Goal: Transaction & Acquisition: Purchase product/service

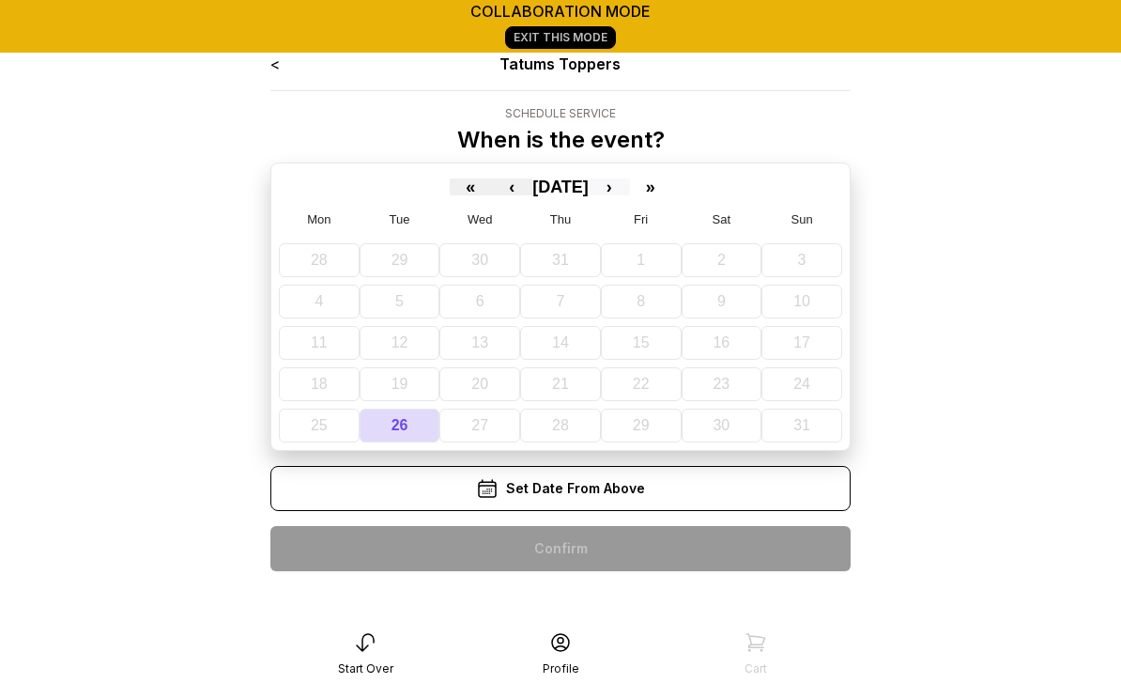
click at [630, 183] on button "›" at bounding box center [609, 186] width 41 height 17
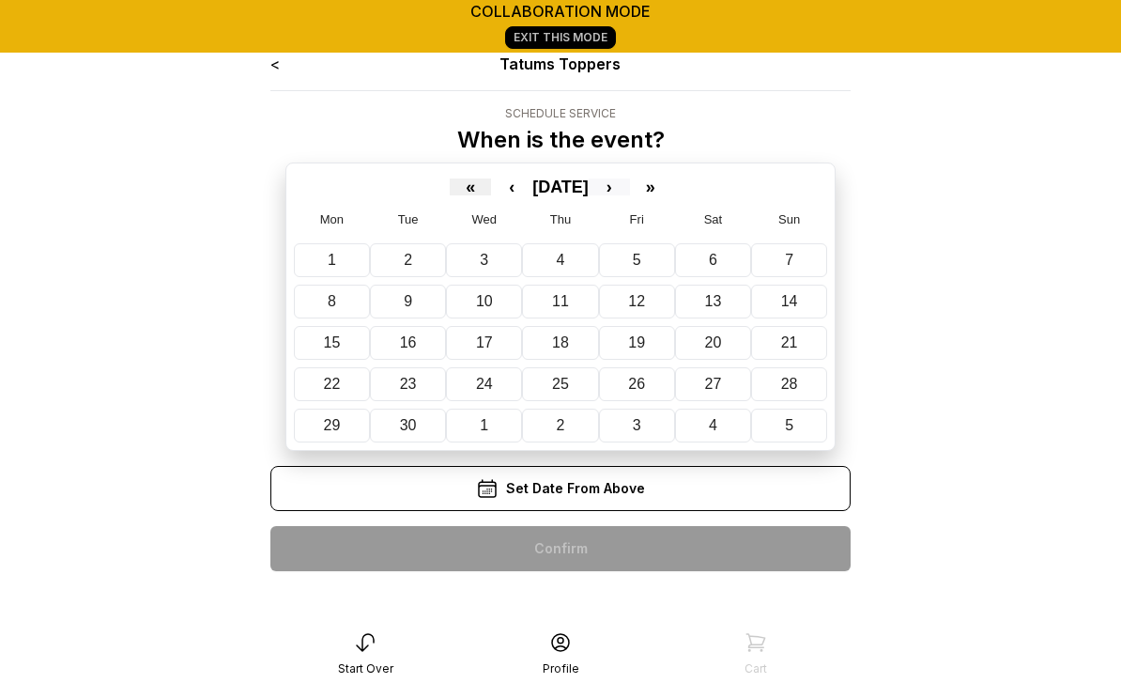
click at [630, 185] on button "›" at bounding box center [609, 186] width 41 height 17
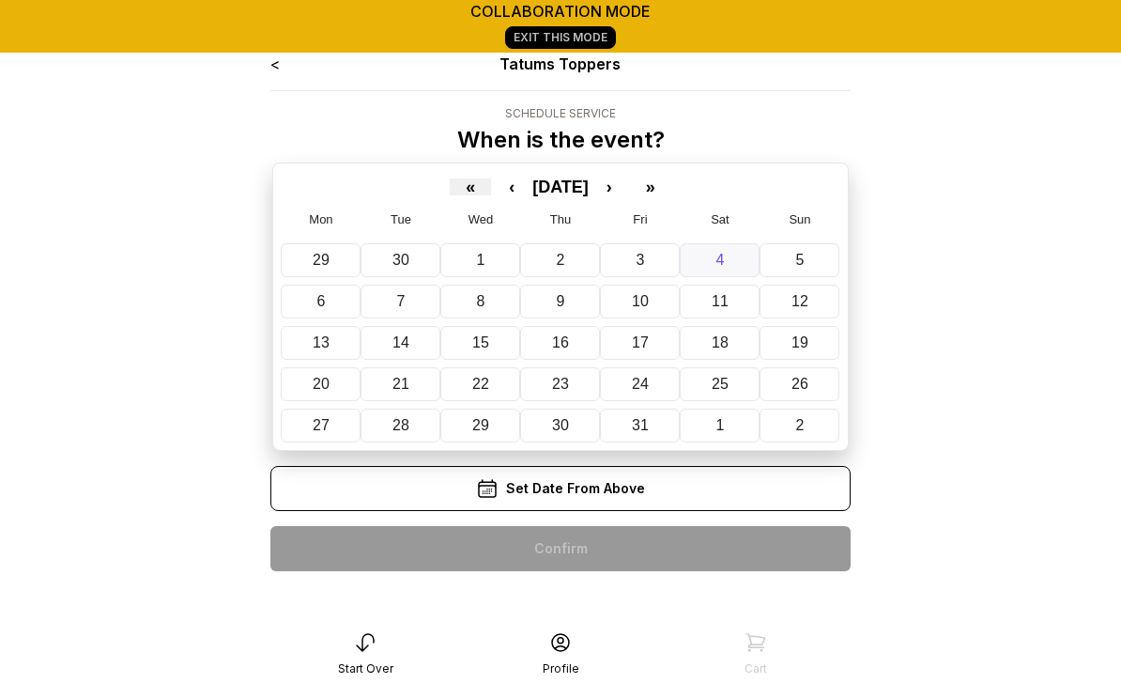
click at [726, 258] on button "4" at bounding box center [720, 260] width 80 height 34
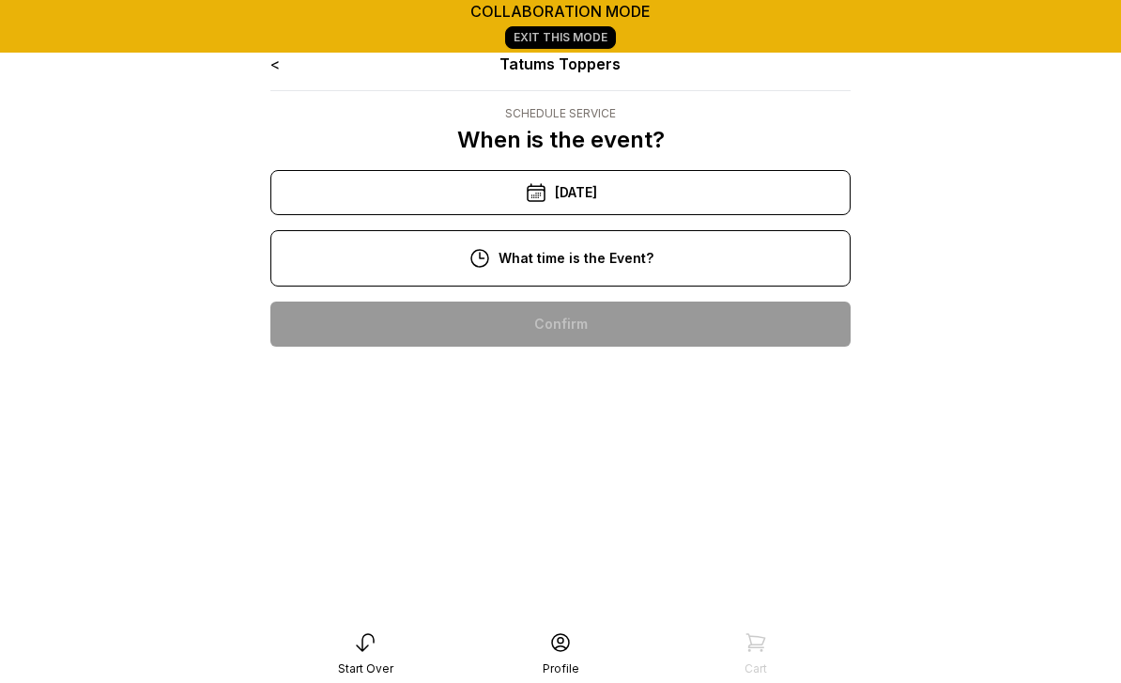
click at [601, 378] on div "11:00 am" at bounding box center [561, 384] width 550 height 45
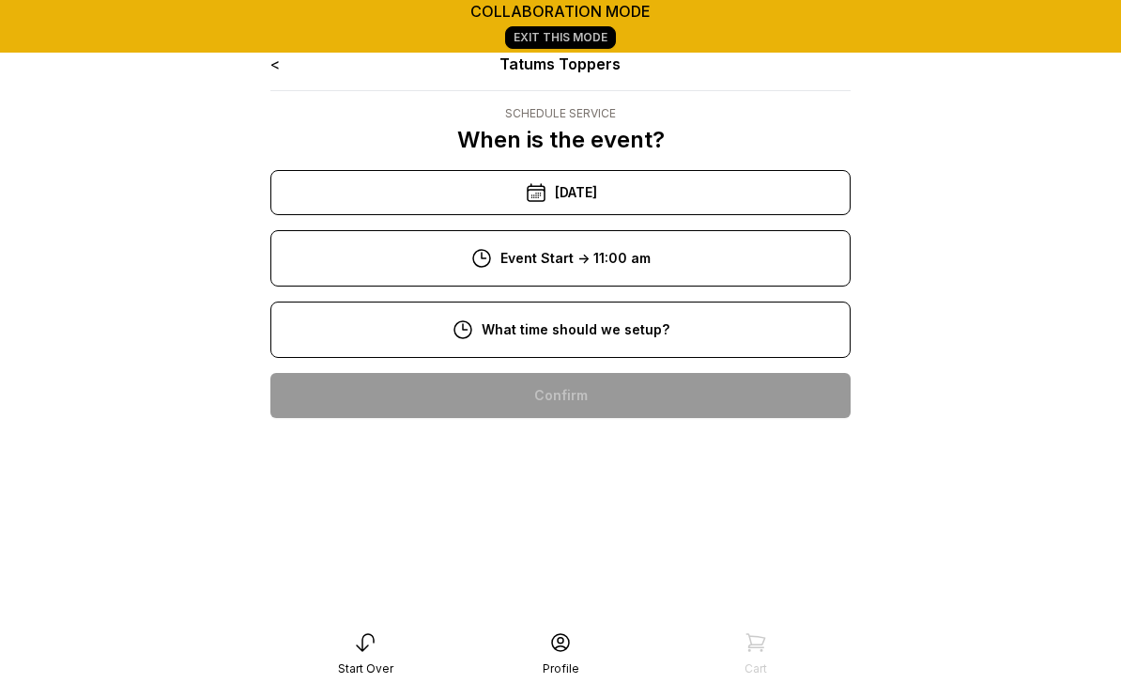
click at [605, 400] on div "8:00 am" at bounding box center [561, 395] width 550 height 45
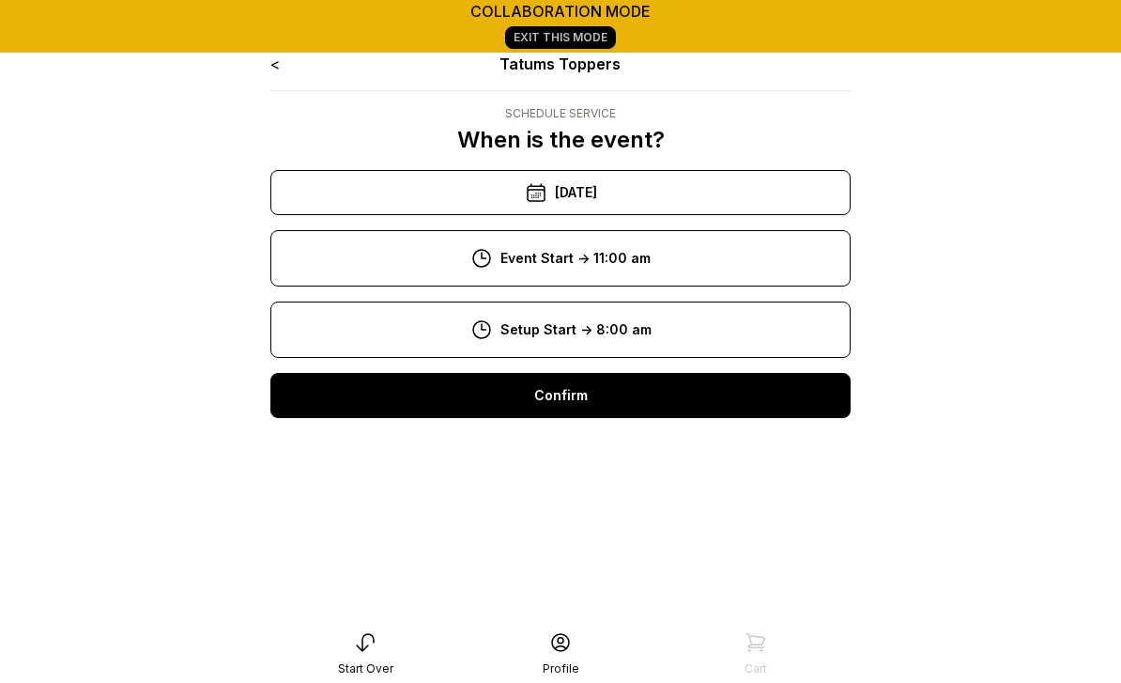
click at [577, 398] on div "Confirm" at bounding box center [560, 395] width 580 height 45
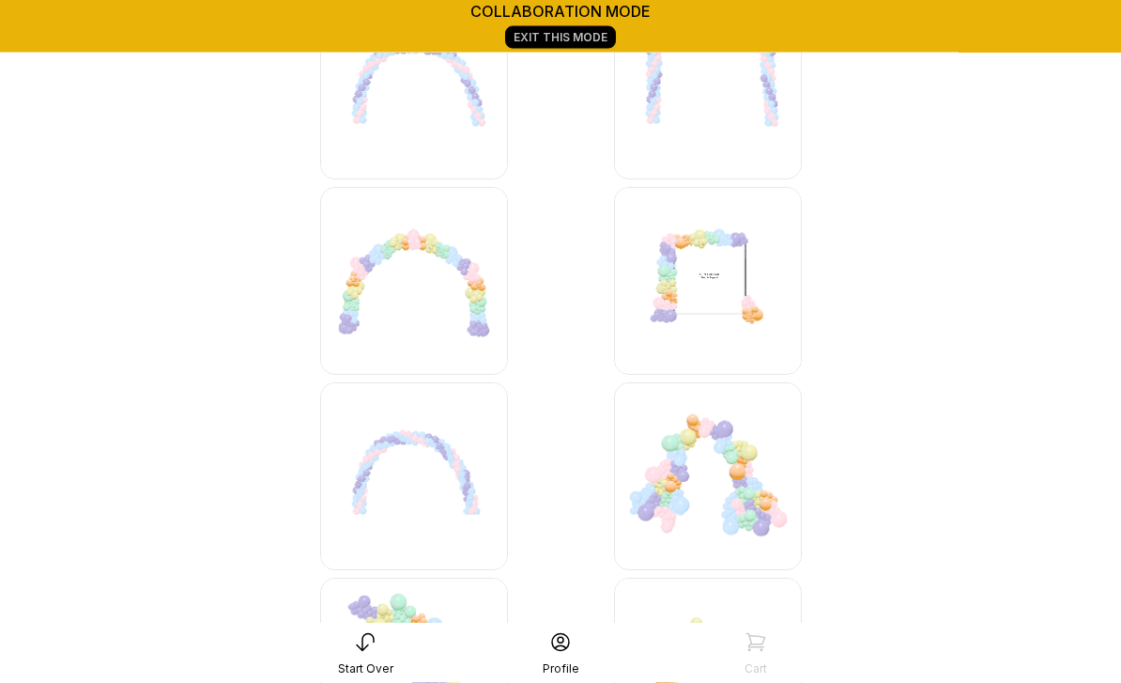
scroll to position [1149, 0]
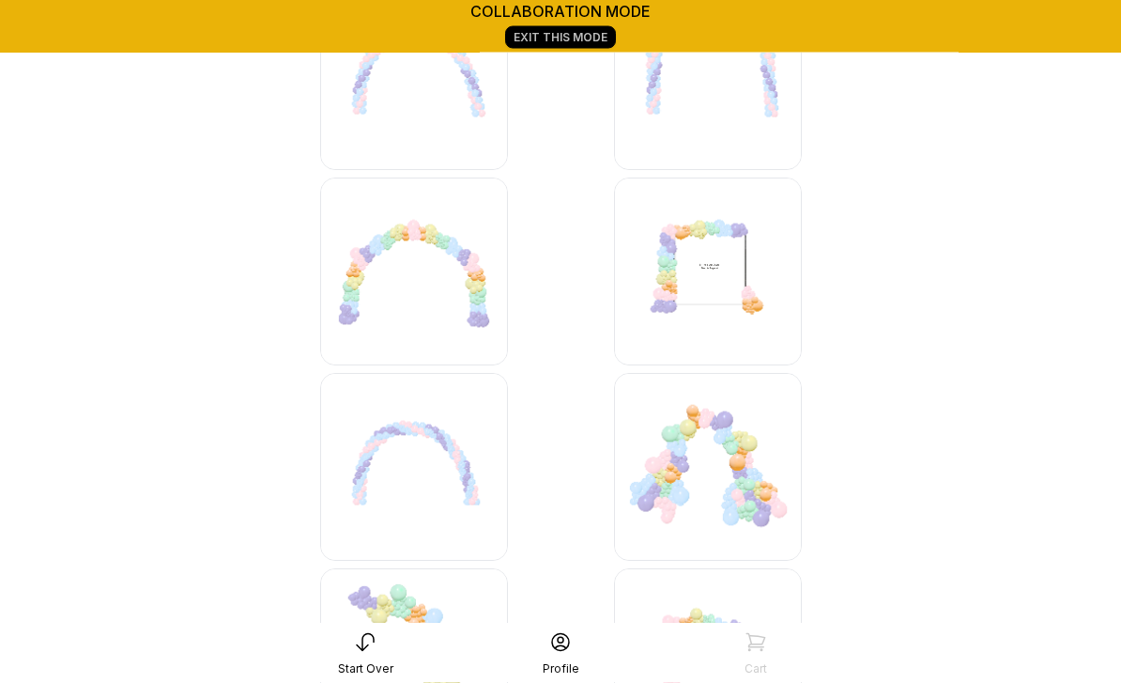
click at [461, 286] on img at bounding box center [414, 272] width 188 height 188
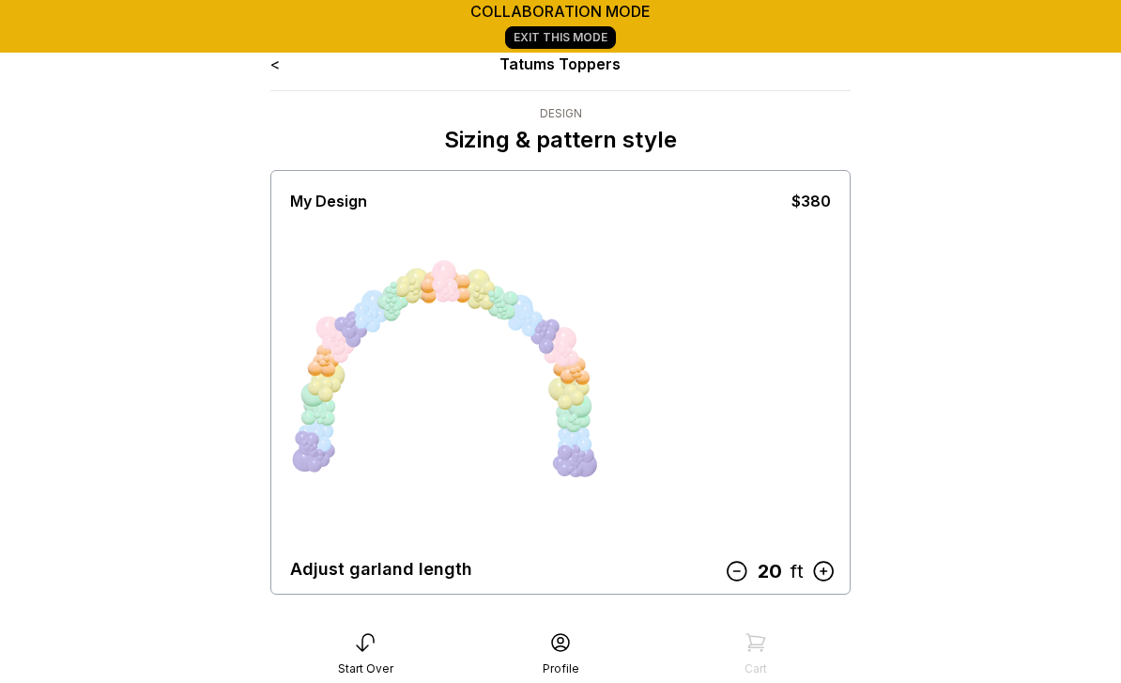
click at [736, 572] on icon at bounding box center [737, 571] width 24 height 24
click at [736, 571] on icon at bounding box center [741, 571] width 24 height 24
click at [737, 572] on icon at bounding box center [741, 571] width 24 height 24
click at [737, 573] on icon at bounding box center [742, 571] width 24 height 24
click at [735, 573] on icon at bounding box center [741, 571] width 24 height 24
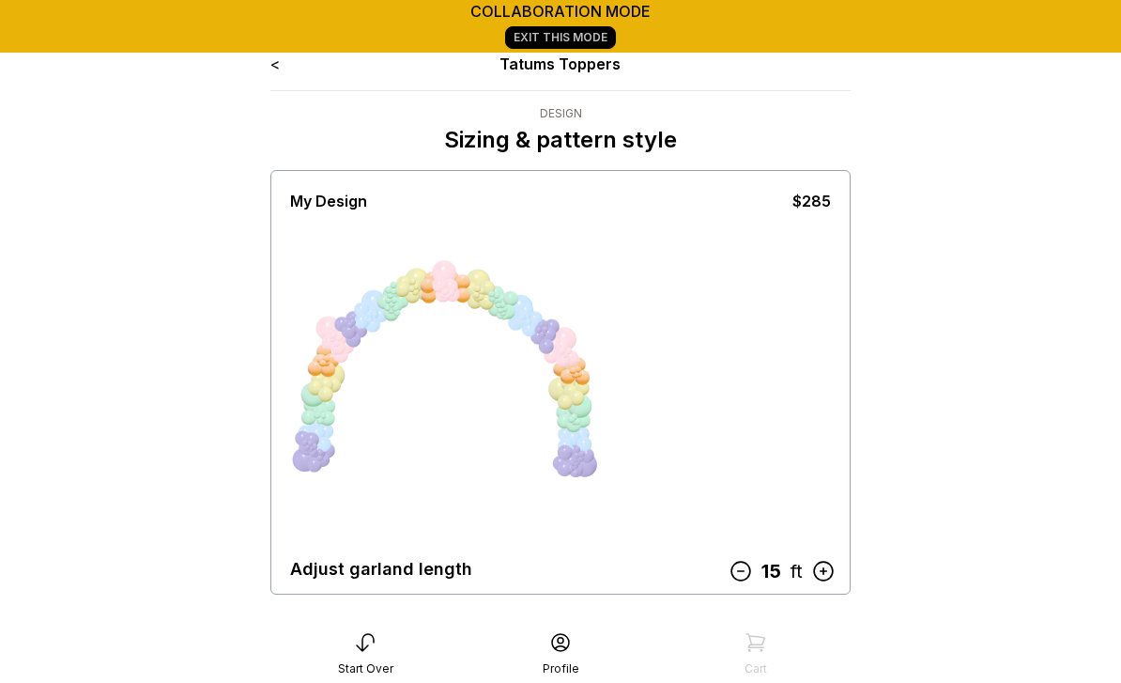
click at [738, 571] on icon at bounding box center [741, 571] width 24 height 24
click at [823, 566] on icon at bounding box center [823, 571] width 24 height 24
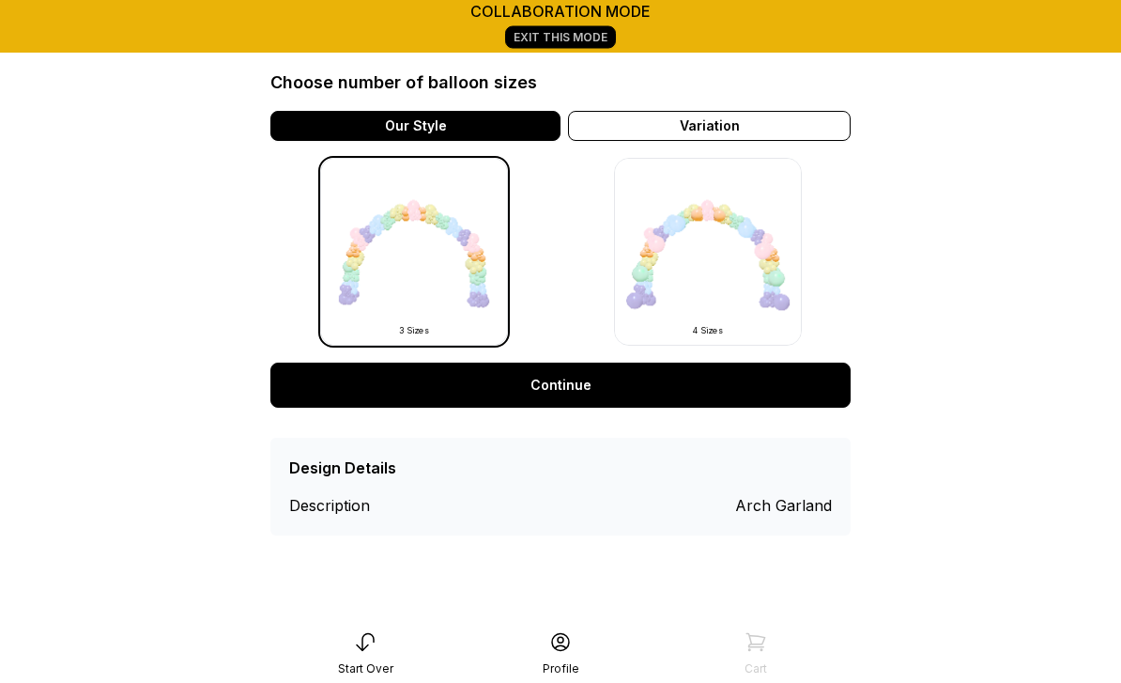
scroll to position [507, 0]
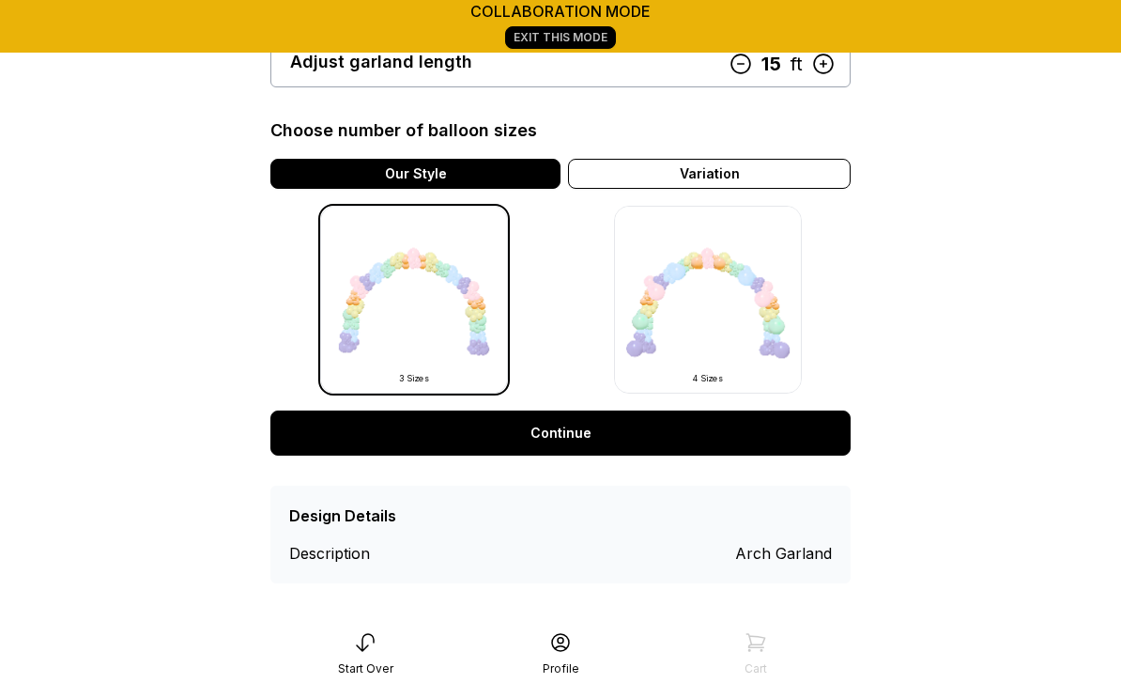
click at [439, 337] on img at bounding box center [414, 300] width 188 height 188
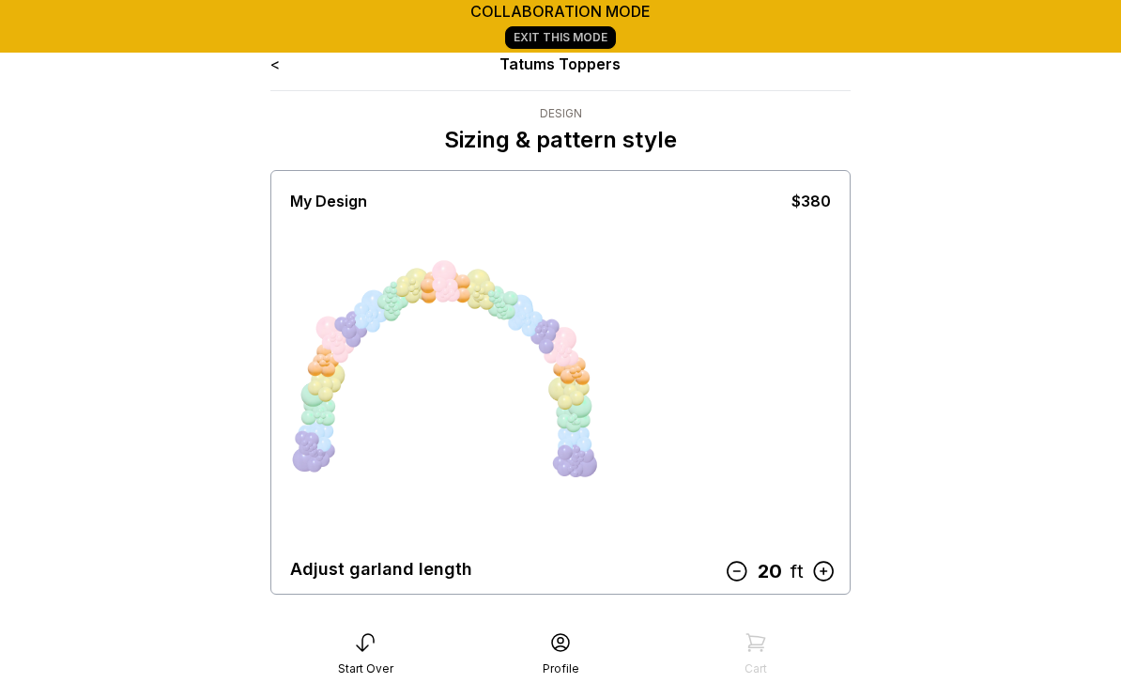
scroll to position [52, 0]
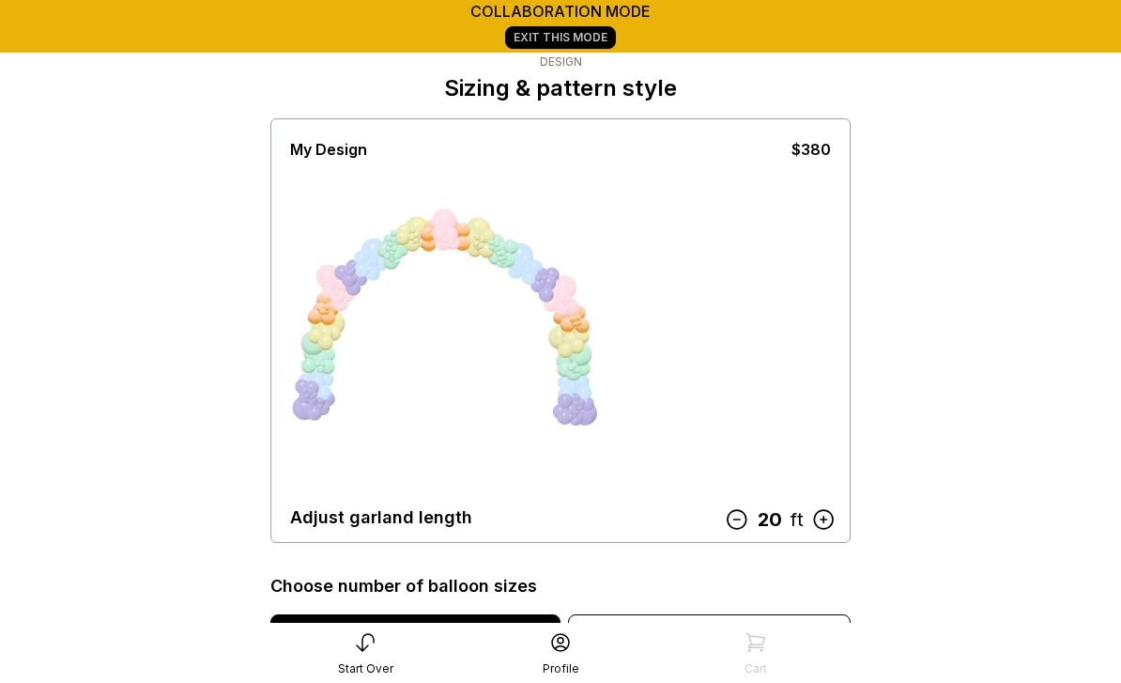
click at [739, 513] on icon at bounding box center [737, 519] width 24 height 24
click at [746, 516] on icon at bounding box center [741, 519] width 24 height 24
click at [747, 517] on icon at bounding box center [741, 519] width 24 height 24
click at [749, 524] on icon at bounding box center [742, 519] width 24 height 24
click at [743, 523] on icon at bounding box center [741, 519] width 24 height 24
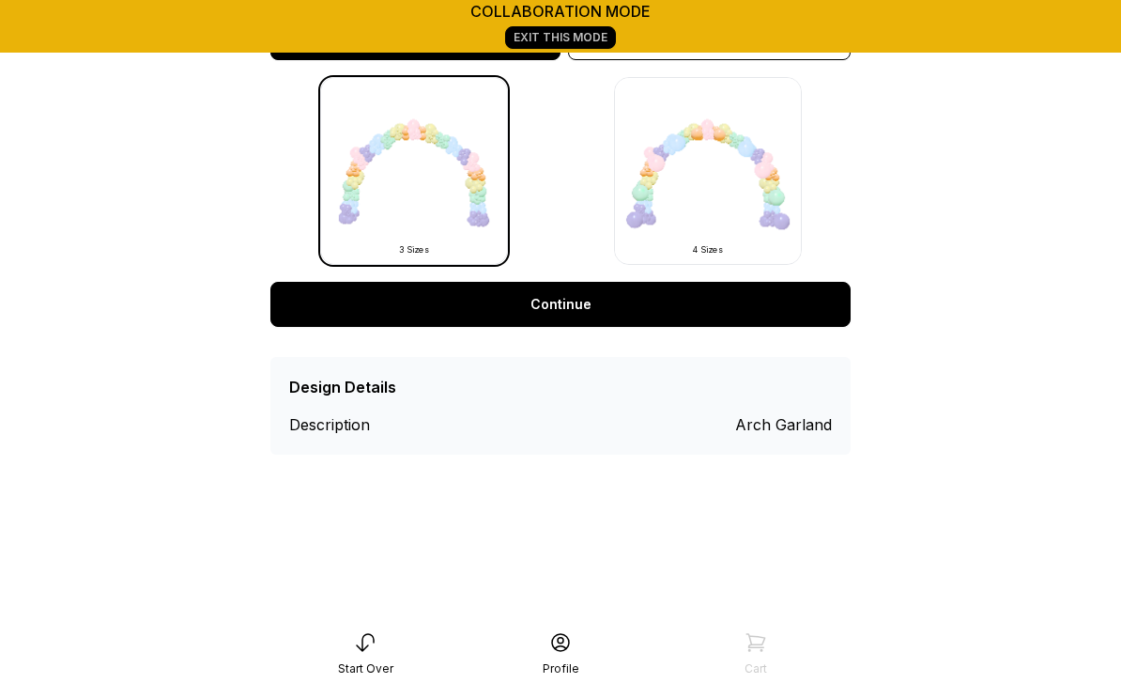
scroll to position [644, 0]
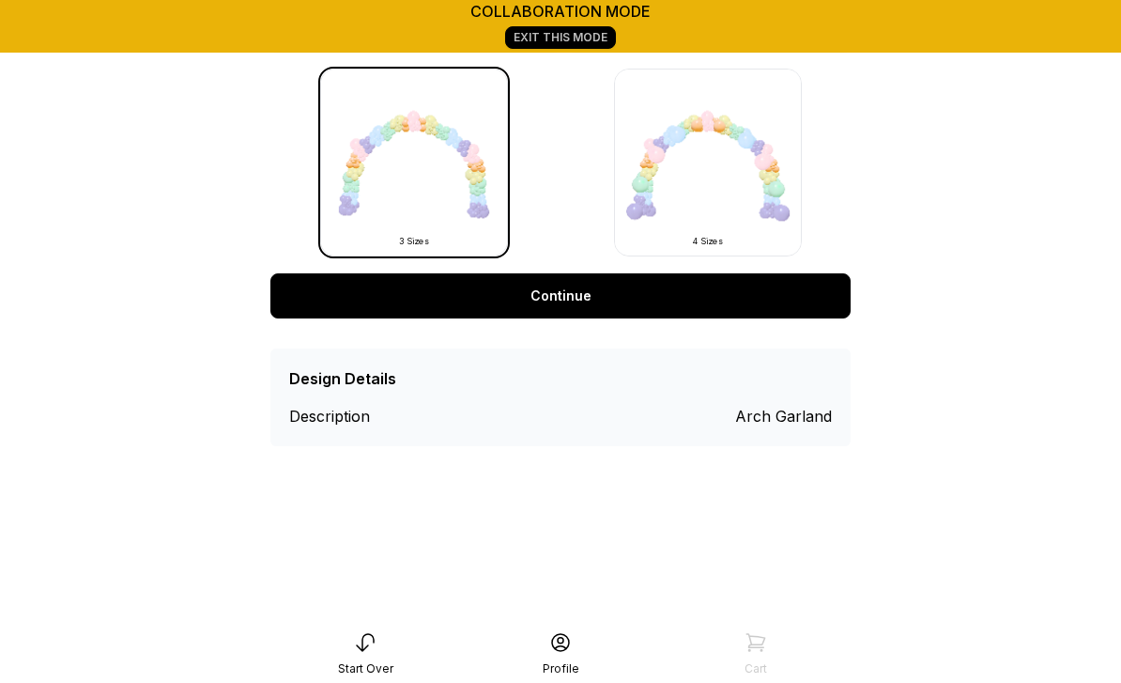
click at [567, 295] on link "Continue" at bounding box center [560, 295] width 580 height 45
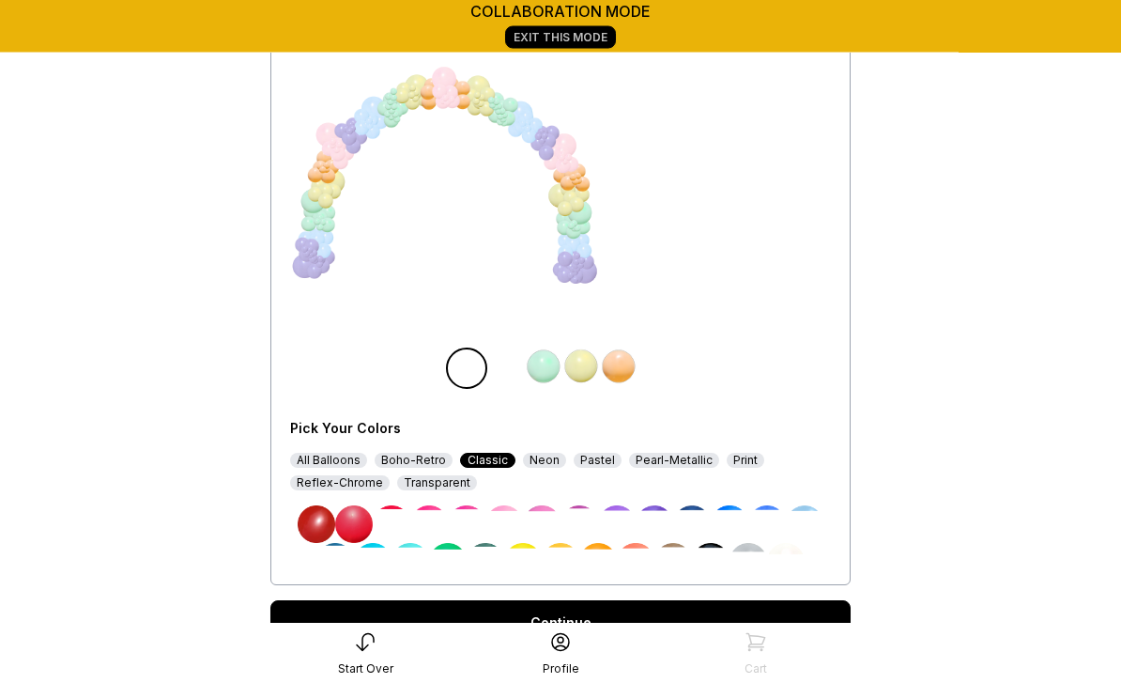
scroll to position [193, 0]
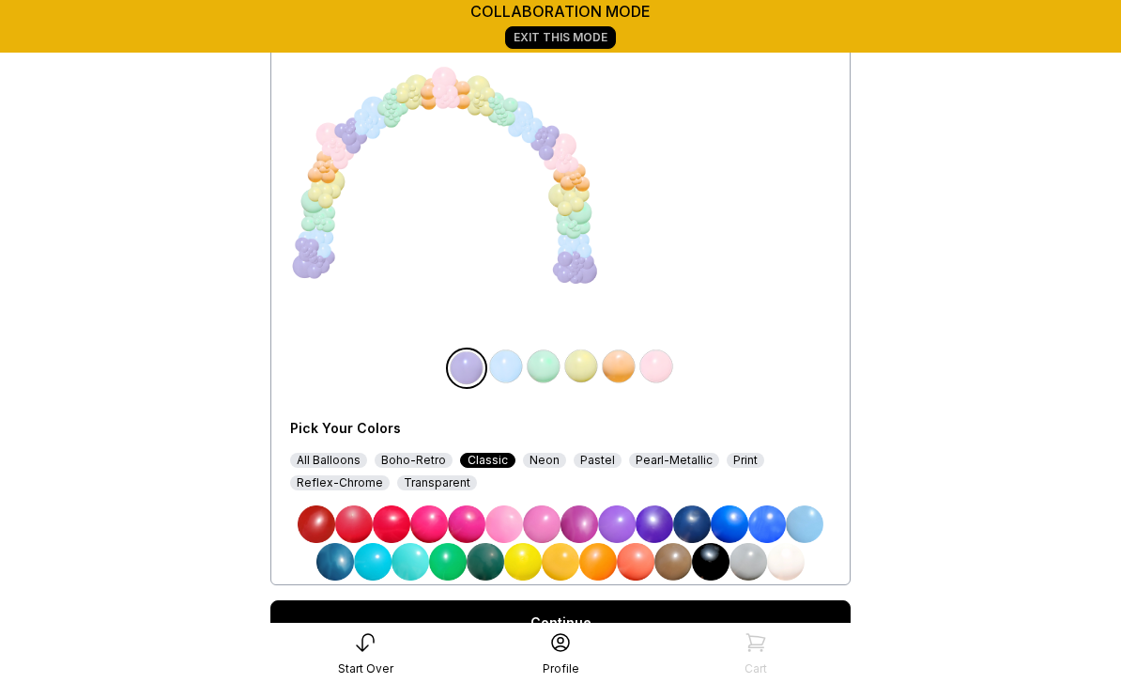
click at [469, 517] on img at bounding box center [467, 524] width 38 height 38
click at [511, 363] on img at bounding box center [506, 367] width 38 height 38
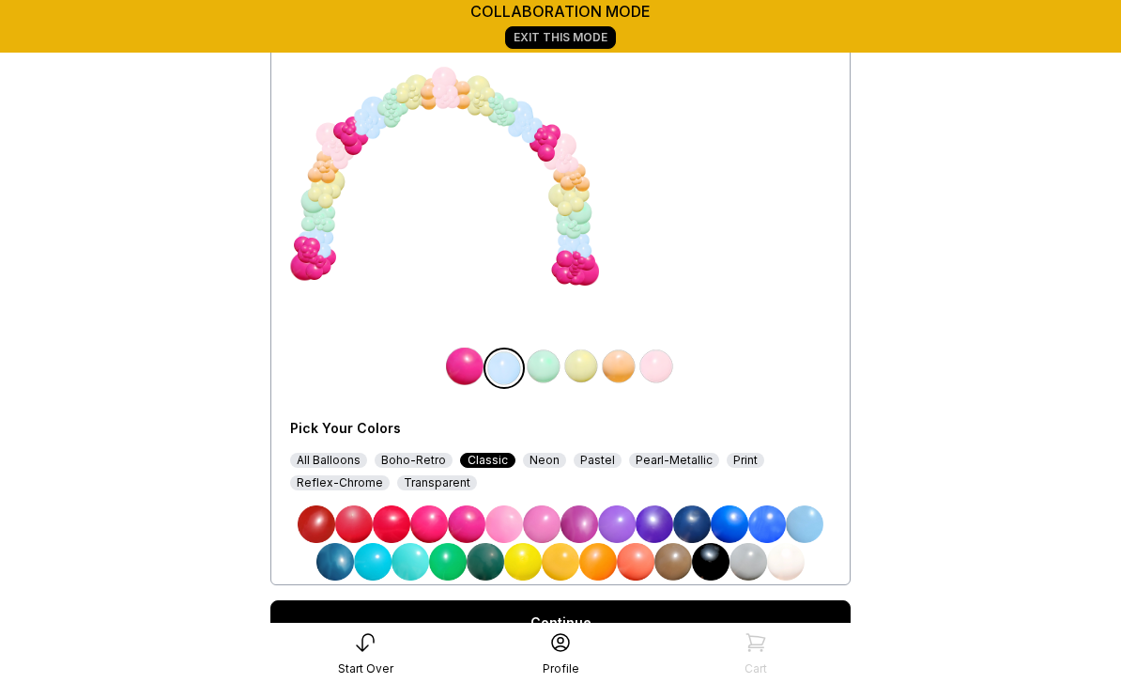
click at [510, 522] on img at bounding box center [505, 524] width 38 height 38
click at [547, 359] on img at bounding box center [544, 367] width 38 height 38
click at [548, 520] on img at bounding box center [542, 524] width 38 height 38
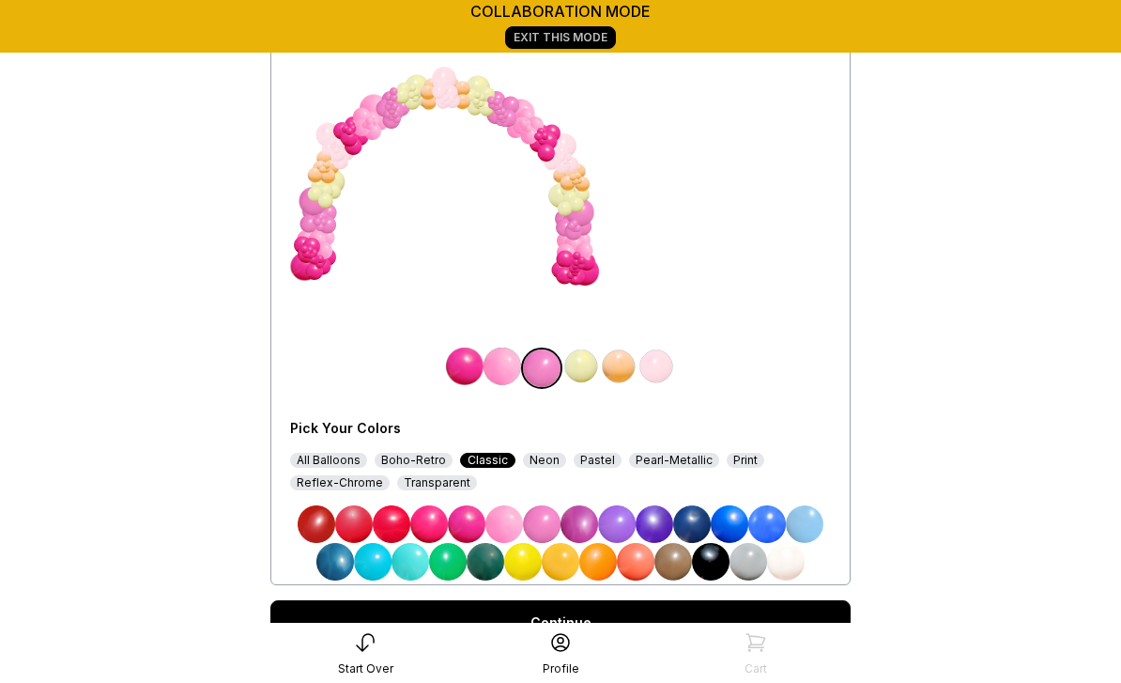
click at [588, 363] on img at bounding box center [582, 367] width 38 height 38
click at [789, 565] on img at bounding box center [786, 562] width 38 height 38
click at [590, 455] on div "Pastel" at bounding box center [598, 460] width 48 height 15
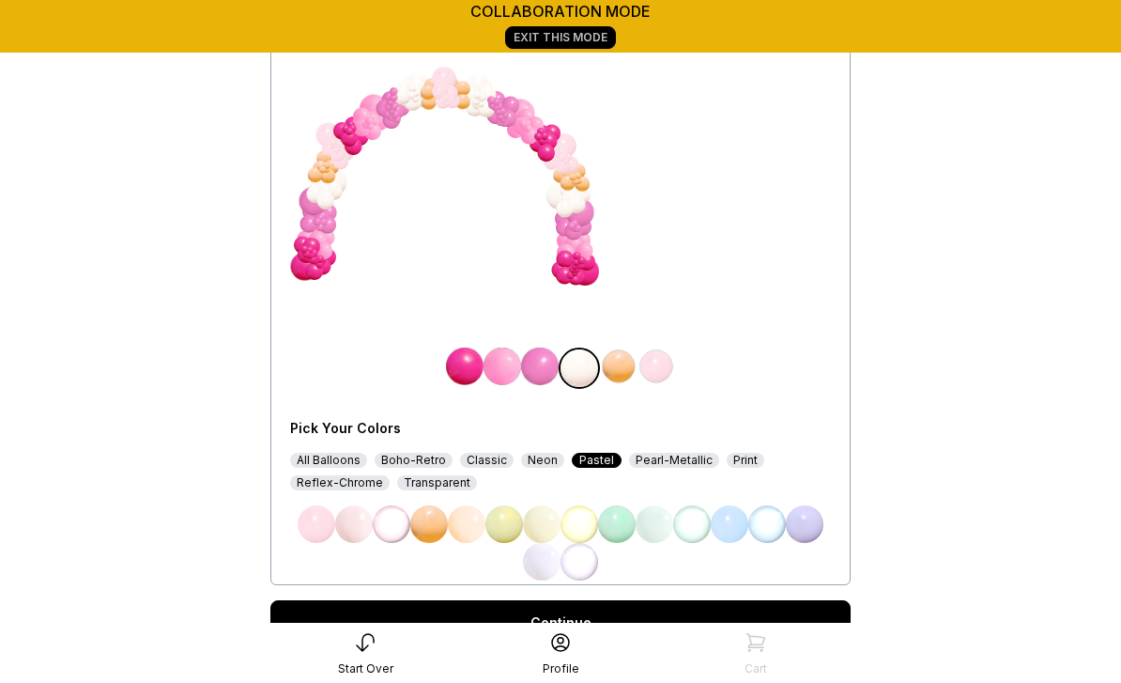
click at [673, 459] on div "Pearl-Metallic" at bounding box center [674, 460] width 90 height 15
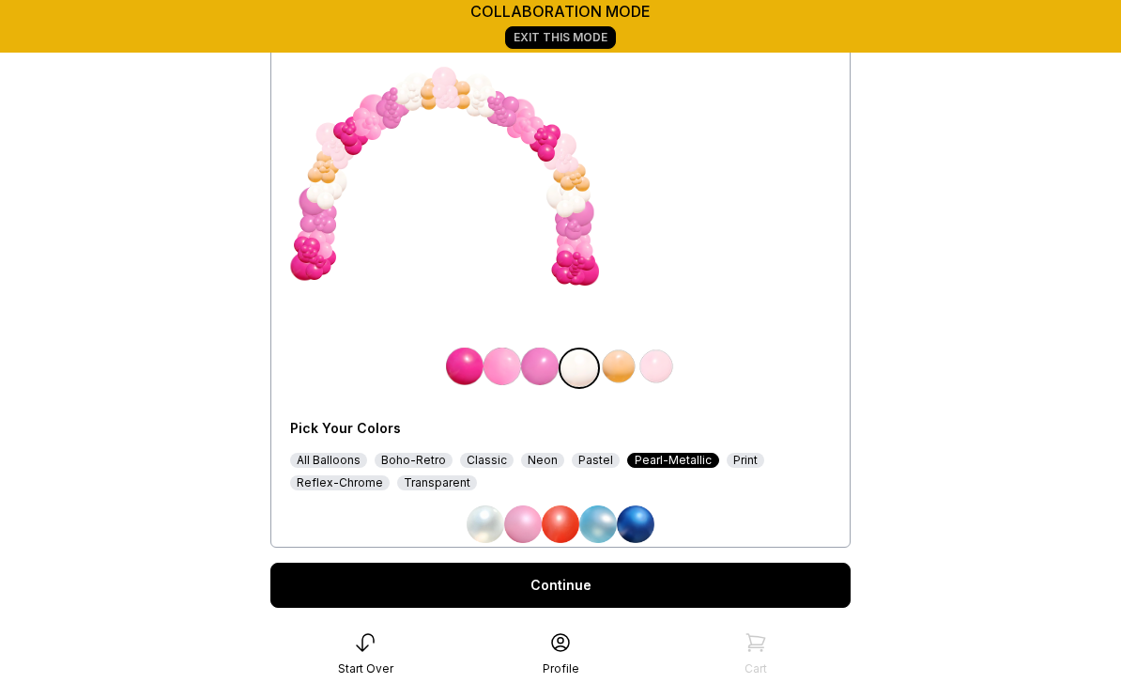
click at [531, 516] on img at bounding box center [523, 524] width 38 height 38
click at [620, 365] on img at bounding box center [619, 367] width 38 height 38
click at [351, 483] on div "Reflex-Chrome" at bounding box center [340, 482] width 100 height 15
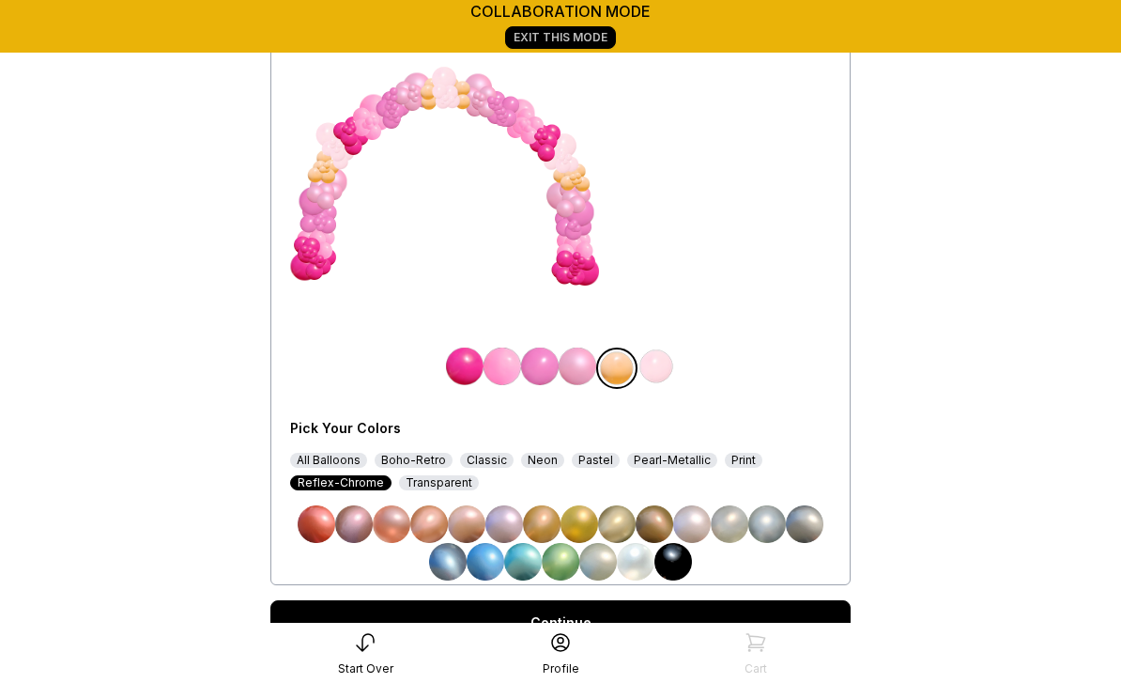
click at [449, 480] on div "Transparent" at bounding box center [439, 482] width 80 height 15
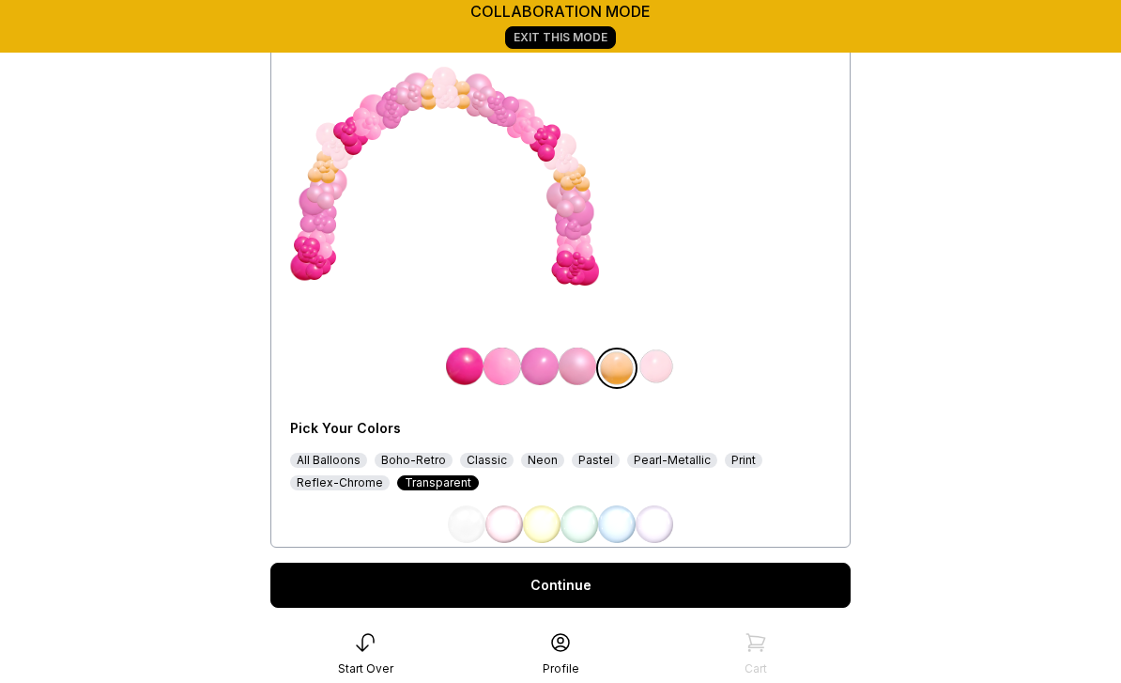
click at [416, 456] on div "Boho-Retro" at bounding box center [414, 460] width 78 height 15
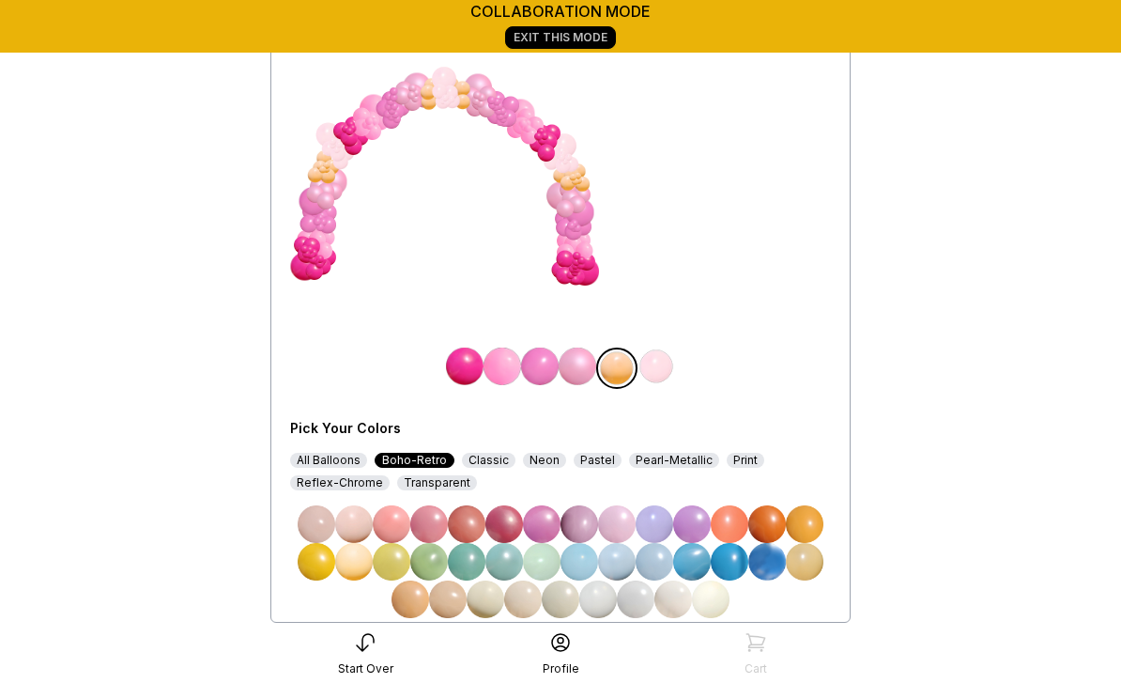
click at [624, 520] on img at bounding box center [617, 524] width 38 height 38
click at [547, 517] on img at bounding box center [542, 524] width 38 height 38
click at [664, 363] on img at bounding box center [657, 367] width 38 height 38
click at [536, 458] on div "Neon" at bounding box center [544, 460] width 43 height 15
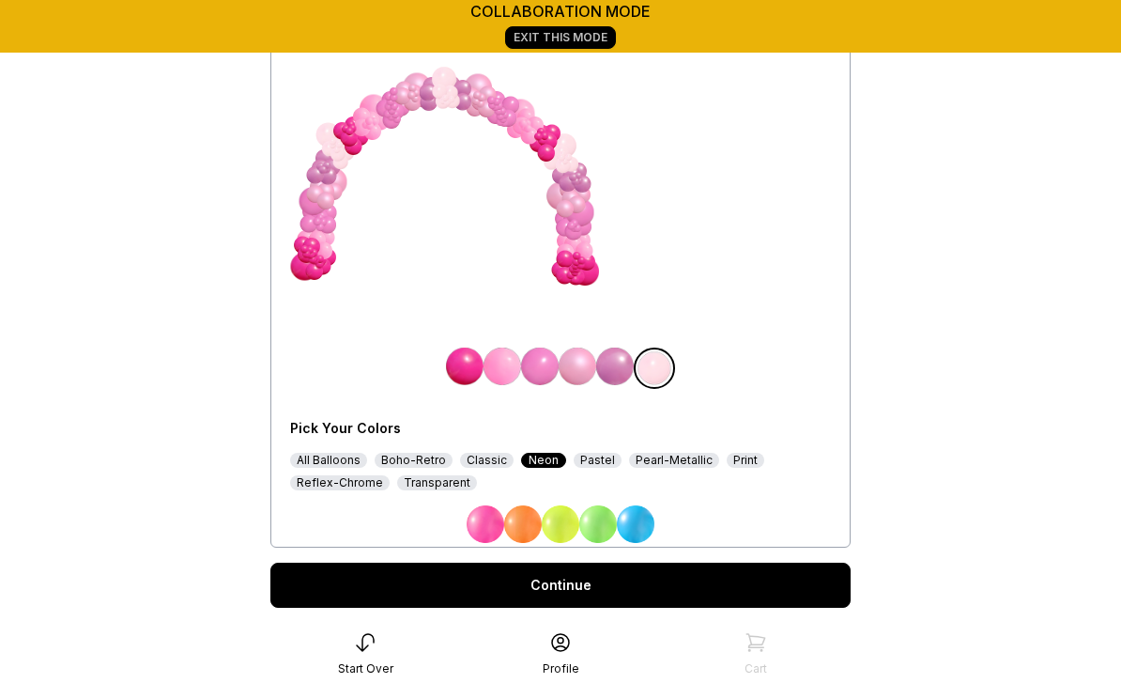
click at [488, 519] on img at bounding box center [486, 524] width 38 height 38
click at [582, 576] on link "Continue" at bounding box center [560, 585] width 580 height 45
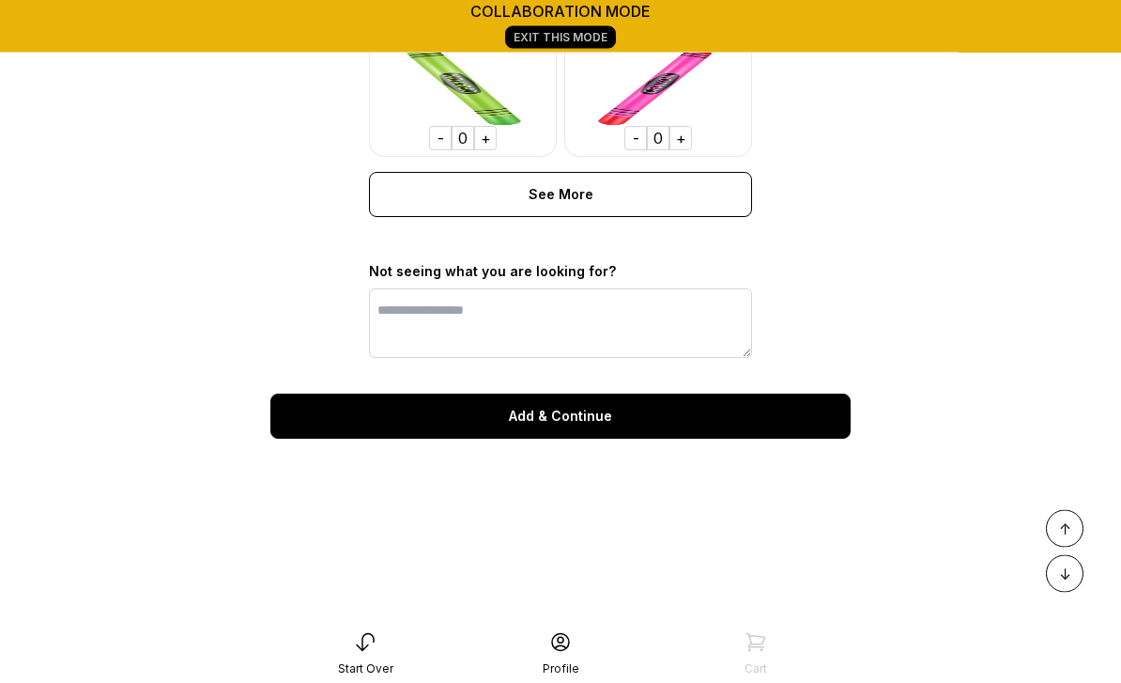
scroll to position [1568, 0]
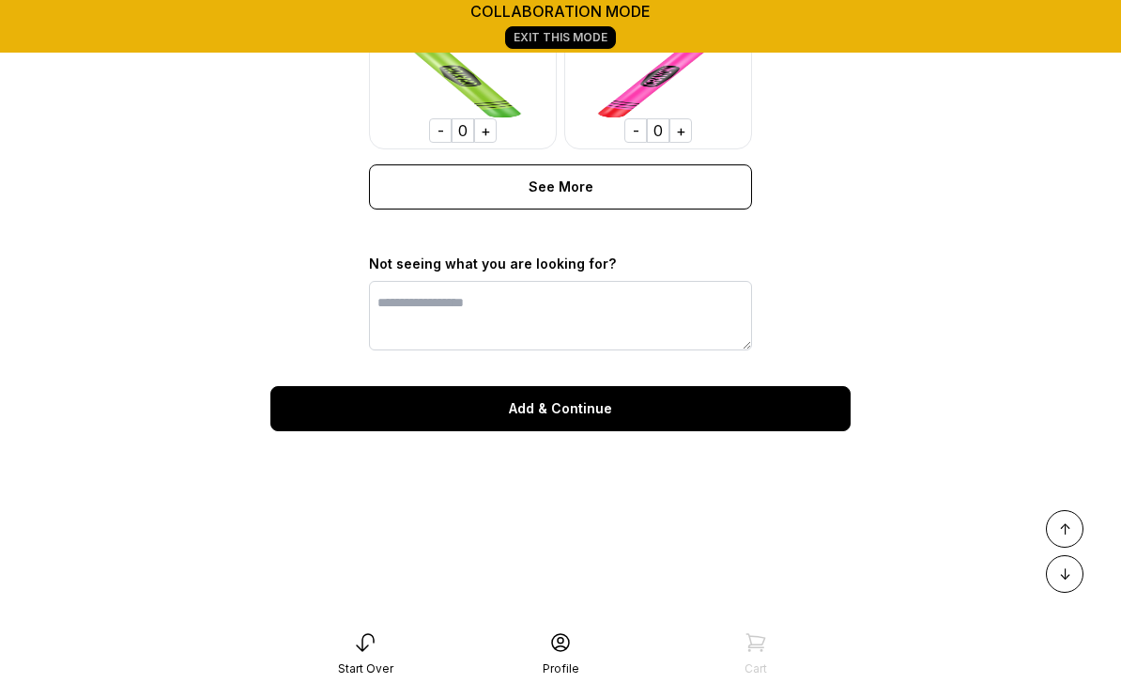
click at [569, 405] on div "Add & Continue" at bounding box center [560, 408] width 580 height 45
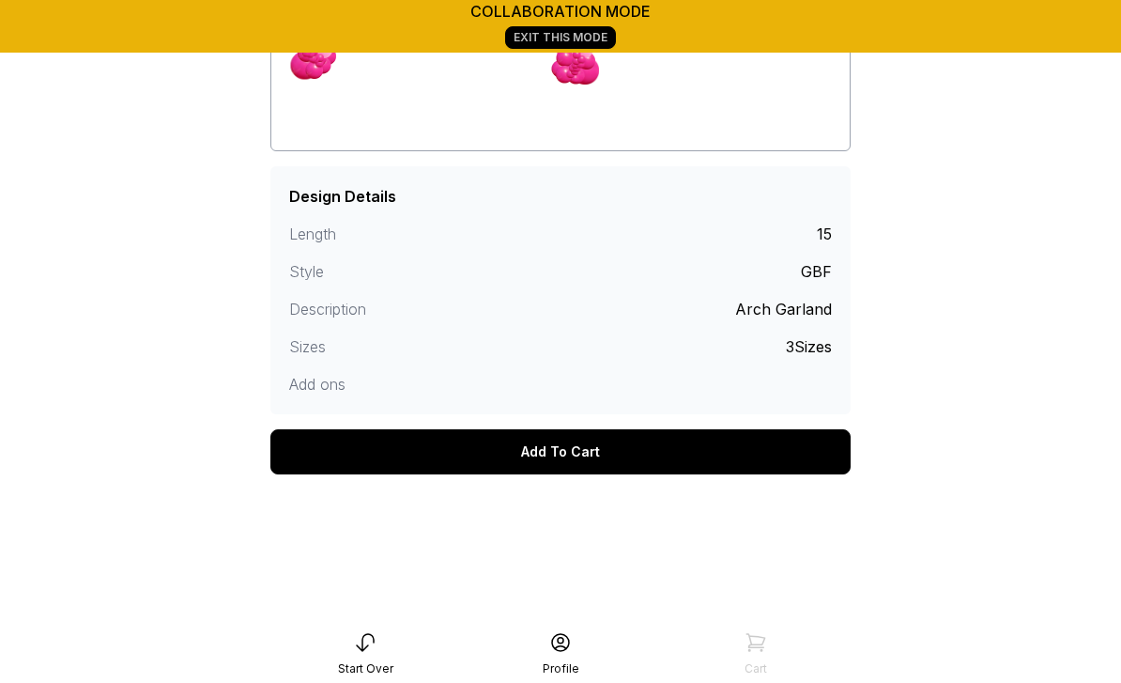
scroll to position [444, 0]
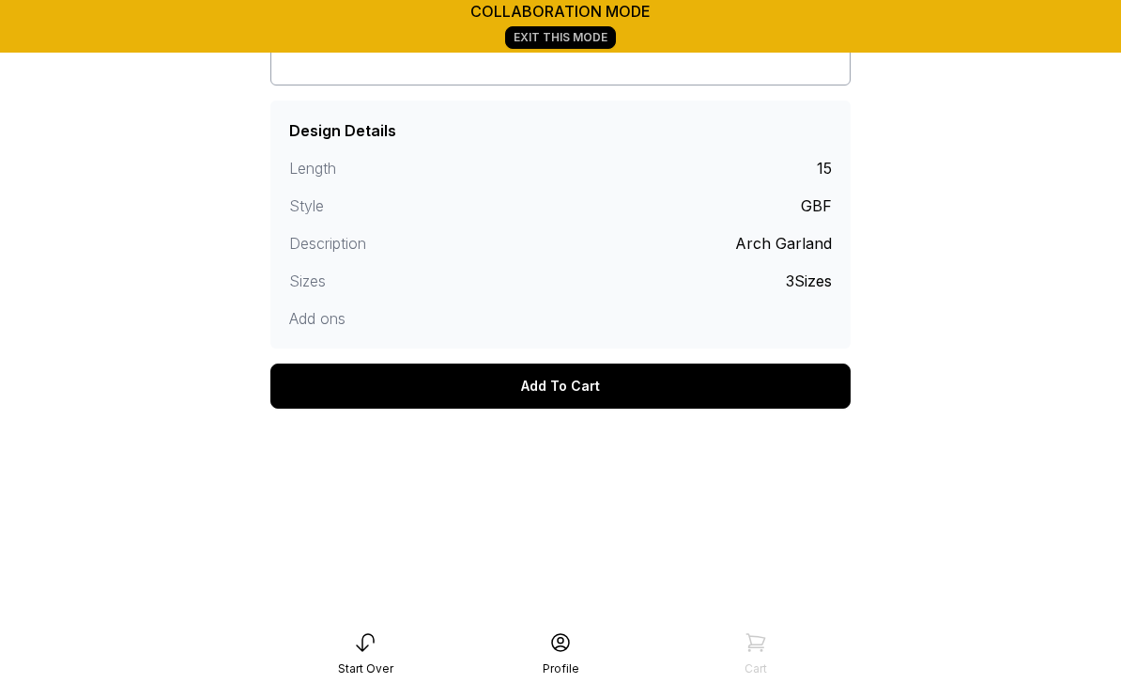
click at [575, 378] on div "Add To Cart" at bounding box center [560, 385] width 580 height 45
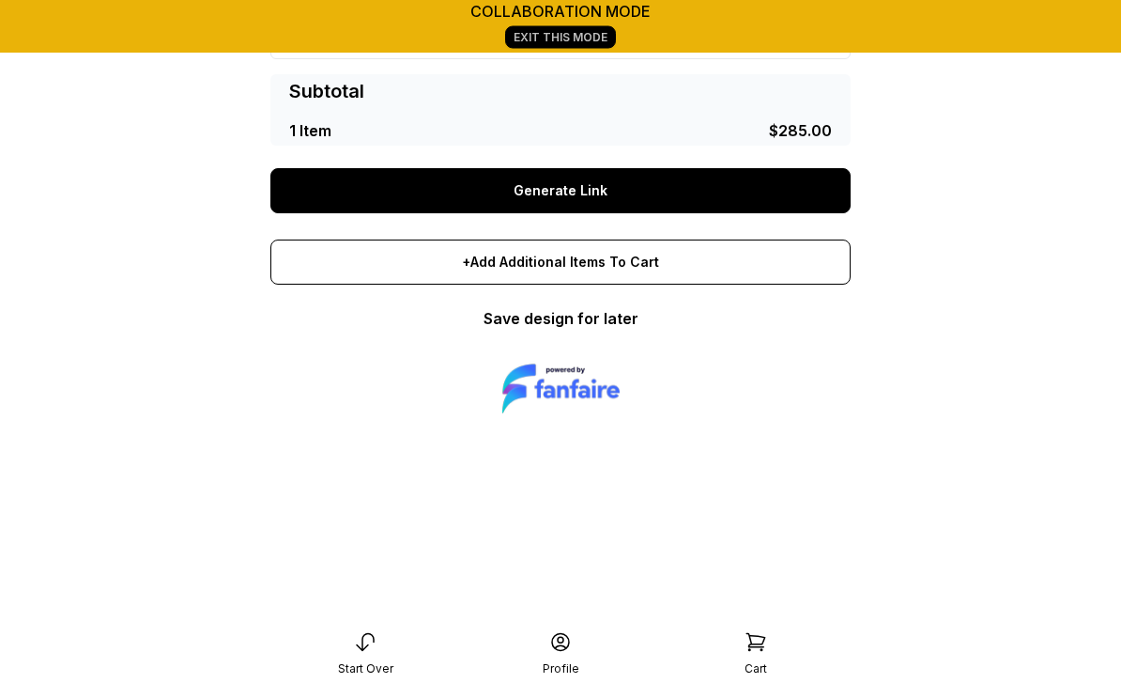
scroll to position [411, 0]
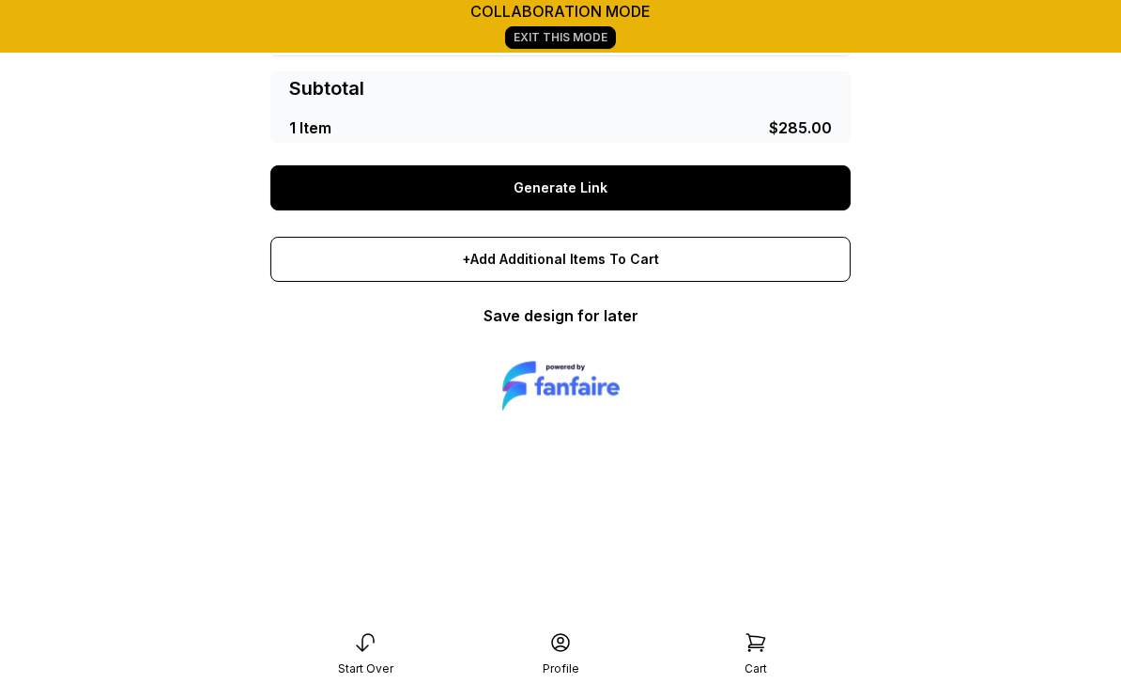
click at [617, 315] on link "Save design for later" at bounding box center [561, 315] width 155 height 19
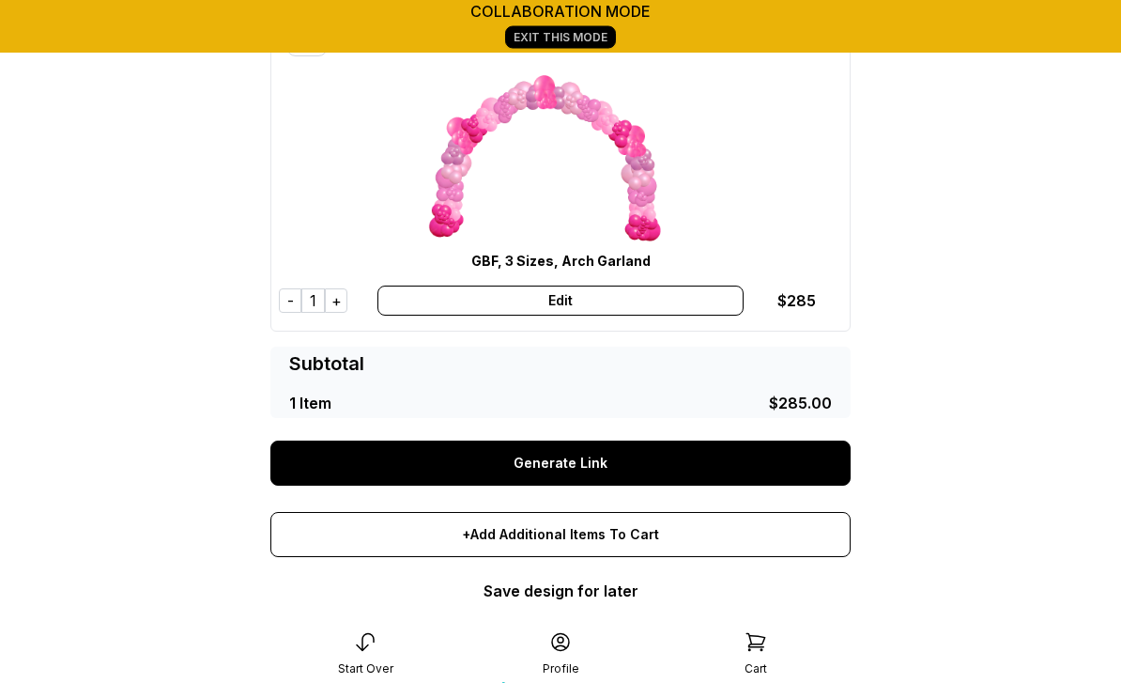
scroll to position [0, 0]
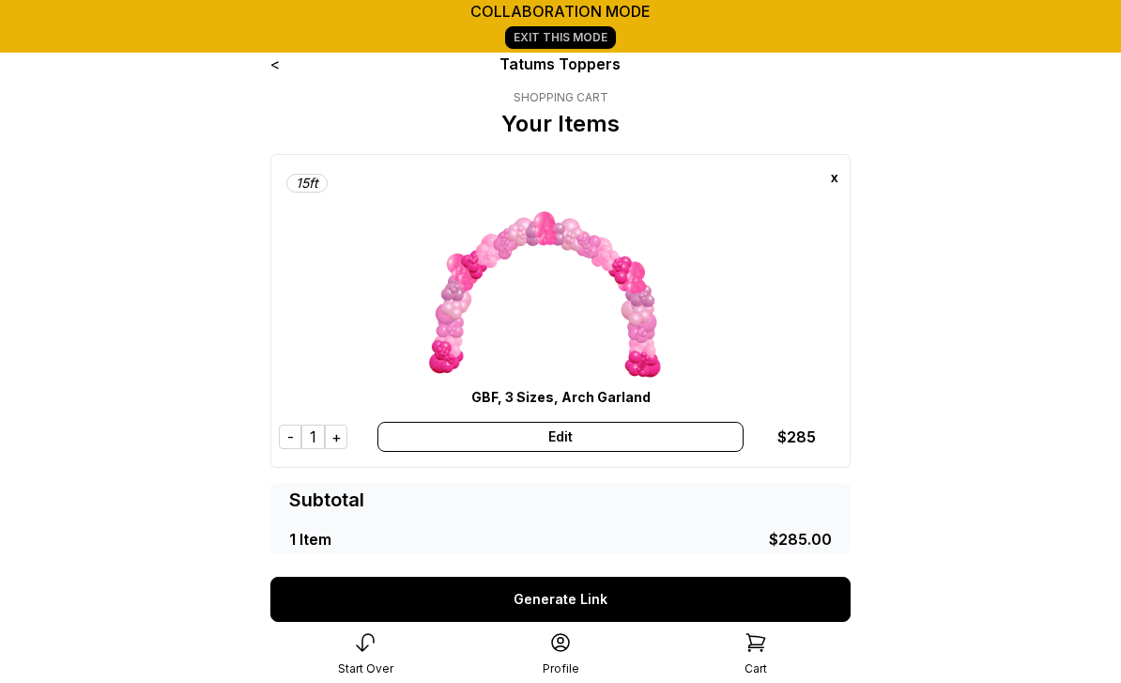
click at [585, 39] on link "Exit This Mode" at bounding box center [560, 37] width 111 height 23
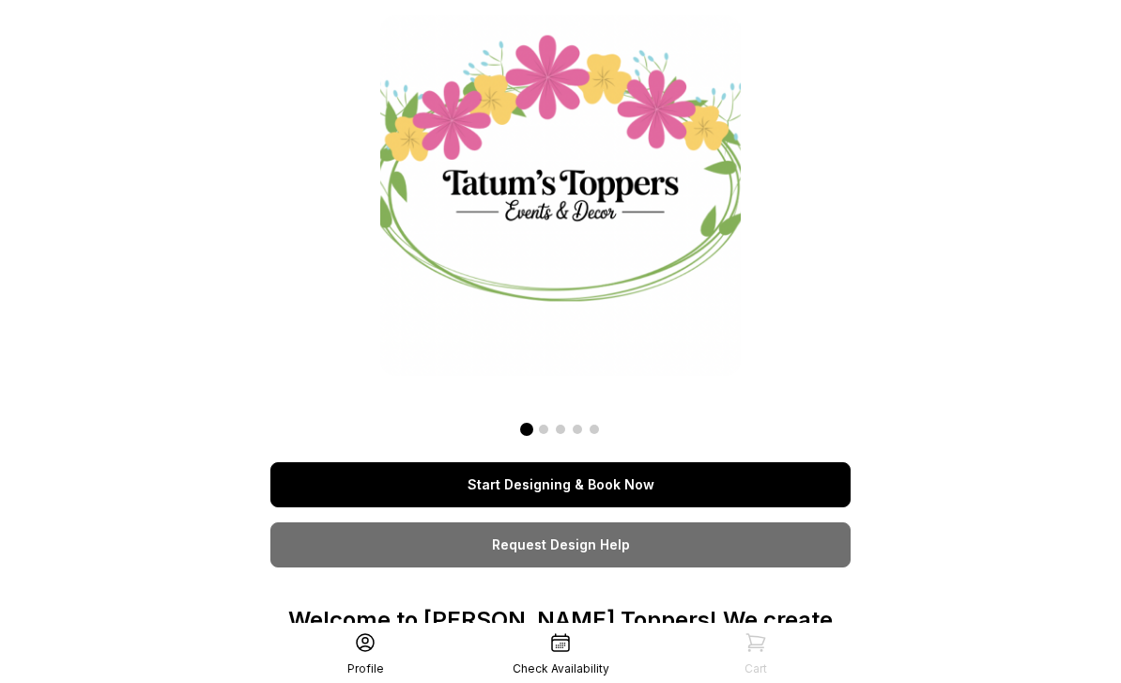
click at [612, 543] on link "Request Design Help" at bounding box center [560, 544] width 580 height 45
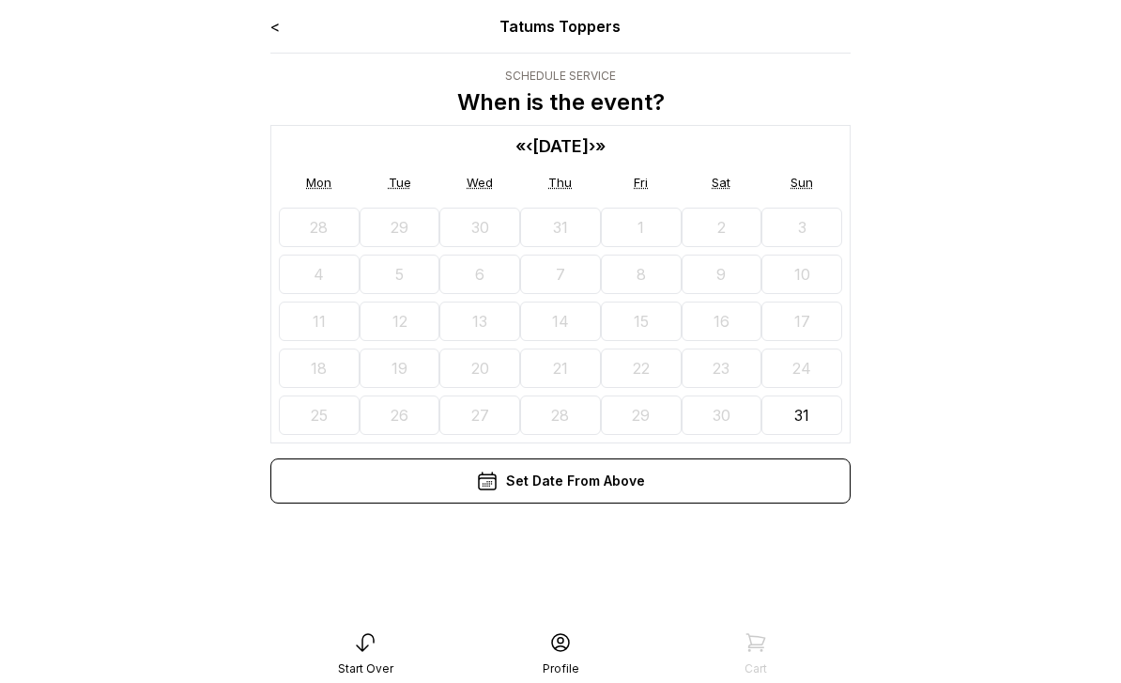
click at [369, 632] on icon at bounding box center [365, 642] width 23 height 23
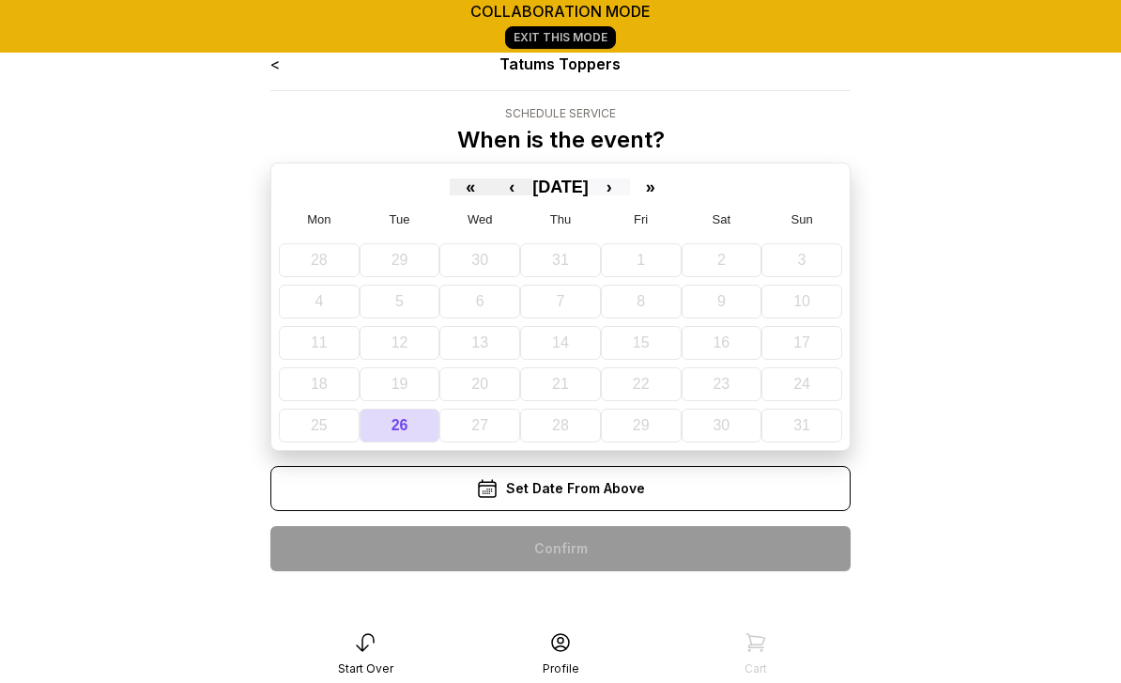
click at [630, 194] on button "›" at bounding box center [609, 186] width 41 height 17
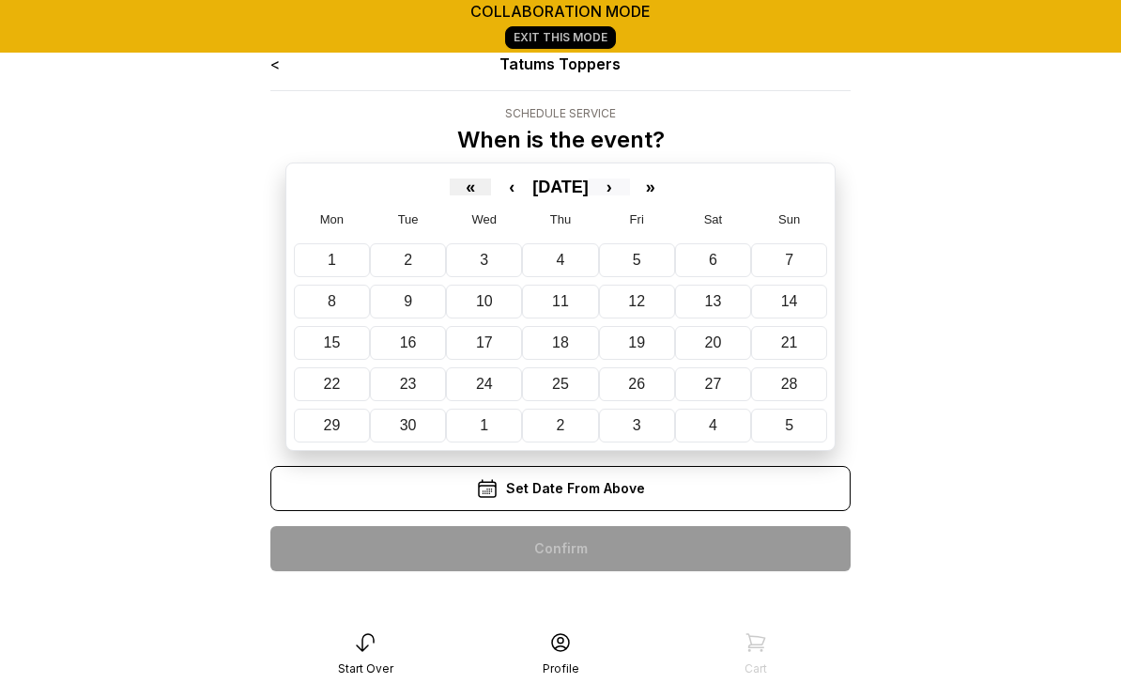
click at [630, 189] on button "›" at bounding box center [609, 186] width 41 height 17
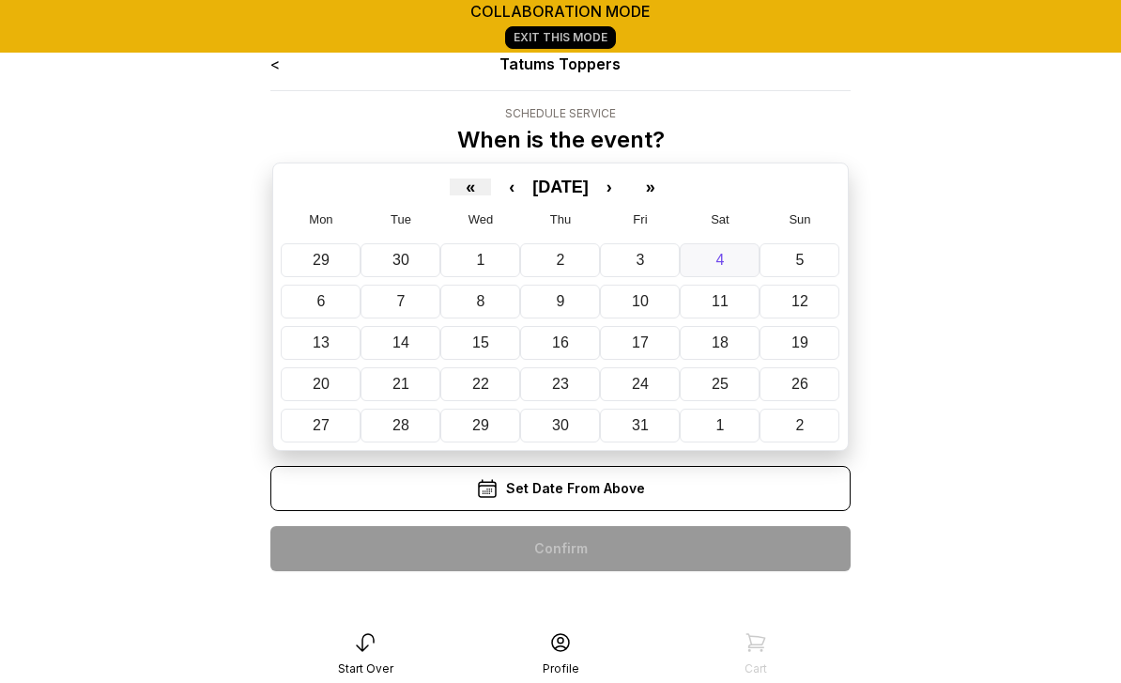
click at [719, 262] on abbr "4" at bounding box center [721, 260] width 8 height 16
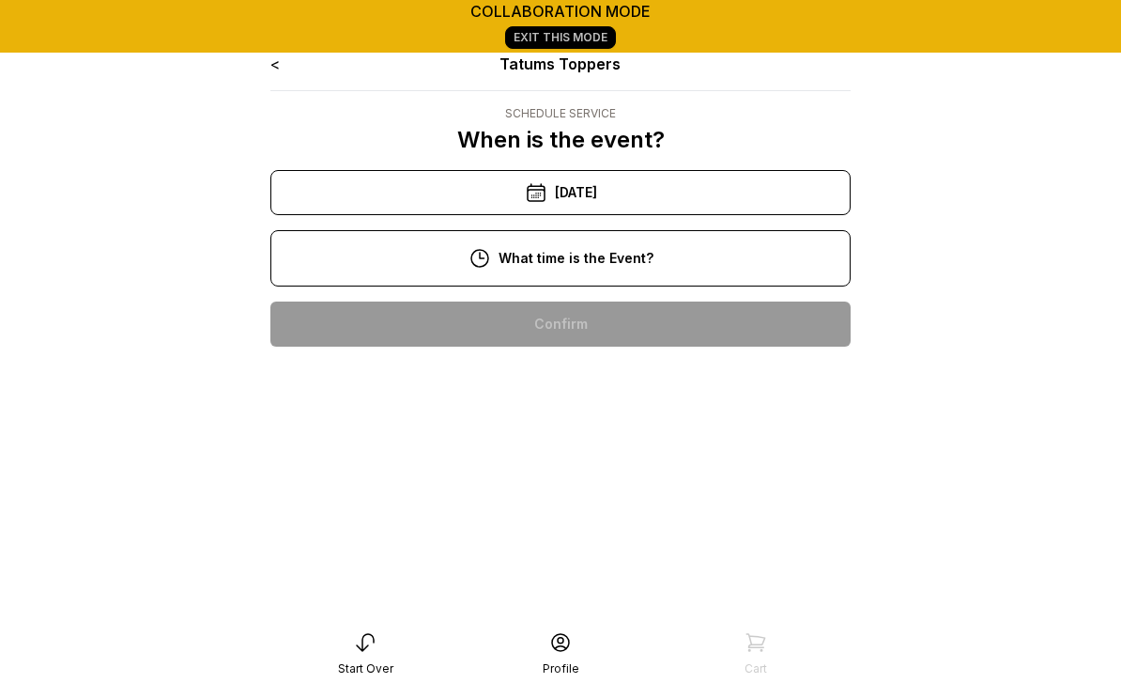
click at [582, 385] on div "11:00 am" at bounding box center [561, 384] width 550 height 45
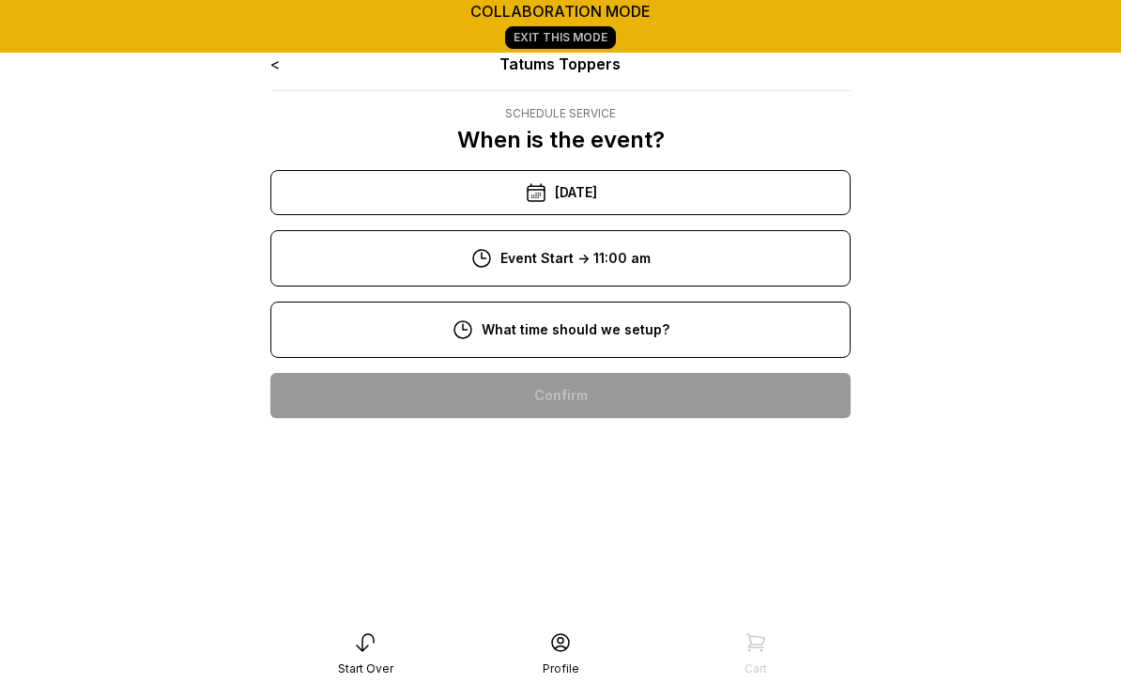
click at [581, 398] on div "8:00 am" at bounding box center [561, 395] width 550 height 45
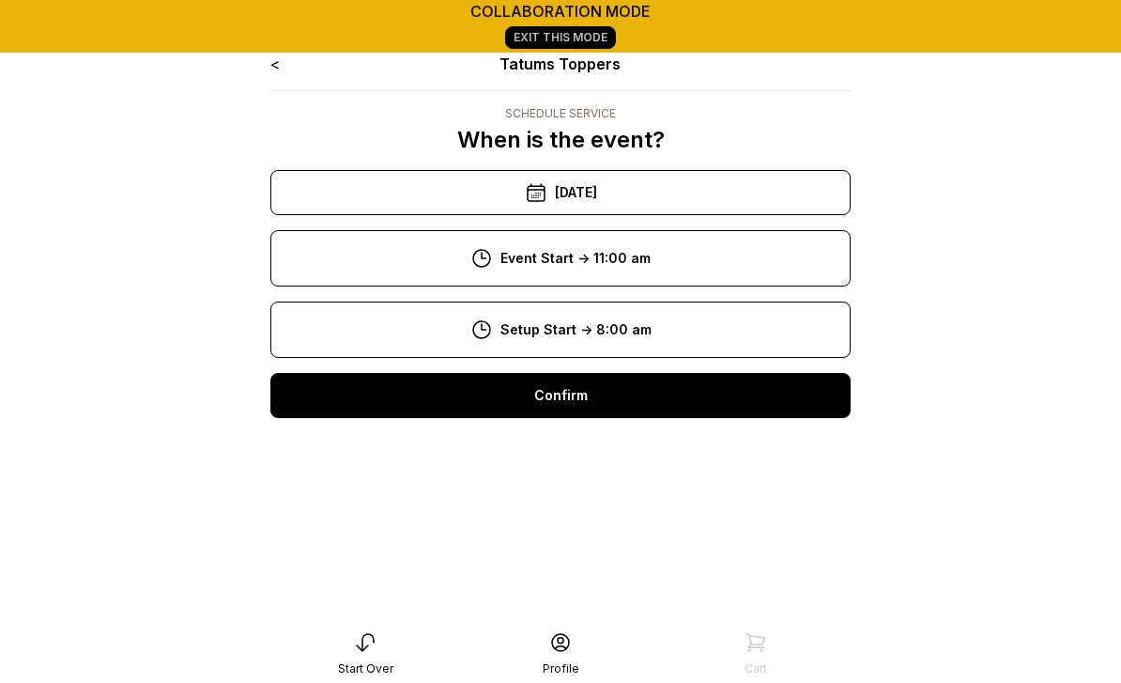
click at [571, 393] on div "Confirm" at bounding box center [560, 395] width 580 height 45
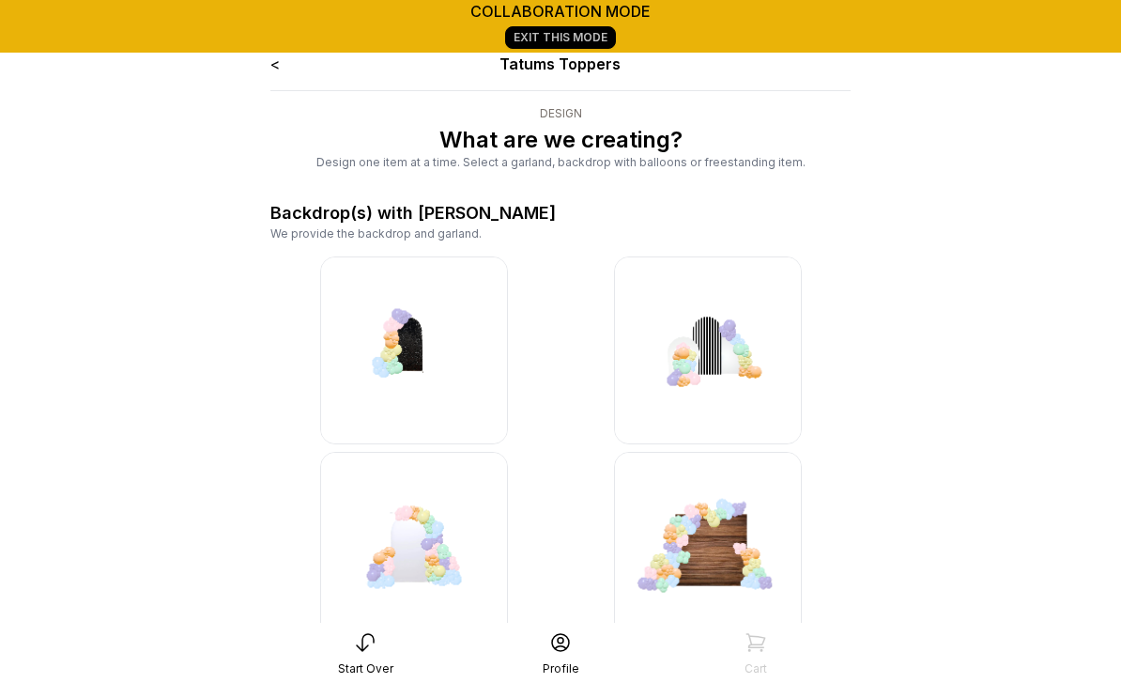
click at [372, 631] on icon at bounding box center [365, 642] width 23 height 23
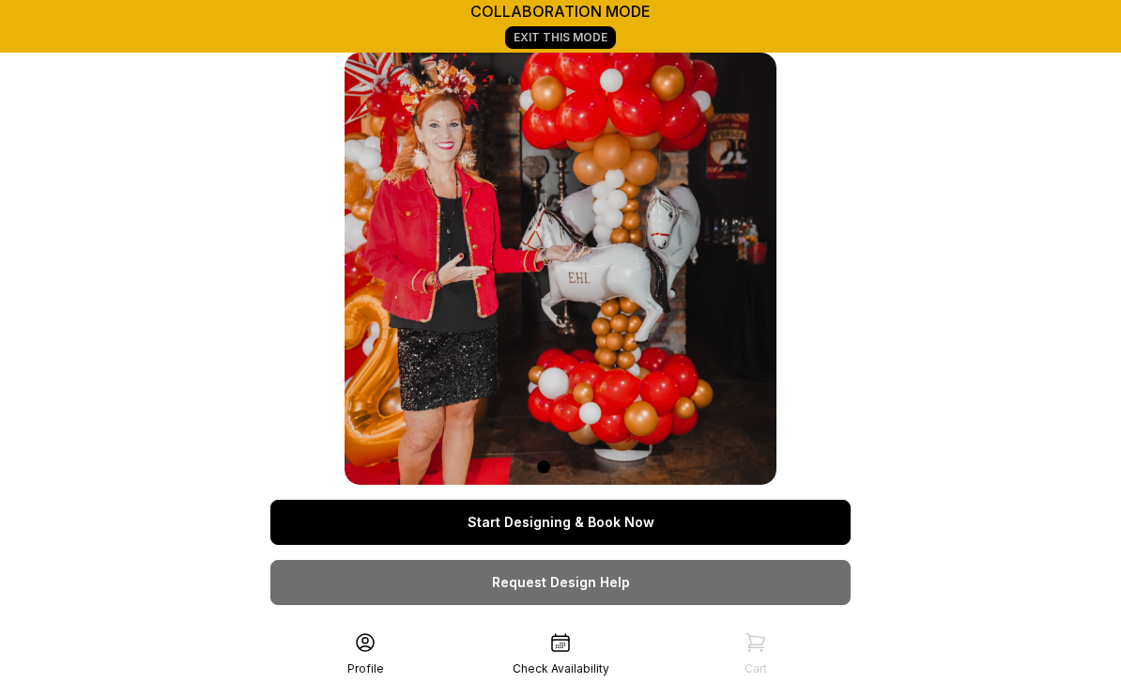
click at [588, 39] on link "Exit This Mode" at bounding box center [560, 37] width 111 height 23
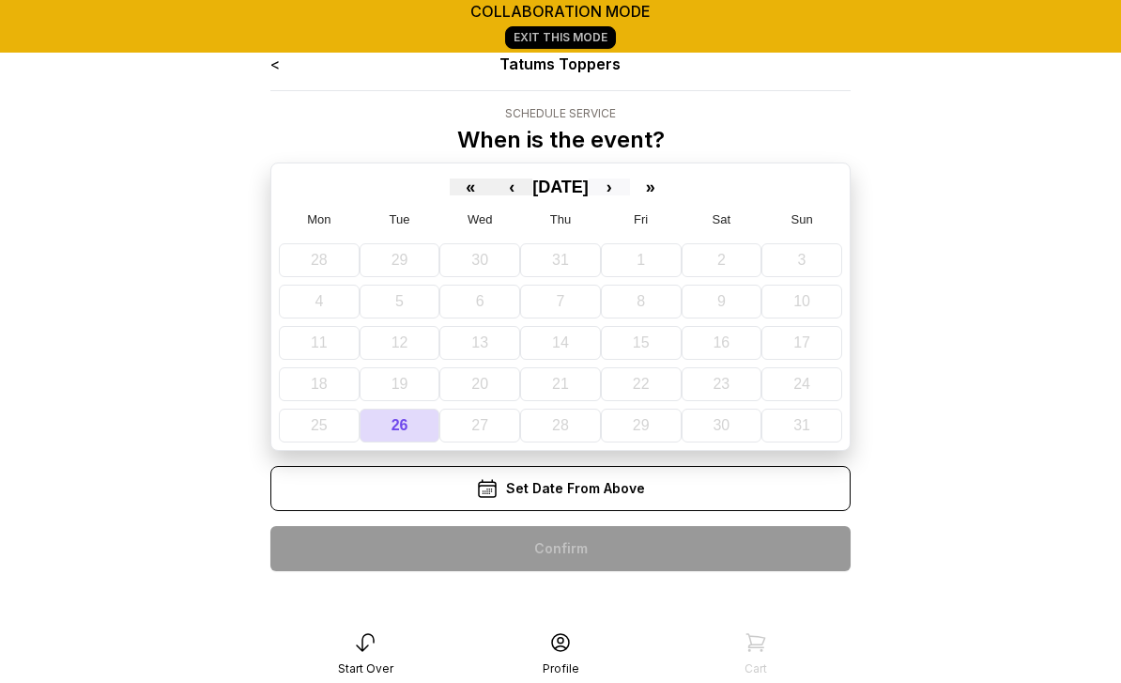
click at [627, 194] on button "›" at bounding box center [609, 186] width 41 height 17
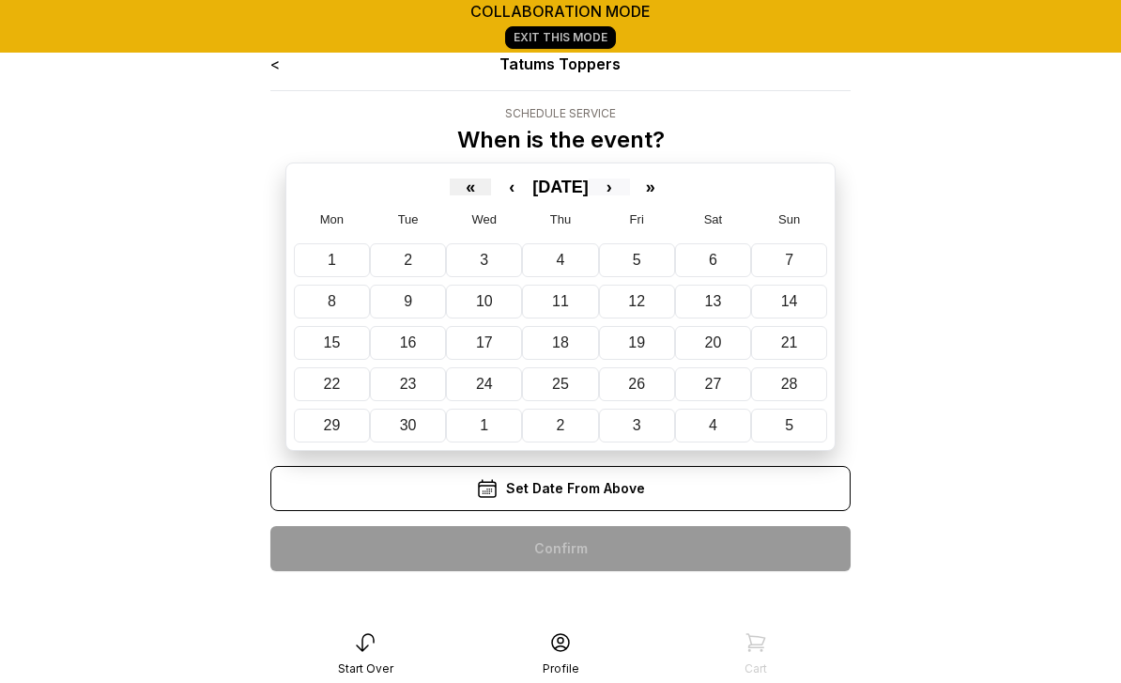
click at [630, 192] on button "›" at bounding box center [609, 186] width 41 height 17
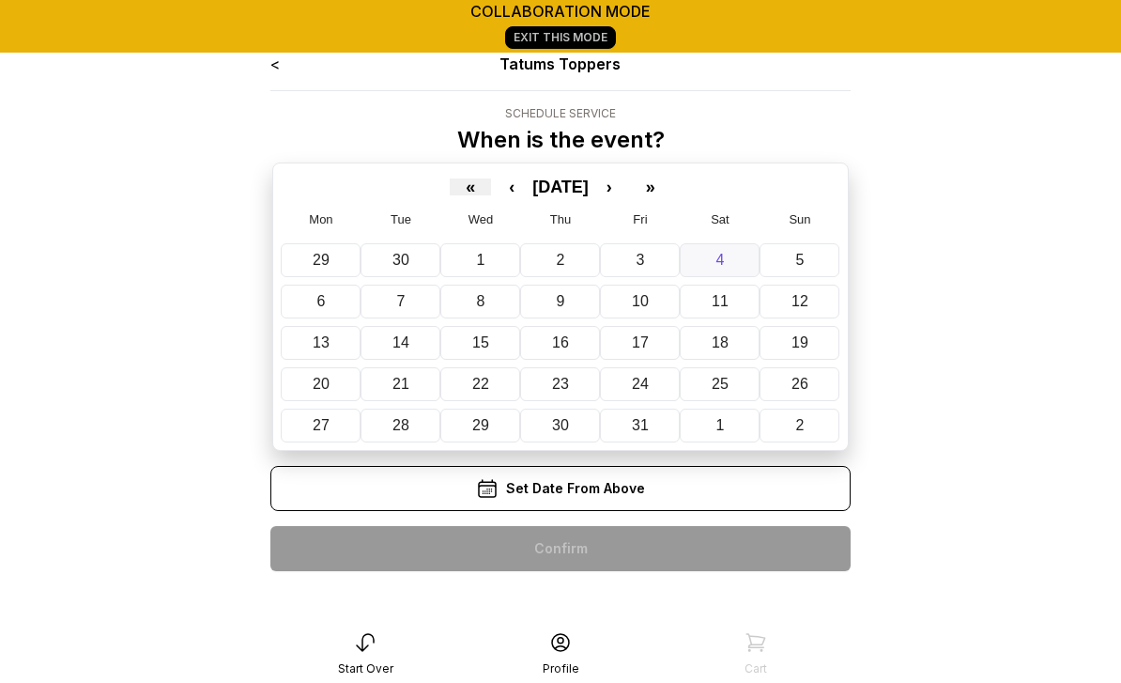
click at [724, 260] on abbr "4" at bounding box center [721, 260] width 8 height 16
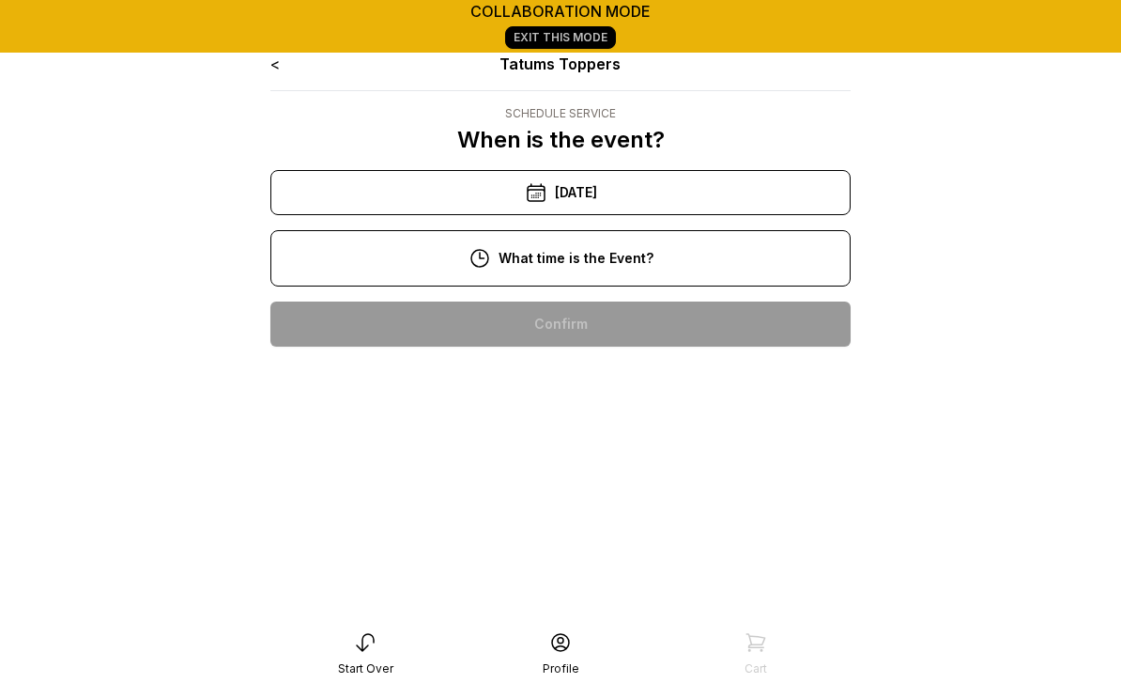
click at [626, 389] on div "11:00 am" at bounding box center [561, 384] width 550 height 45
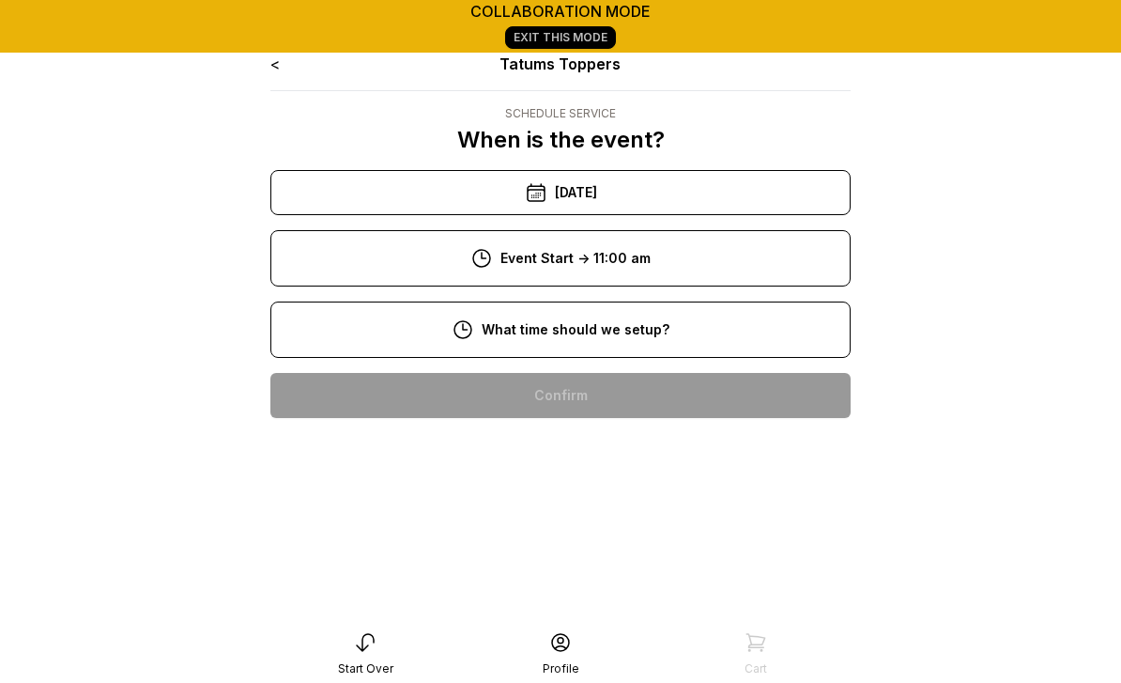
click at [599, 395] on div "8:00 am" at bounding box center [561, 395] width 550 height 45
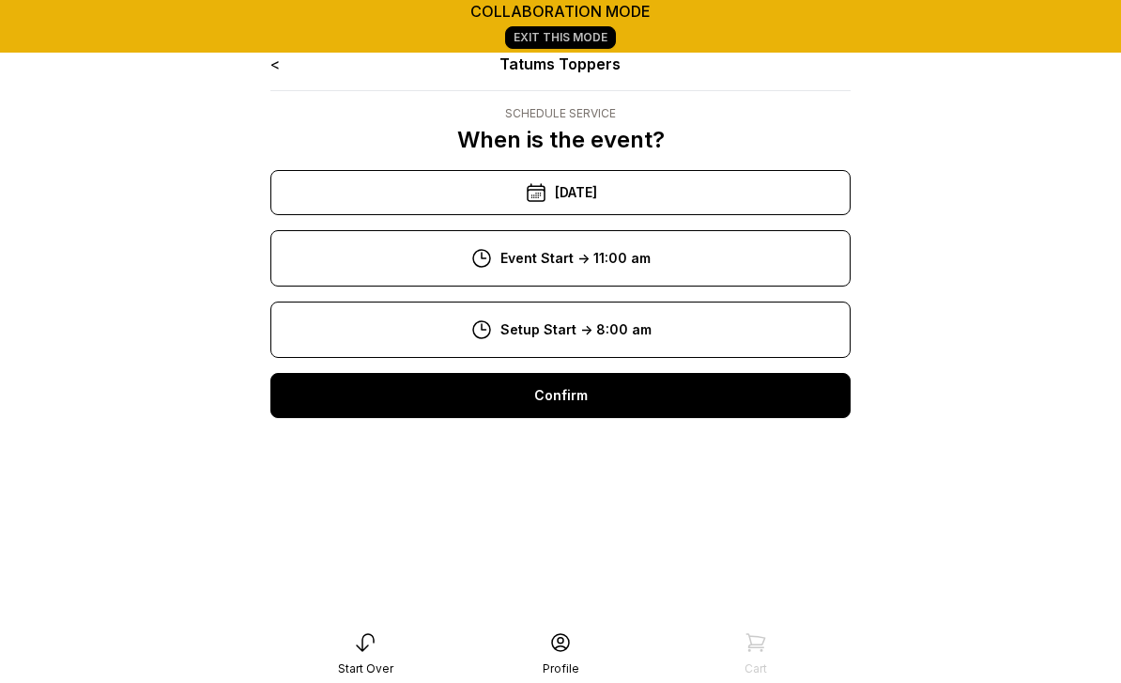
click at [579, 398] on div "Confirm" at bounding box center [560, 395] width 580 height 45
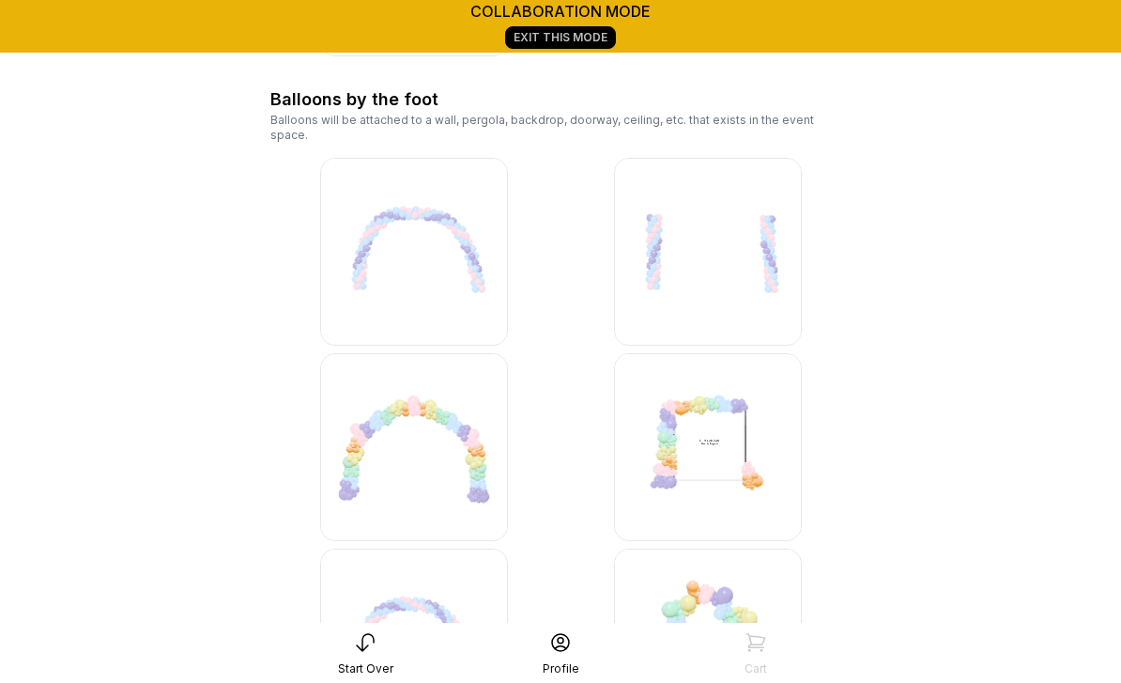
scroll to position [973, 0]
click at [434, 428] on img at bounding box center [414, 448] width 188 height 188
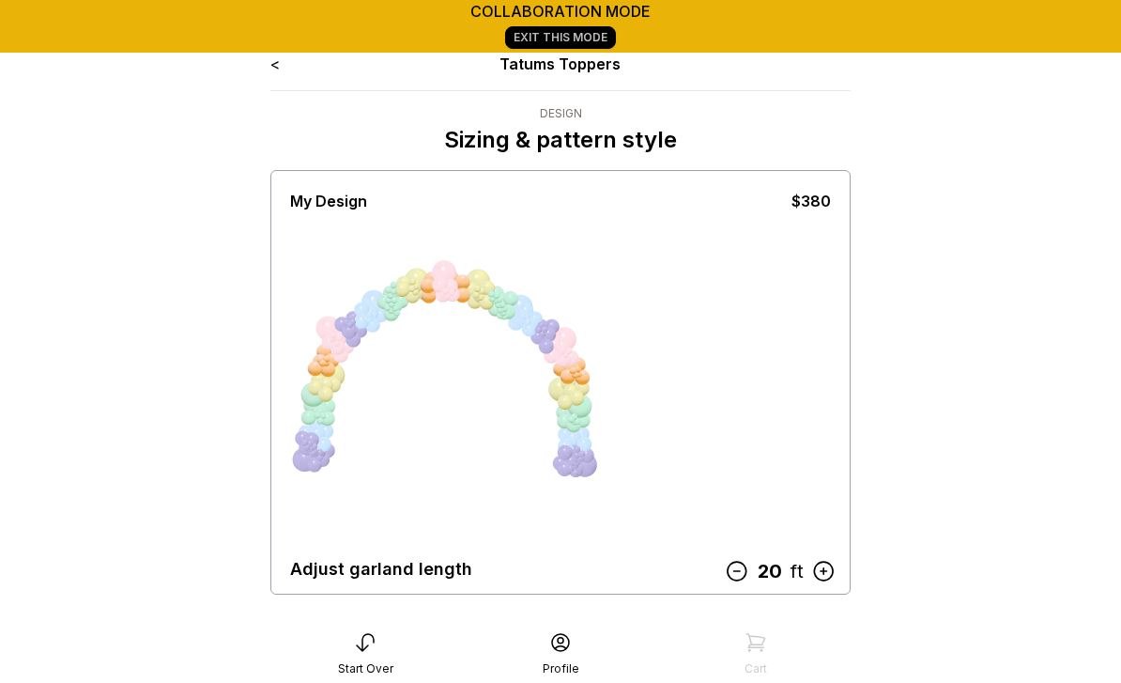
click at [738, 571] on icon at bounding box center [737, 571] width 19 height 19
click at [750, 569] on icon at bounding box center [741, 571] width 19 height 19
click at [753, 574] on icon at bounding box center [741, 571] width 24 height 24
click at [754, 583] on icon at bounding box center [742, 571] width 24 height 24
click at [756, 586] on div "17 ft" at bounding box center [783, 570] width 106 height 33
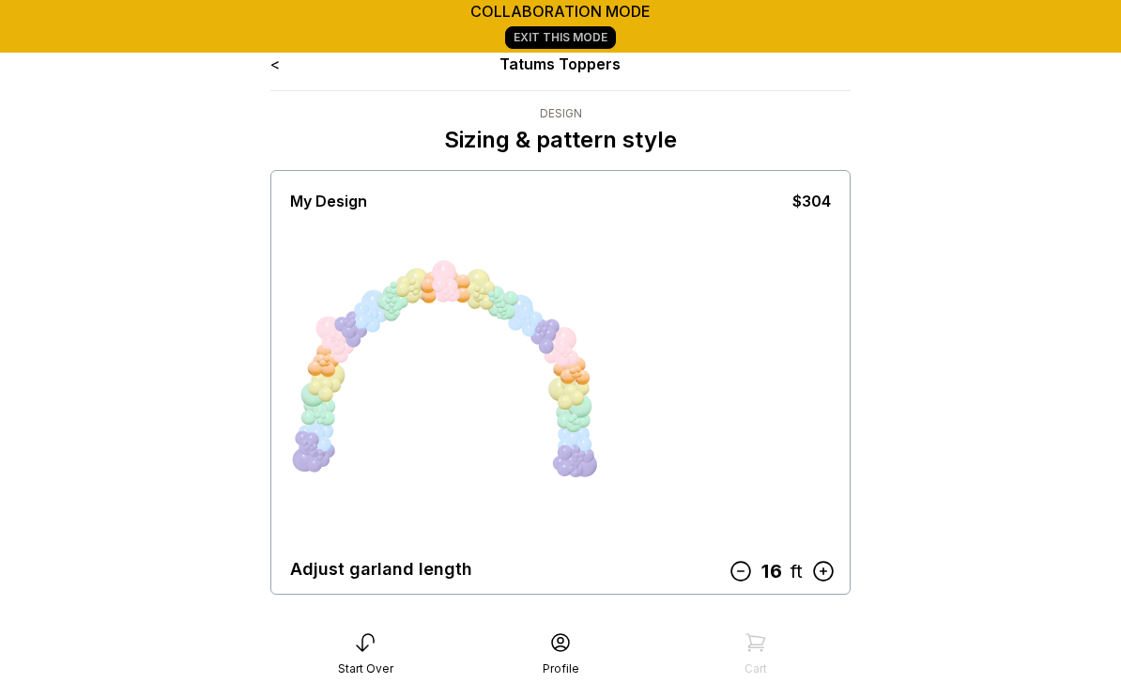
click at [741, 568] on icon at bounding box center [741, 571] width 24 height 24
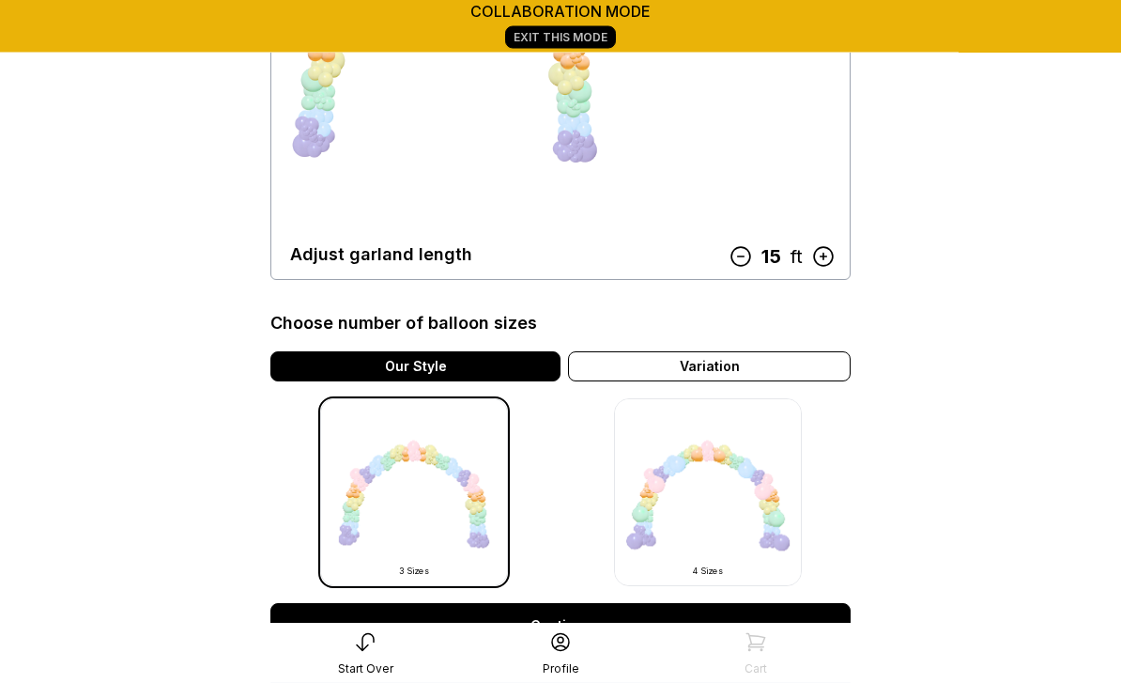
scroll to position [324, 0]
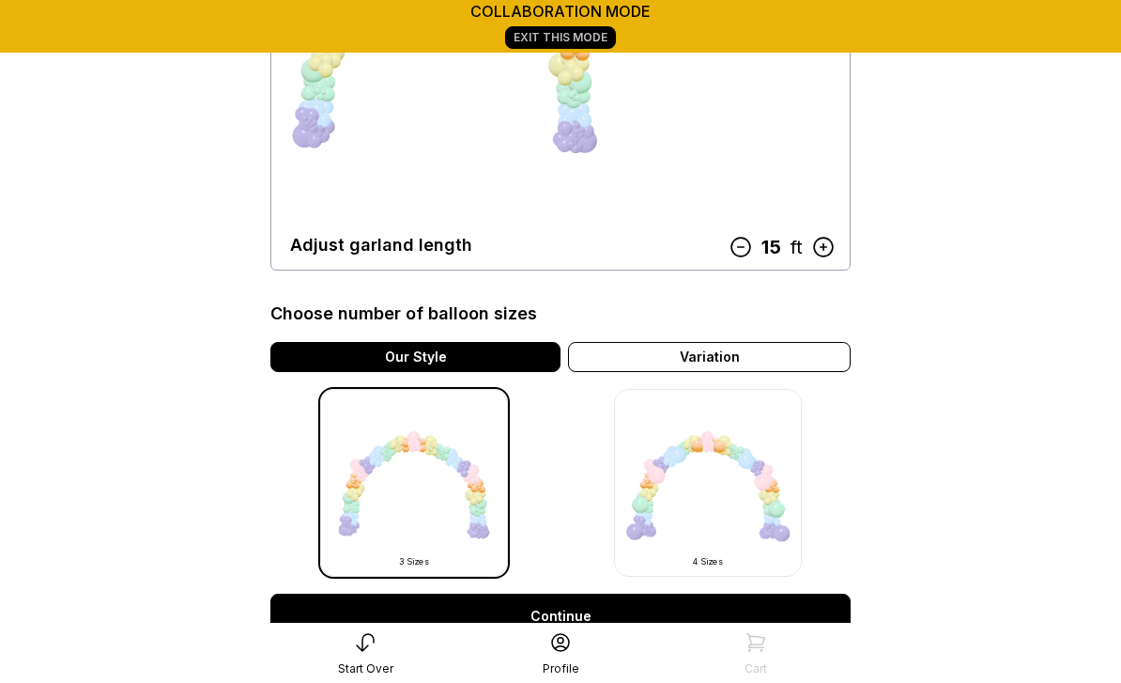
click at [563, 614] on link "Continue" at bounding box center [560, 616] width 580 height 45
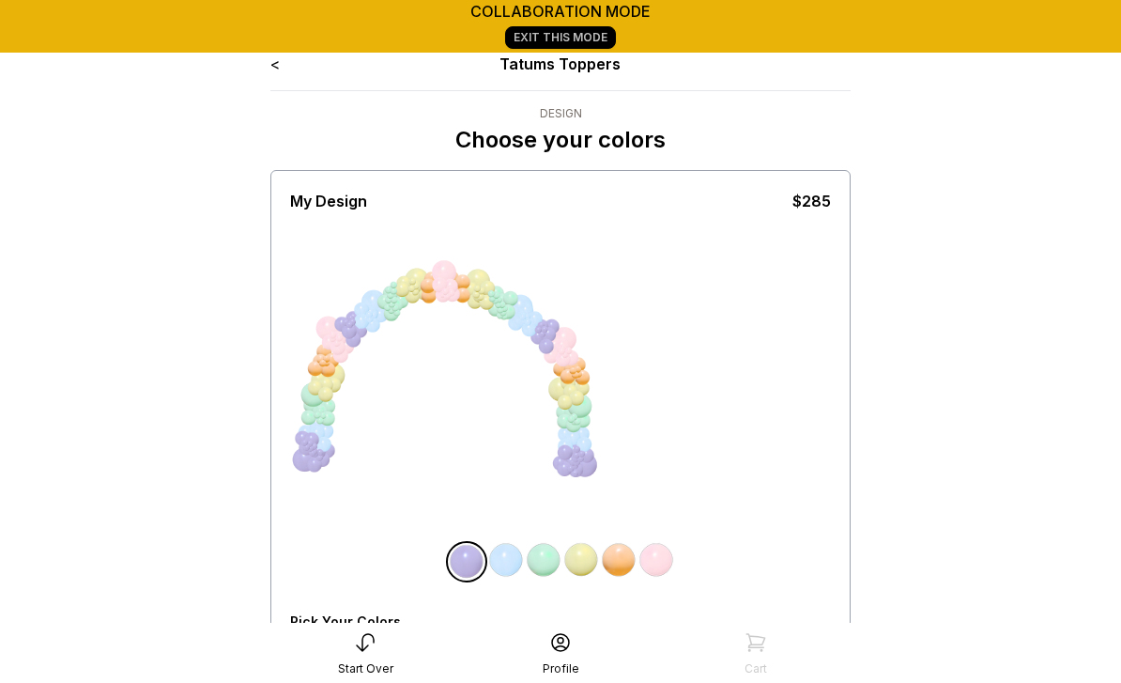
click at [469, 557] on img at bounding box center [467, 562] width 38 height 38
click at [340, 650] on div "All Balloons" at bounding box center [328, 653] width 77 height 15
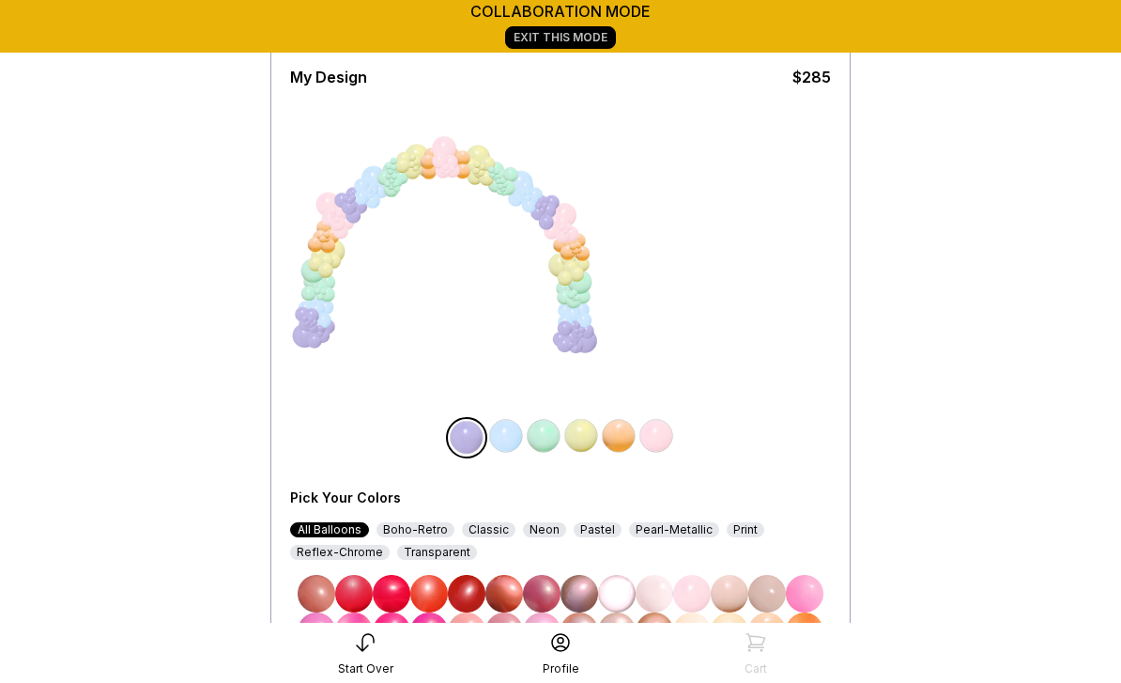
scroll to position [181, 0]
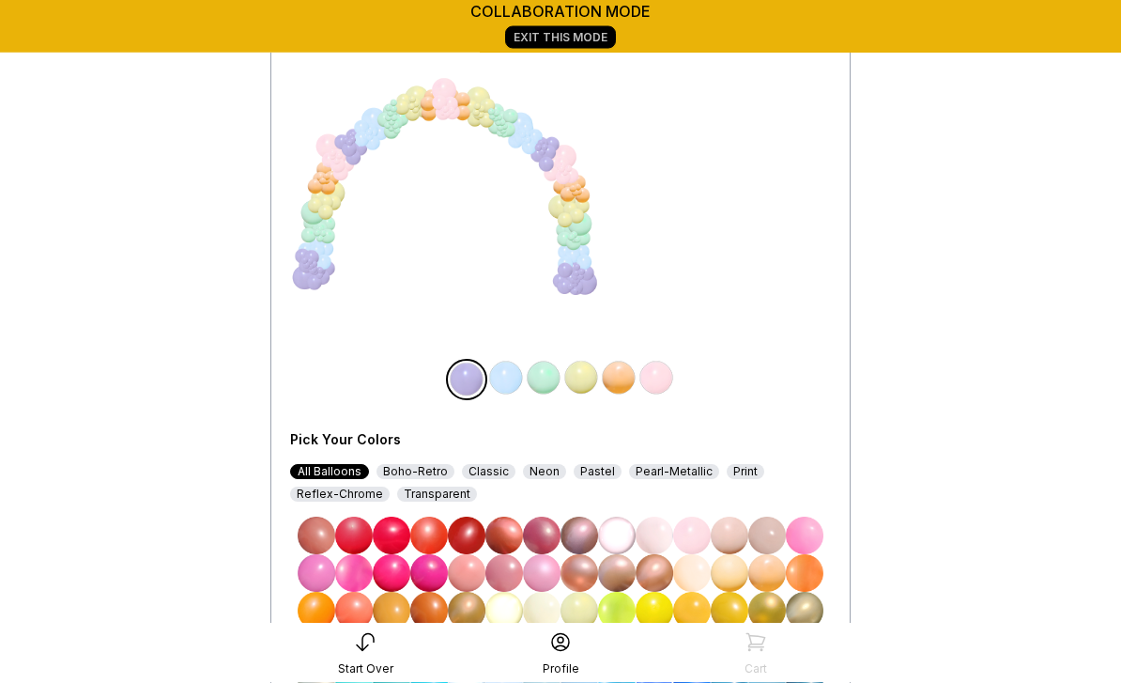
click at [547, 570] on img at bounding box center [542, 574] width 38 height 38
click at [508, 379] on img at bounding box center [506, 379] width 38 height 38
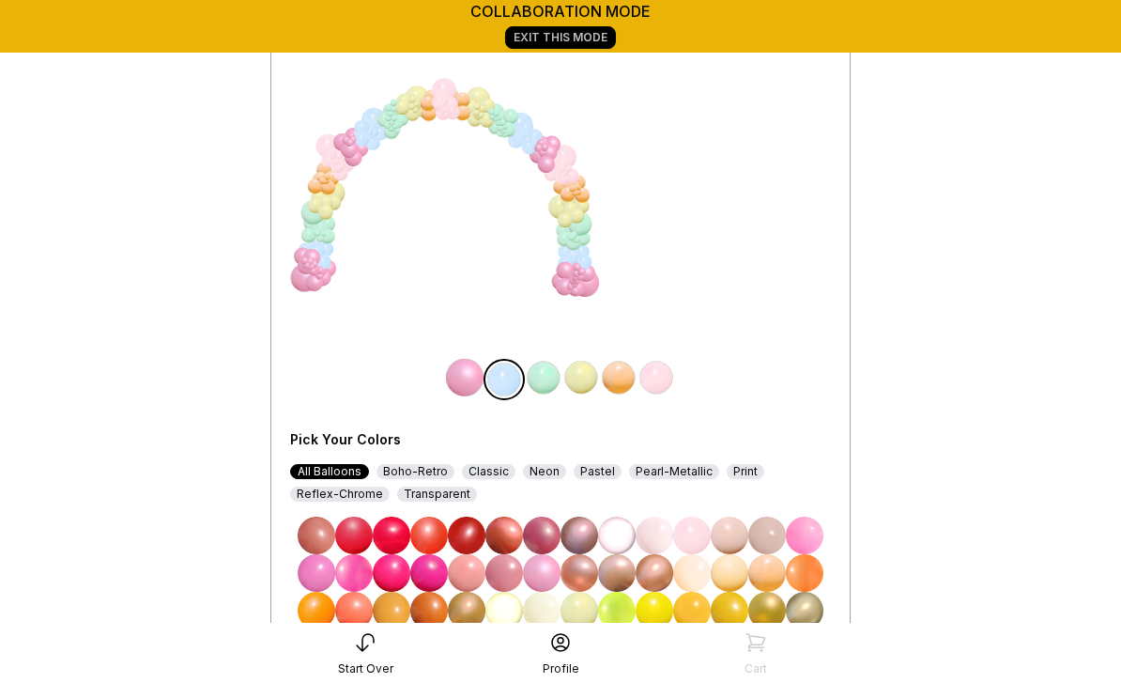
click at [317, 569] on img at bounding box center [317, 573] width 38 height 38
click at [549, 380] on img at bounding box center [544, 378] width 38 height 38
click at [430, 567] on img at bounding box center [429, 573] width 38 height 38
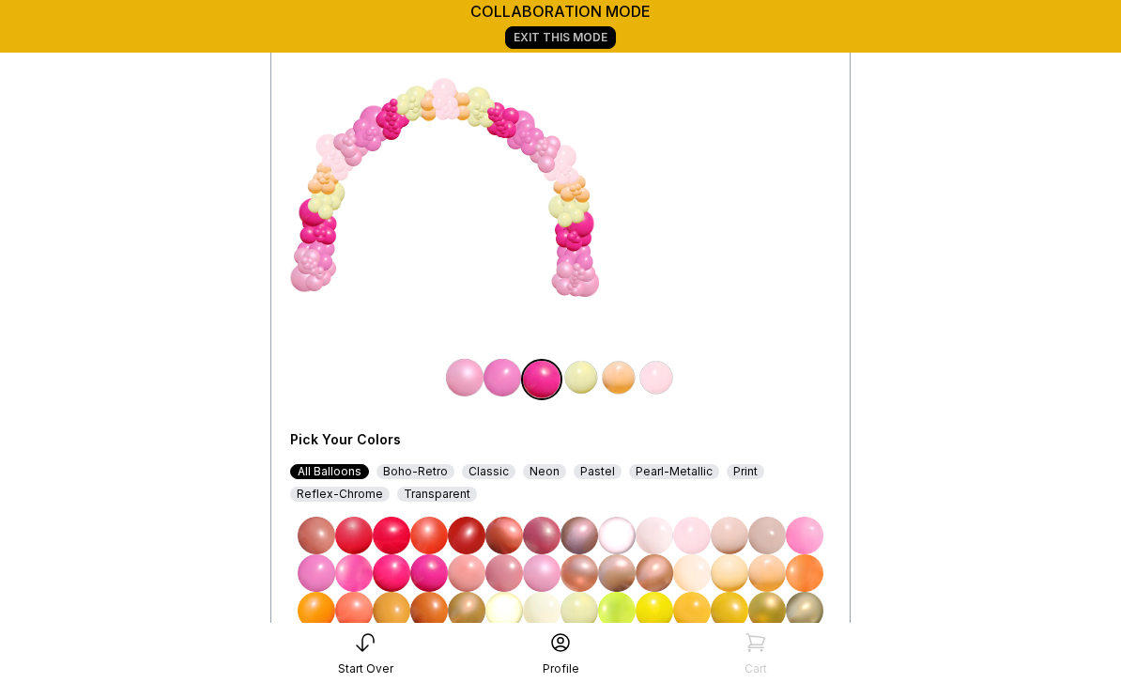
click at [588, 371] on img at bounding box center [582, 378] width 38 height 38
click at [355, 570] on img at bounding box center [354, 573] width 38 height 38
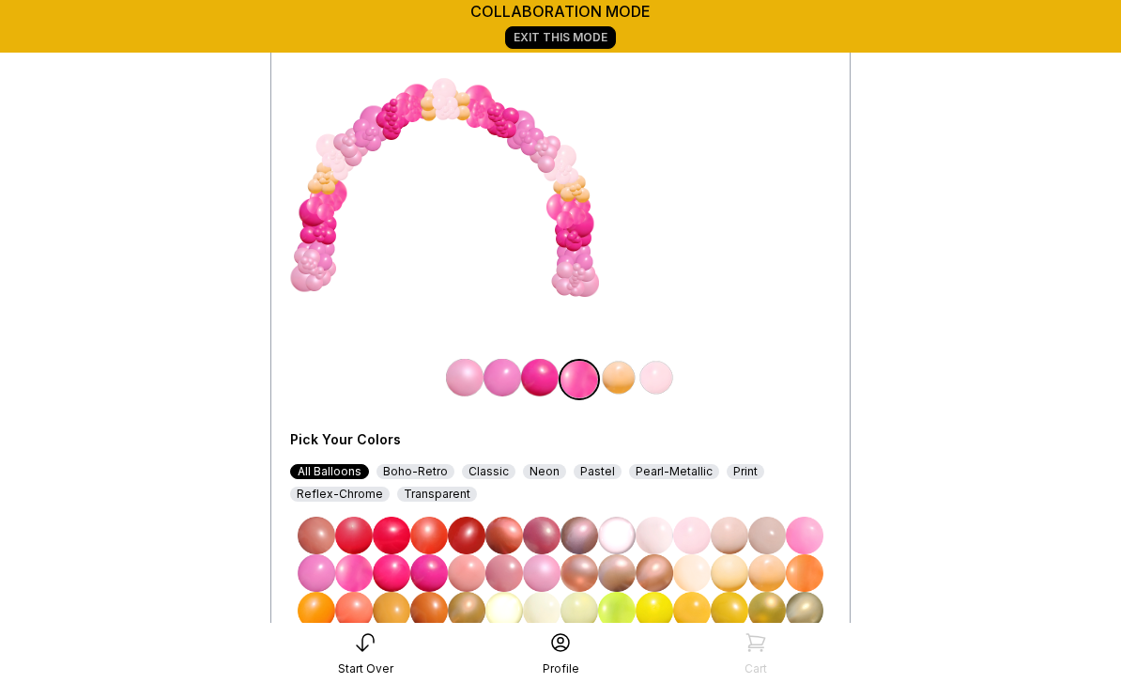
click at [620, 378] on img at bounding box center [619, 378] width 38 height 38
click at [812, 533] on img at bounding box center [805, 536] width 38 height 38
click at [661, 373] on img at bounding box center [657, 378] width 38 height 38
click at [548, 571] on img at bounding box center [542, 573] width 38 height 38
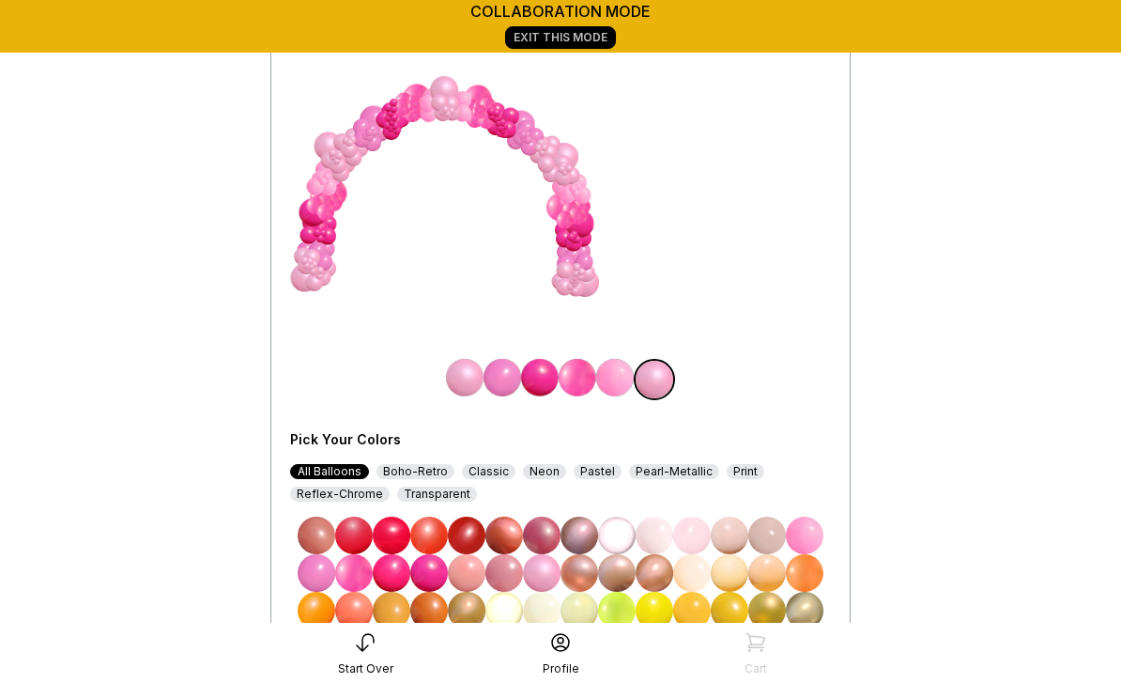
click at [537, 466] on div "Neon" at bounding box center [544, 471] width 43 height 15
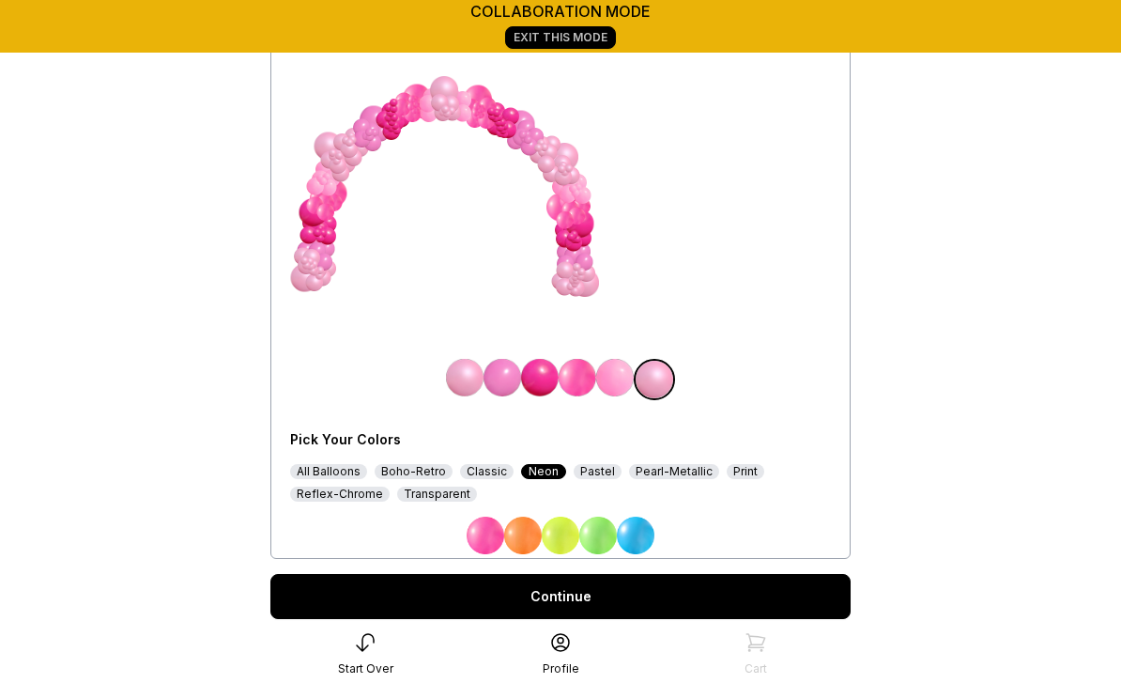
click at [486, 528] on img at bounding box center [486, 536] width 38 height 38
click at [587, 596] on link "Continue" at bounding box center [560, 596] width 580 height 45
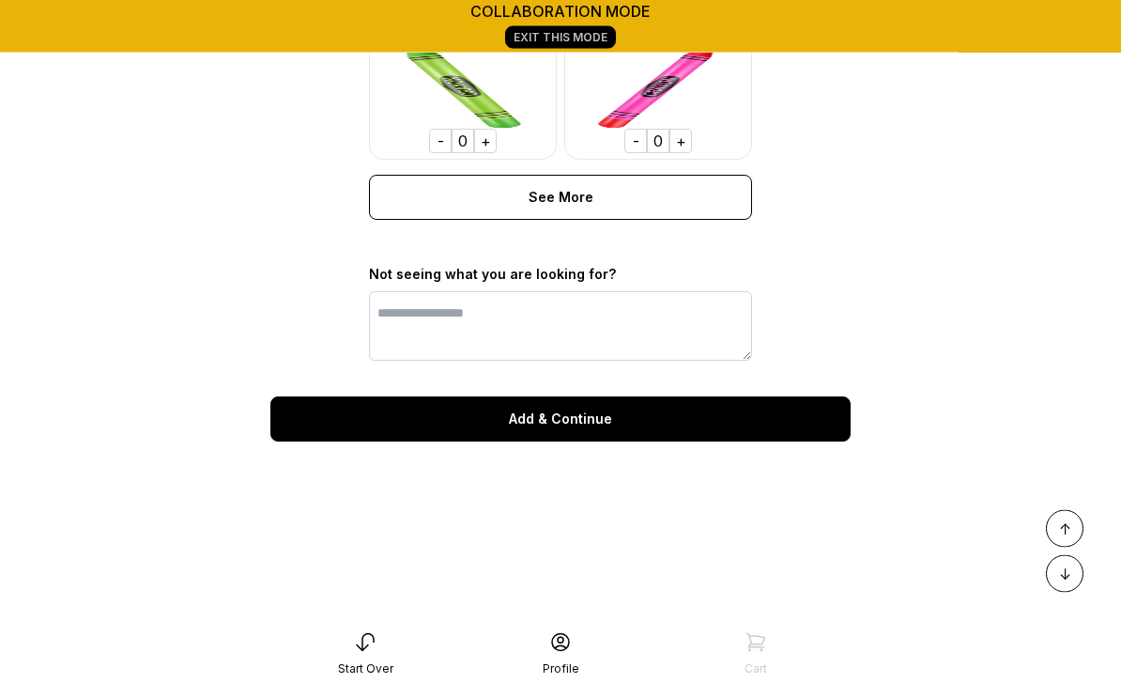
scroll to position [1552, 0]
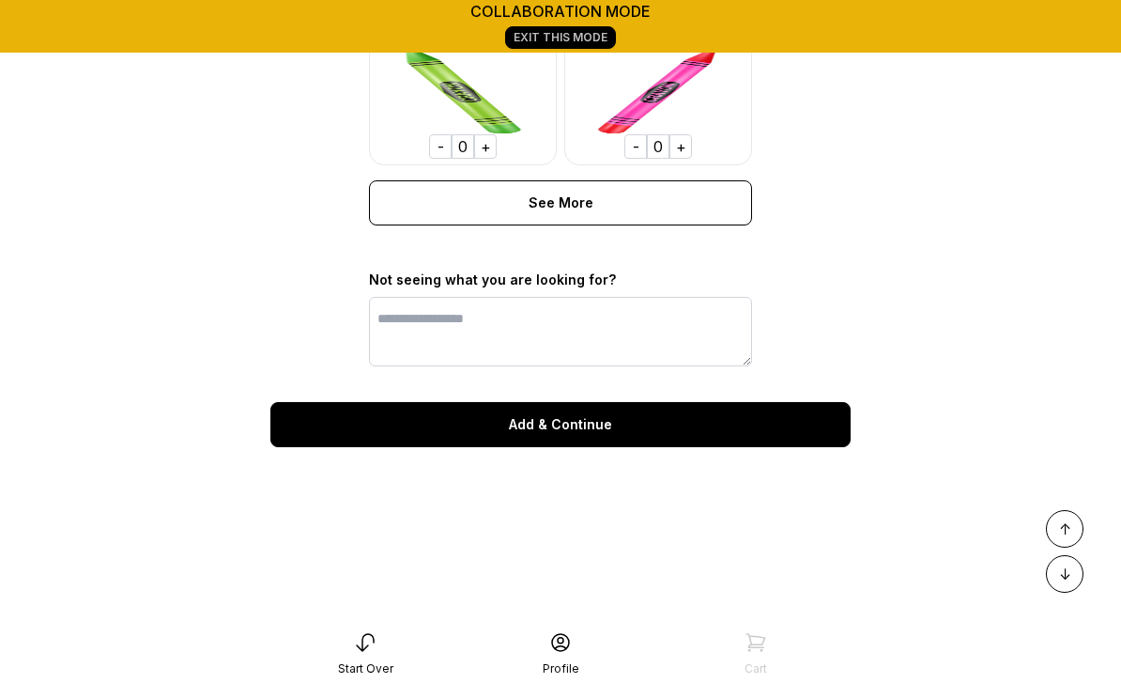
click at [580, 421] on div "Add & Continue" at bounding box center [560, 424] width 580 height 45
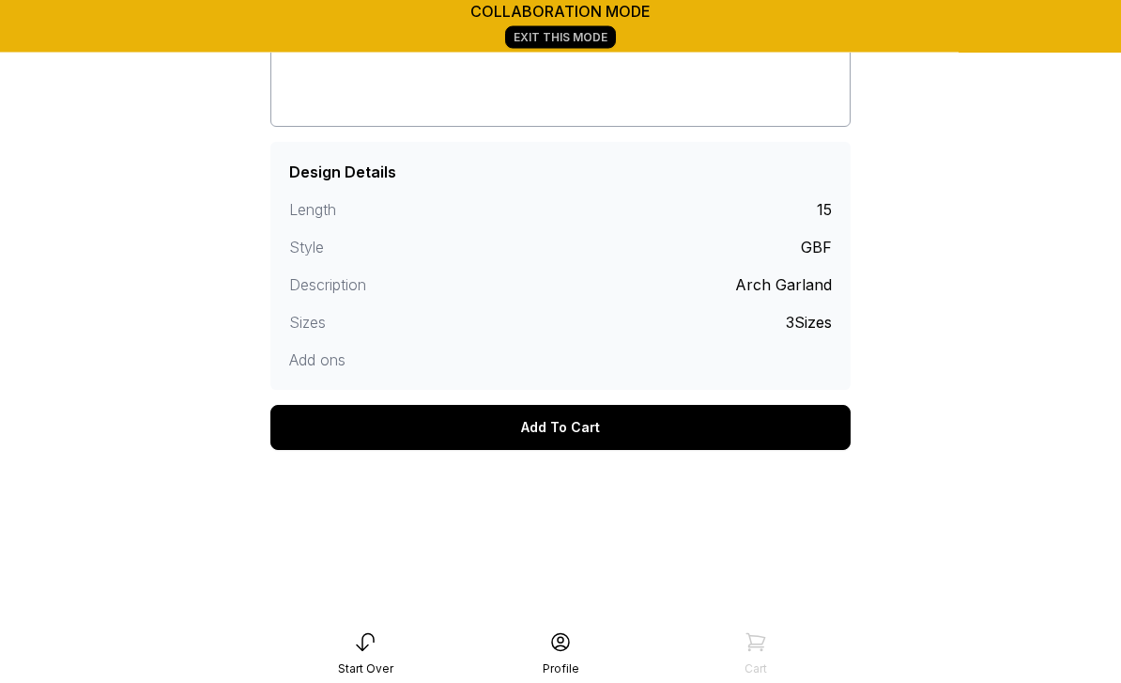
scroll to position [396, 0]
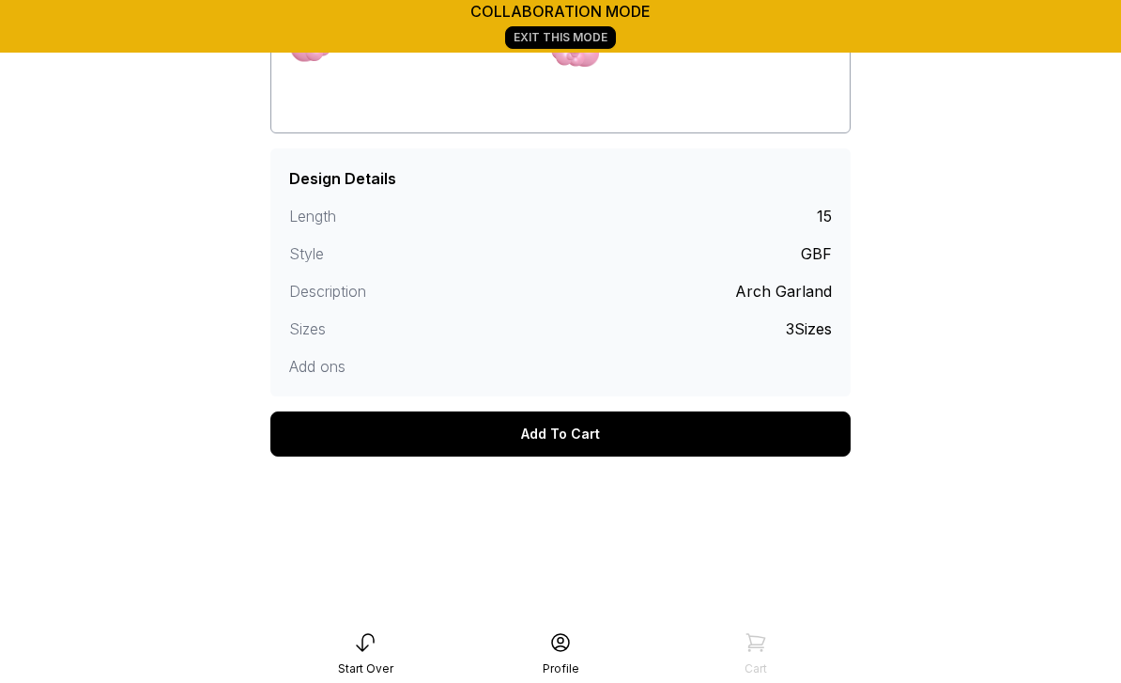
click at [586, 426] on div "Add To Cart" at bounding box center [560, 433] width 580 height 45
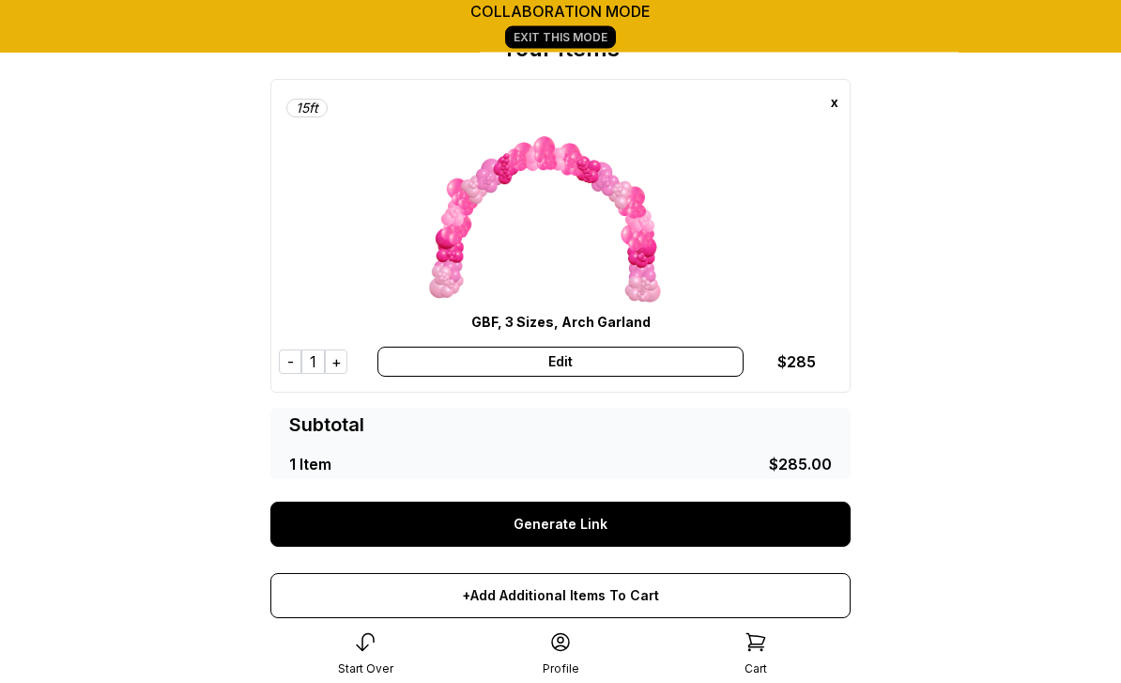
scroll to position [75, 0]
click at [572, 527] on link "Generate Link" at bounding box center [560, 524] width 580 height 45
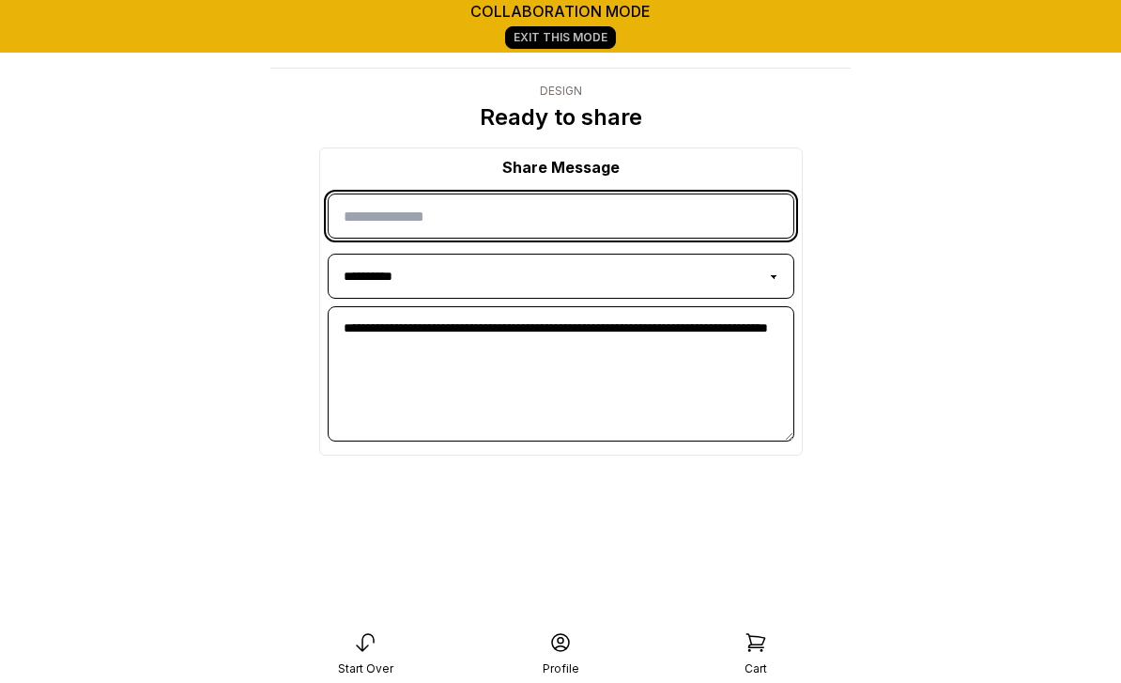
click at [436, 219] on input "input" at bounding box center [561, 215] width 467 height 45
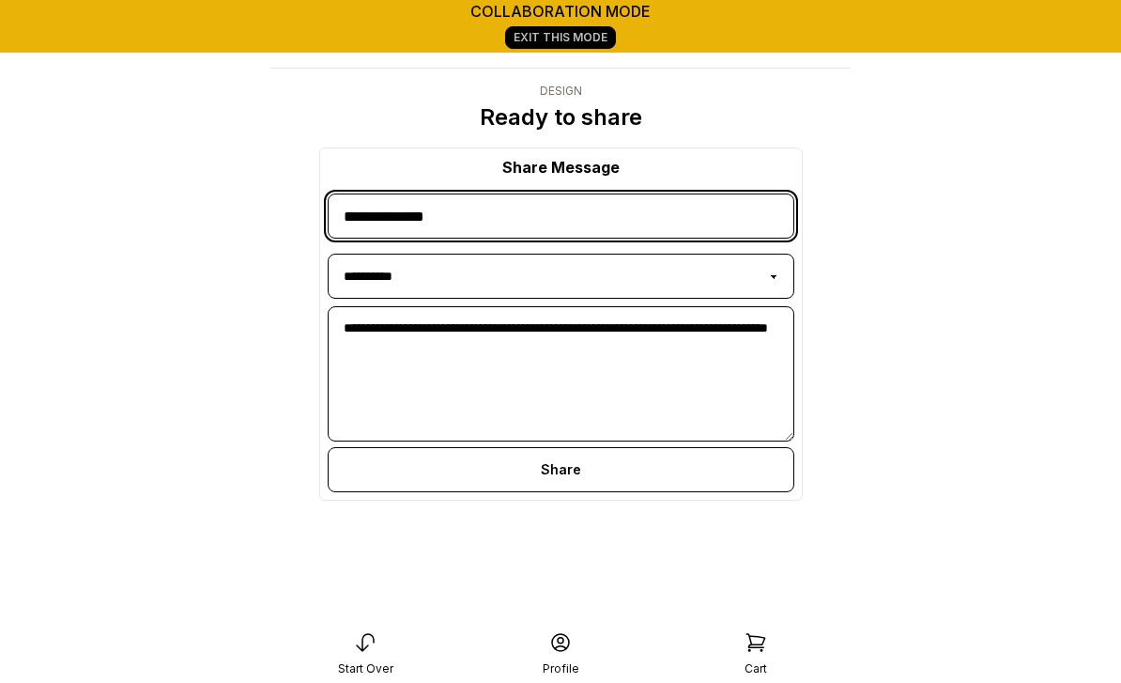
type input "**********"
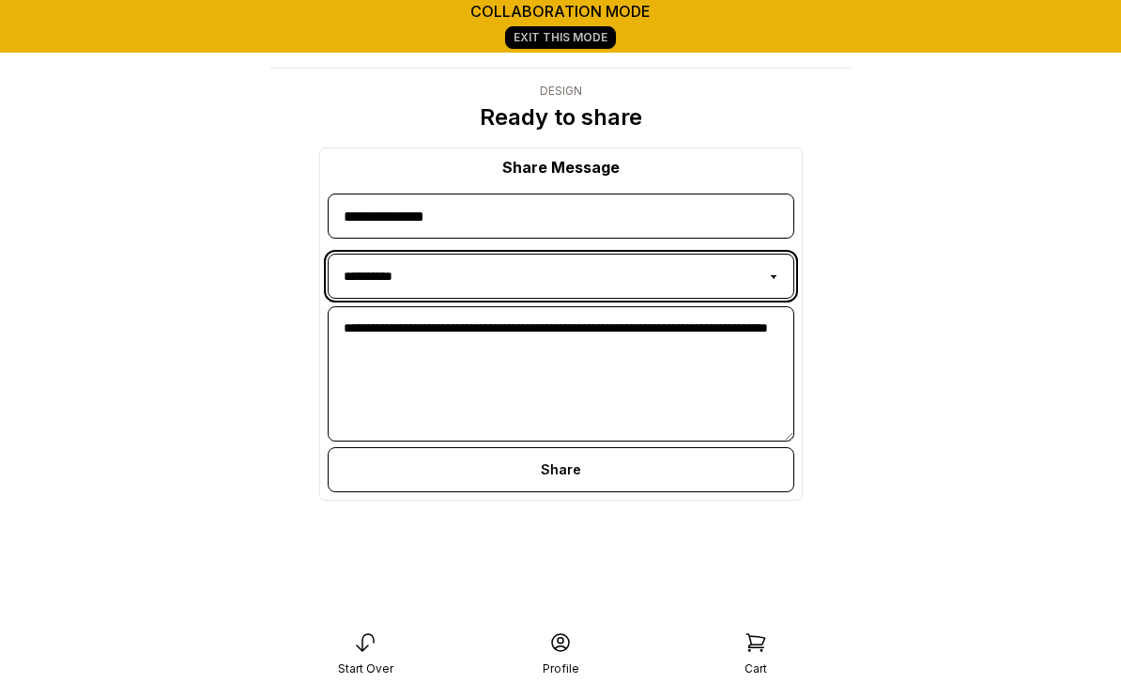
click at [764, 283] on select "**********" at bounding box center [561, 276] width 467 height 45
select select "*****"
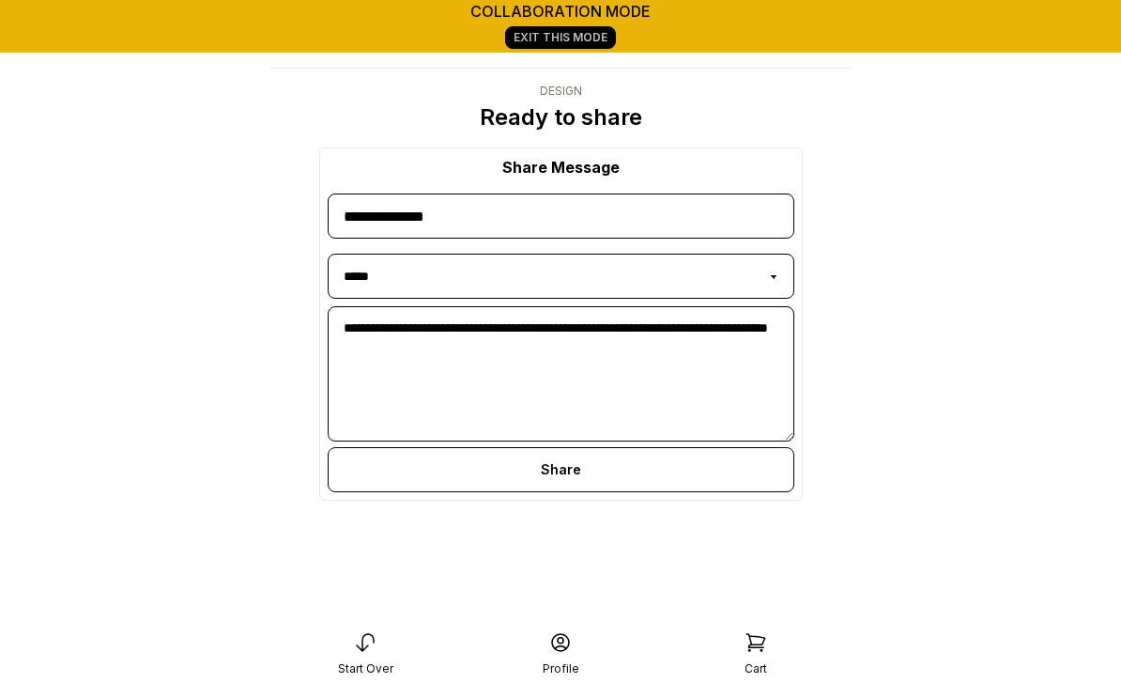
click at [576, 466] on div "Share" at bounding box center [561, 469] width 467 height 45
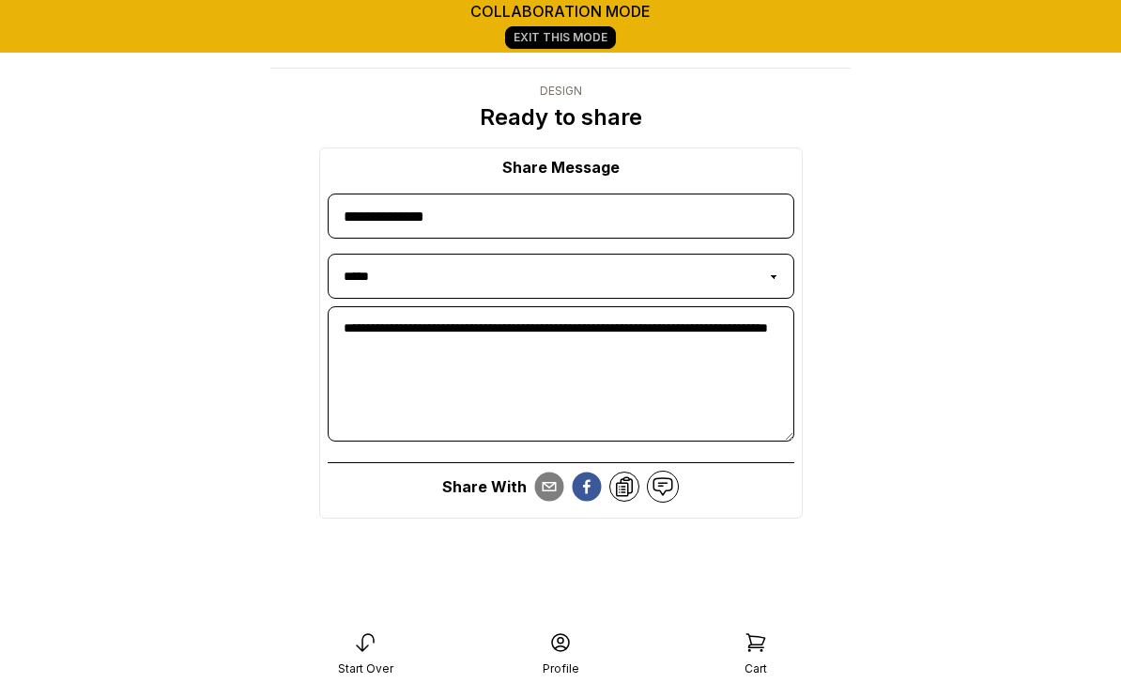
click at [548, 487] on circle "email" at bounding box center [549, 486] width 29 height 29
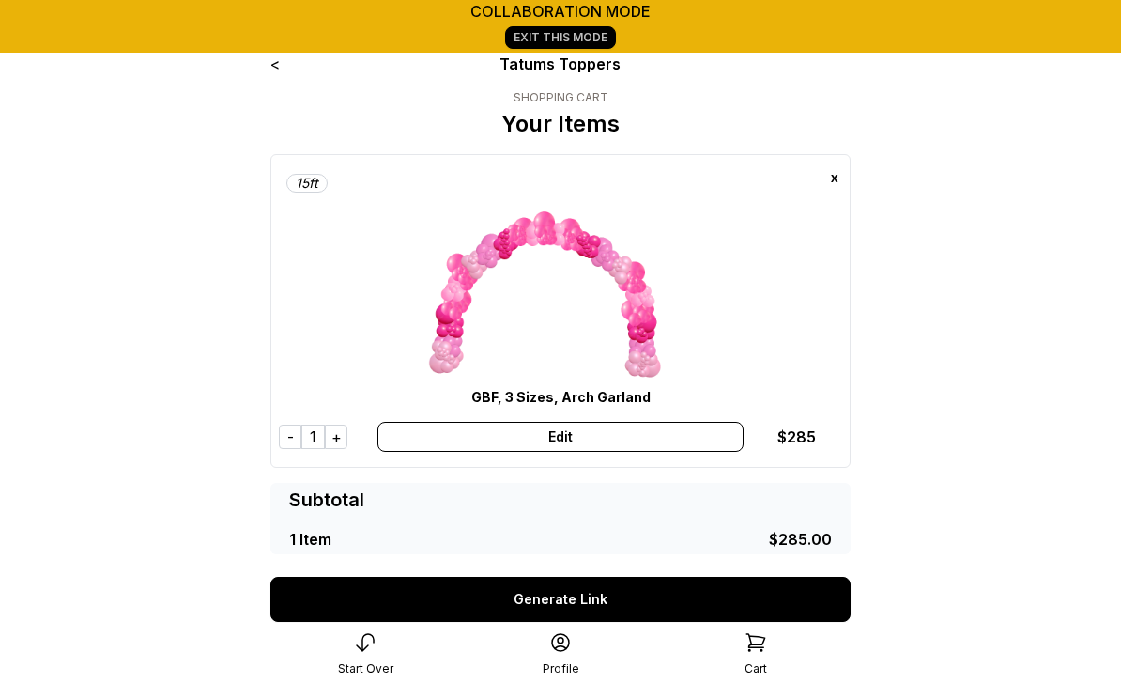
click at [280, 70] on link "<" at bounding box center [274, 63] width 9 height 19
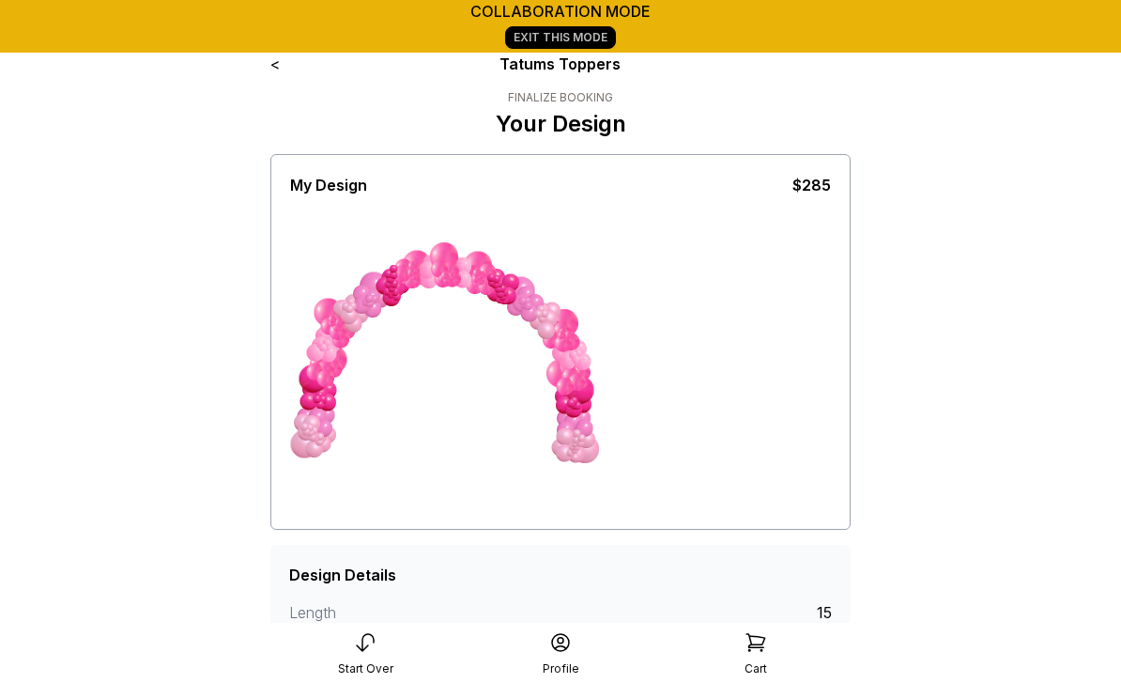
click at [608, 41] on link "Exit This Mode" at bounding box center [560, 37] width 111 height 23
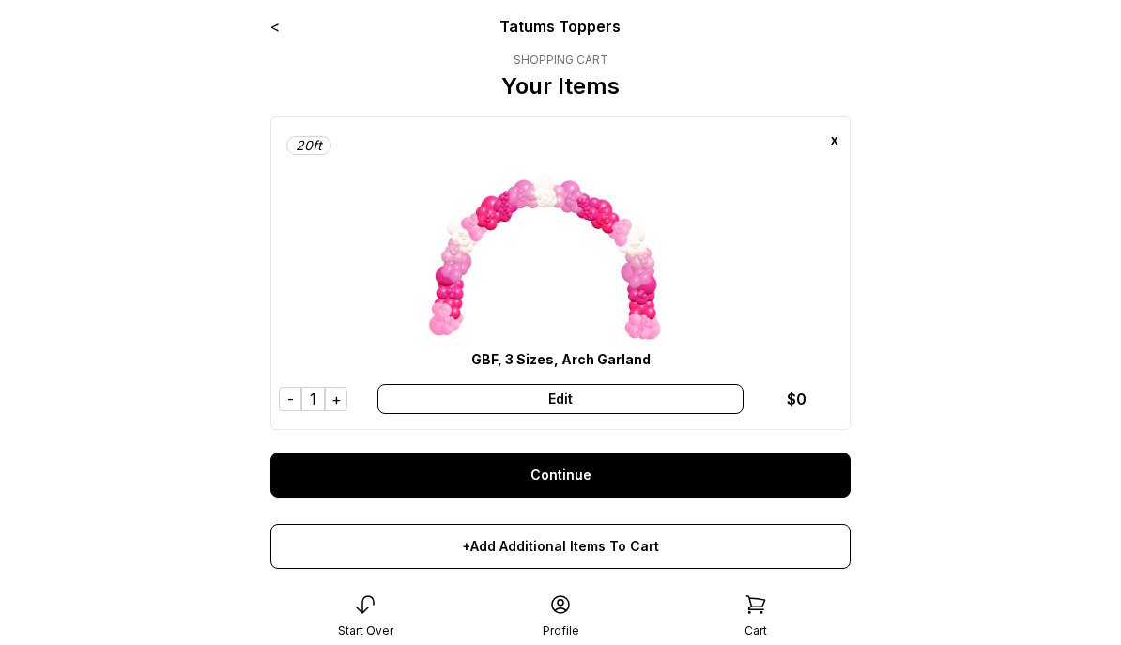
click at [277, 30] on link "<" at bounding box center [274, 26] width 9 height 19
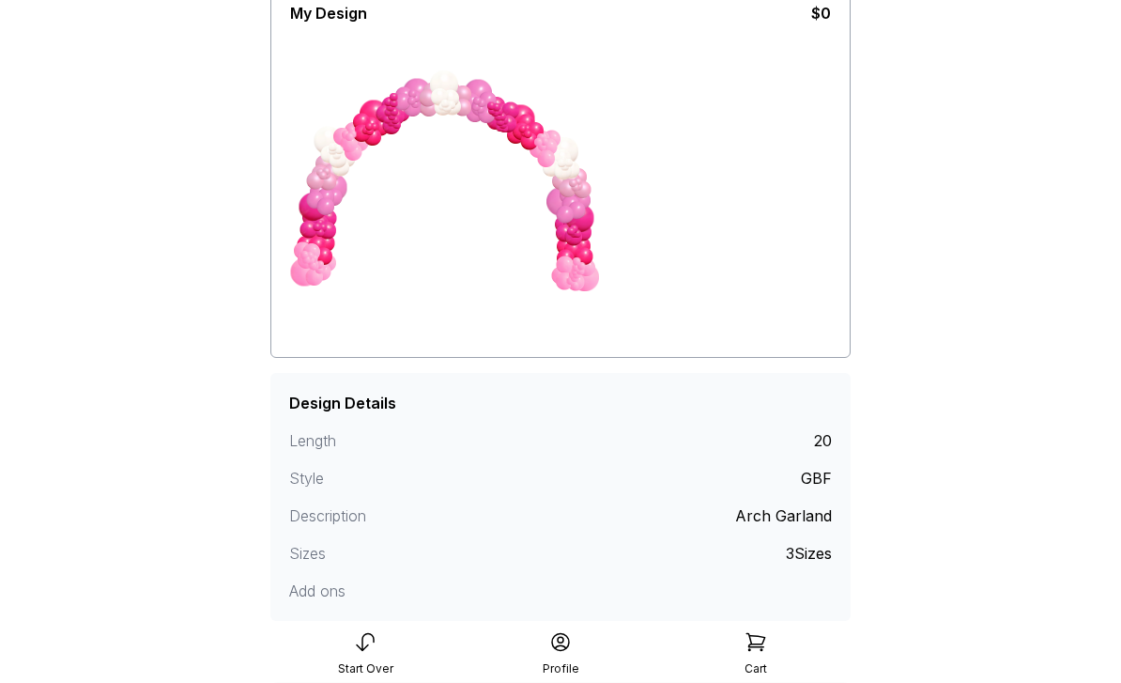
scroll to position [242, 0]
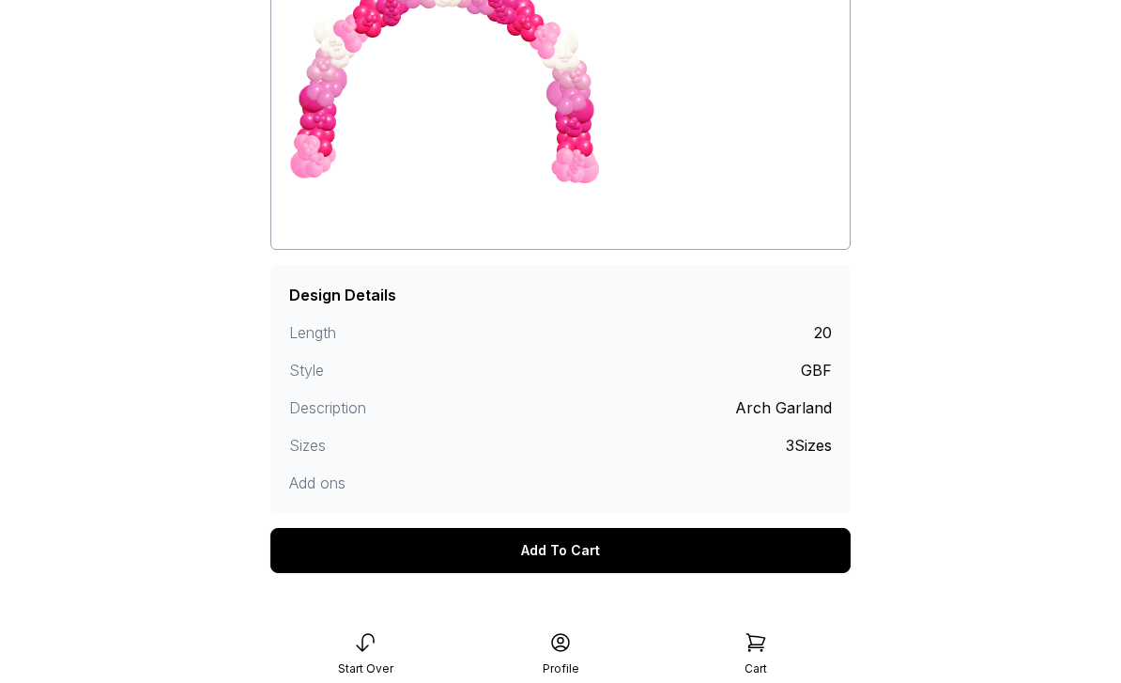
click at [367, 644] on icon at bounding box center [365, 642] width 23 height 23
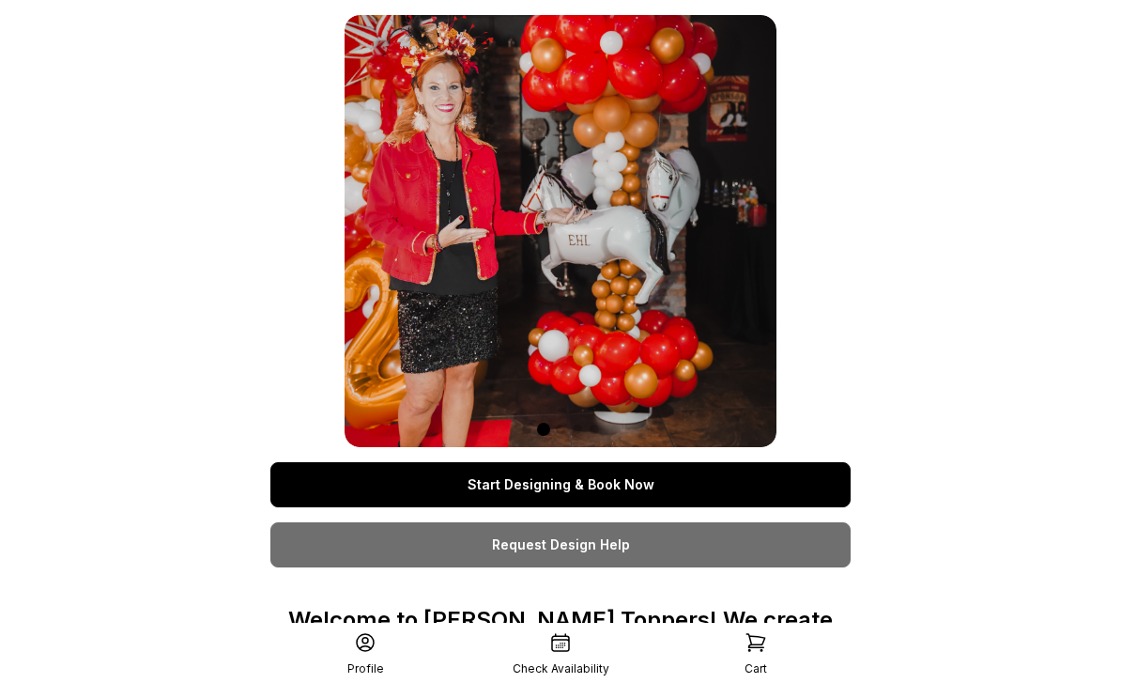
click at [679, 480] on link "Start Designing & Book Now" at bounding box center [560, 484] width 580 height 45
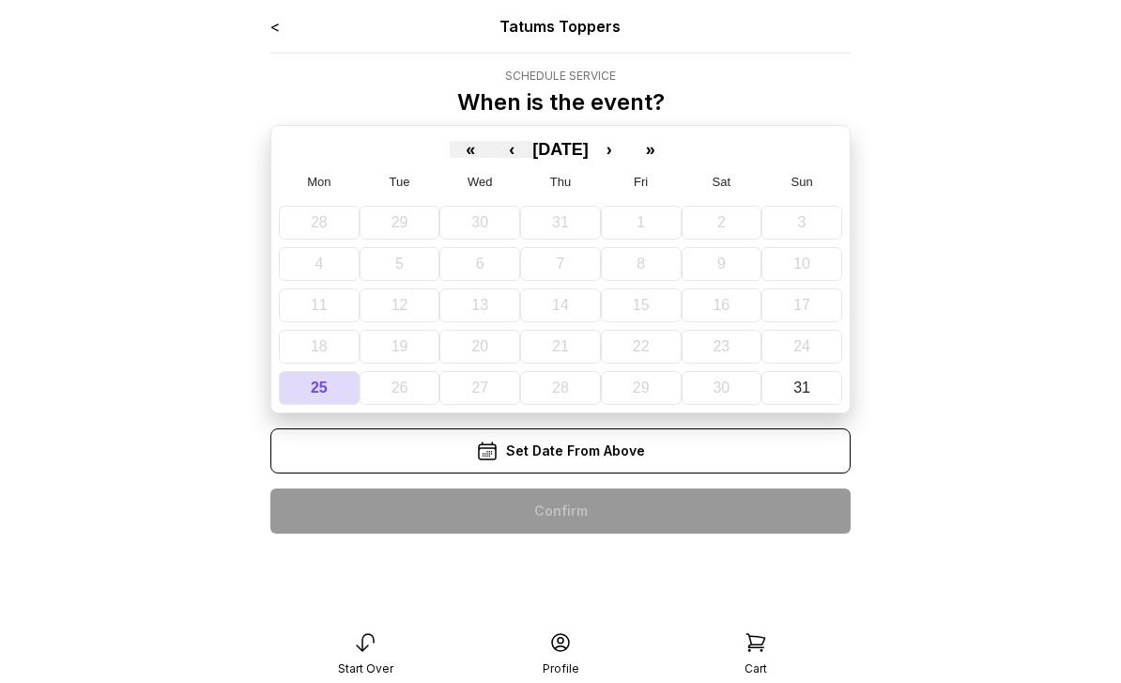
click at [276, 21] on link "<" at bounding box center [274, 26] width 9 height 19
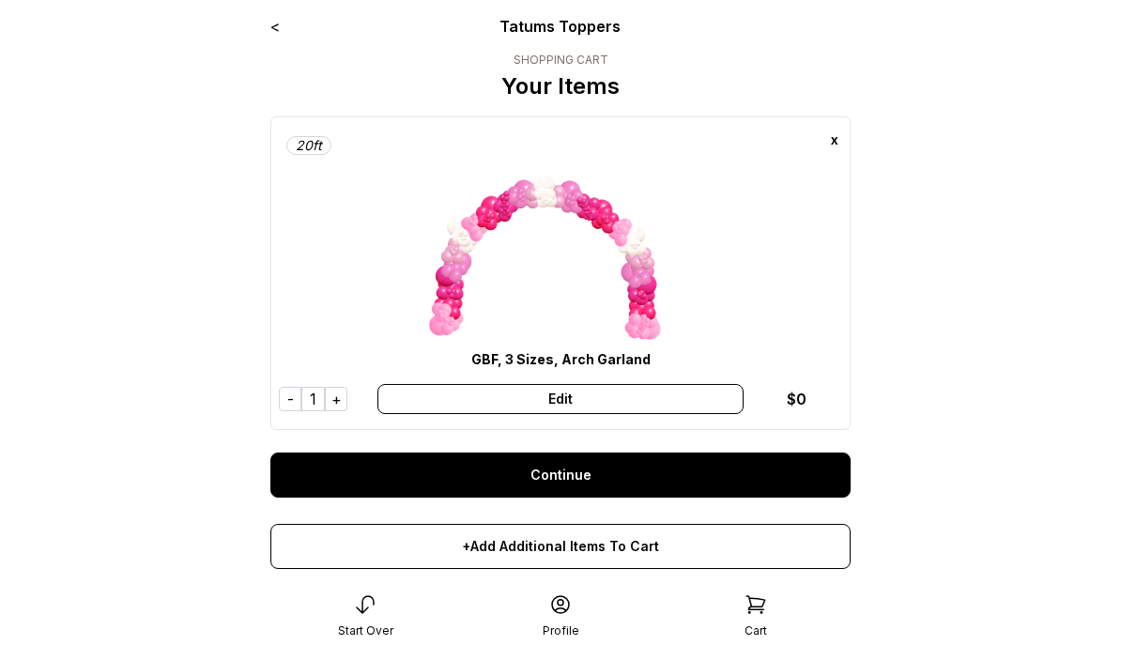
click at [367, 594] on icon at bounding box center [365, 605] width 23 height 23
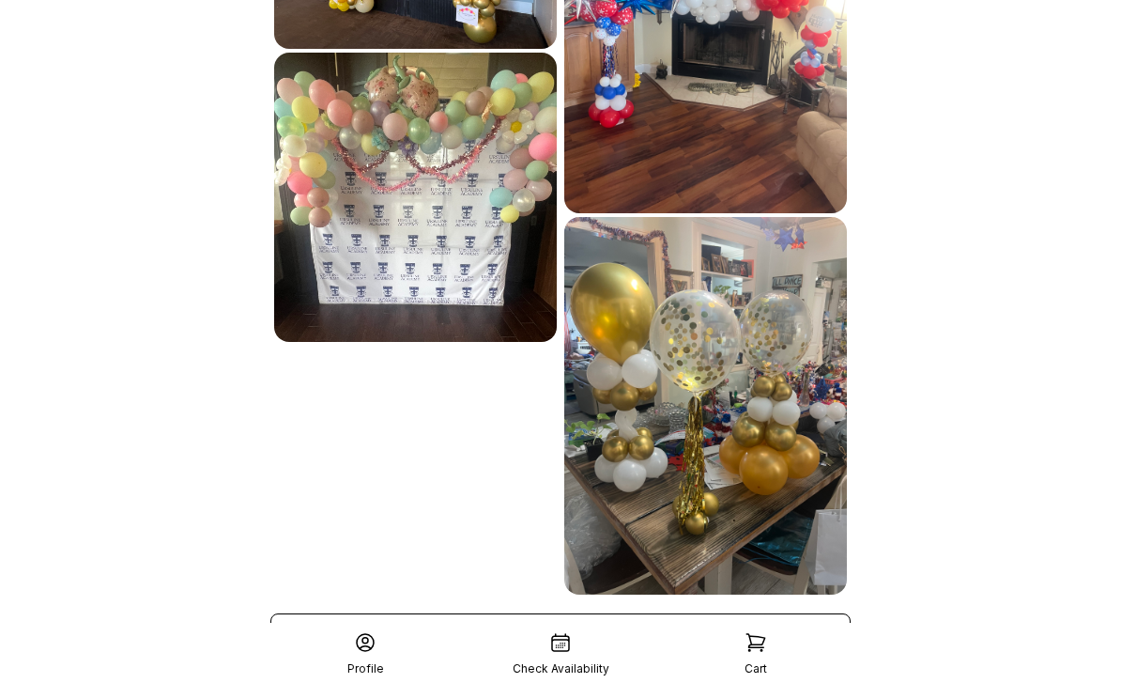
scroll to position [1019, 0]
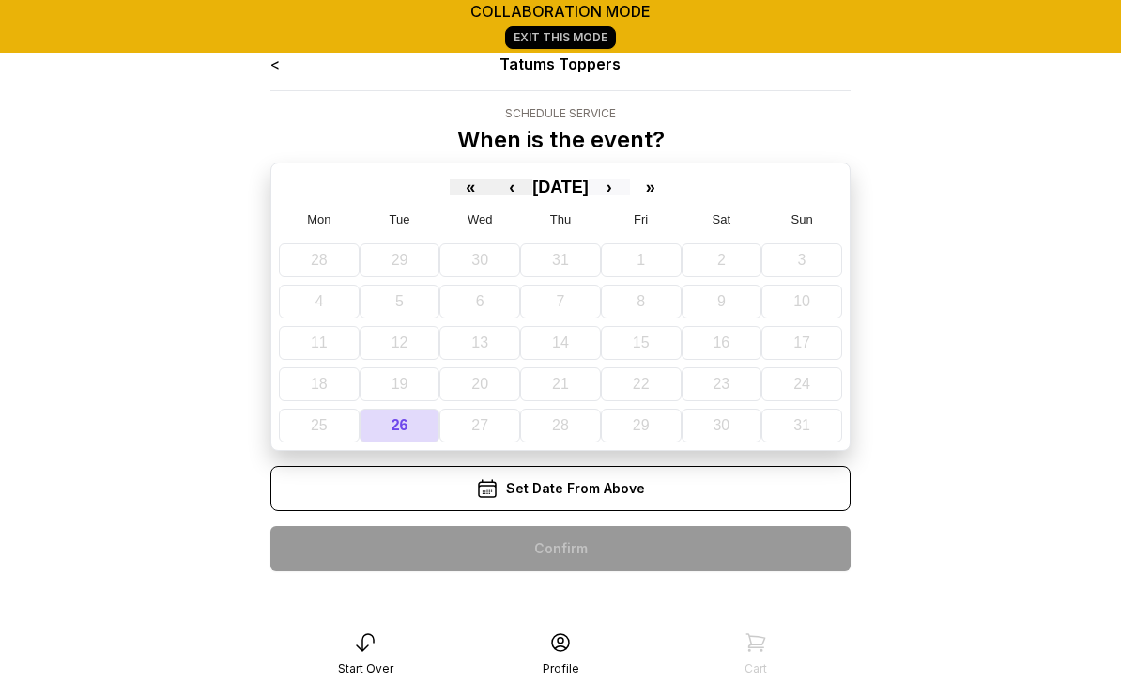
click at [630, 193] on button "›" at bounding box center [609, 186] width 41 height 17
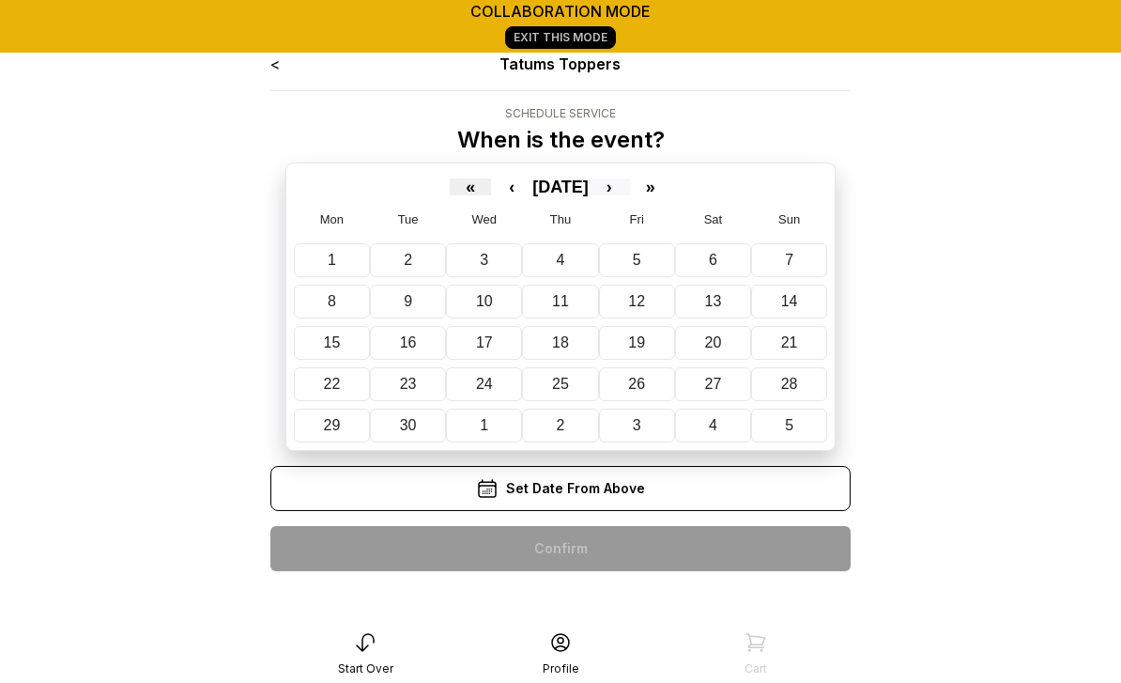
click at [630, 194] on button "›" at bounding box center [609, 186] width 41 height 17
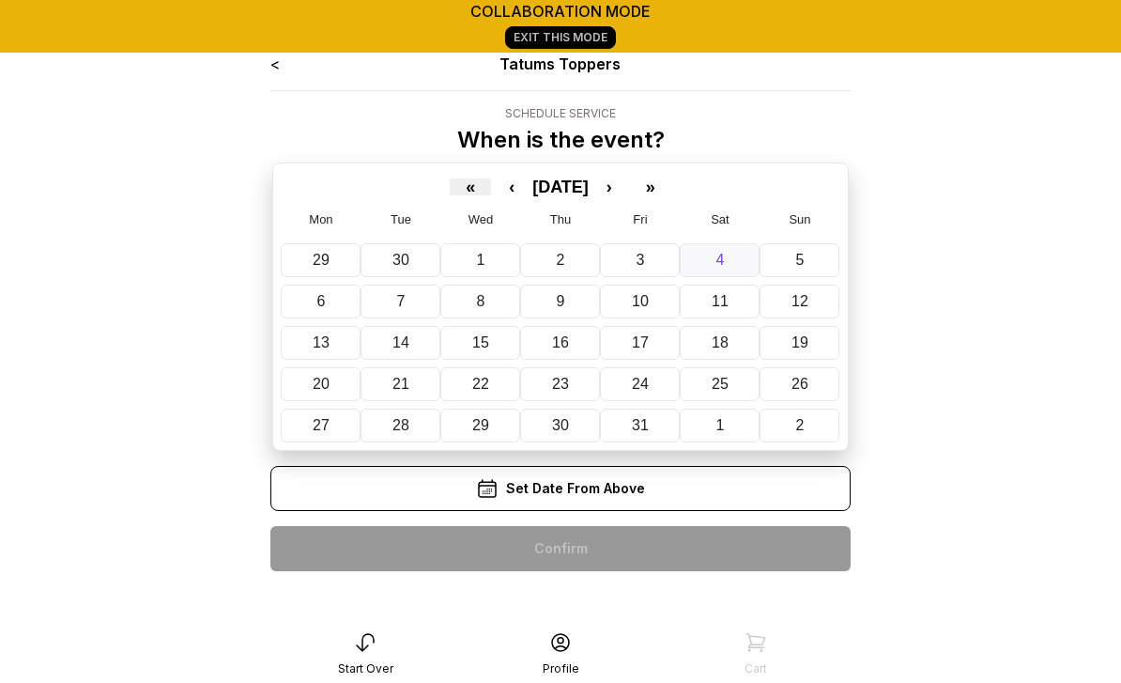
click at [725, 273] on button "4" at bounding box center [720, 260] width 80 height 34
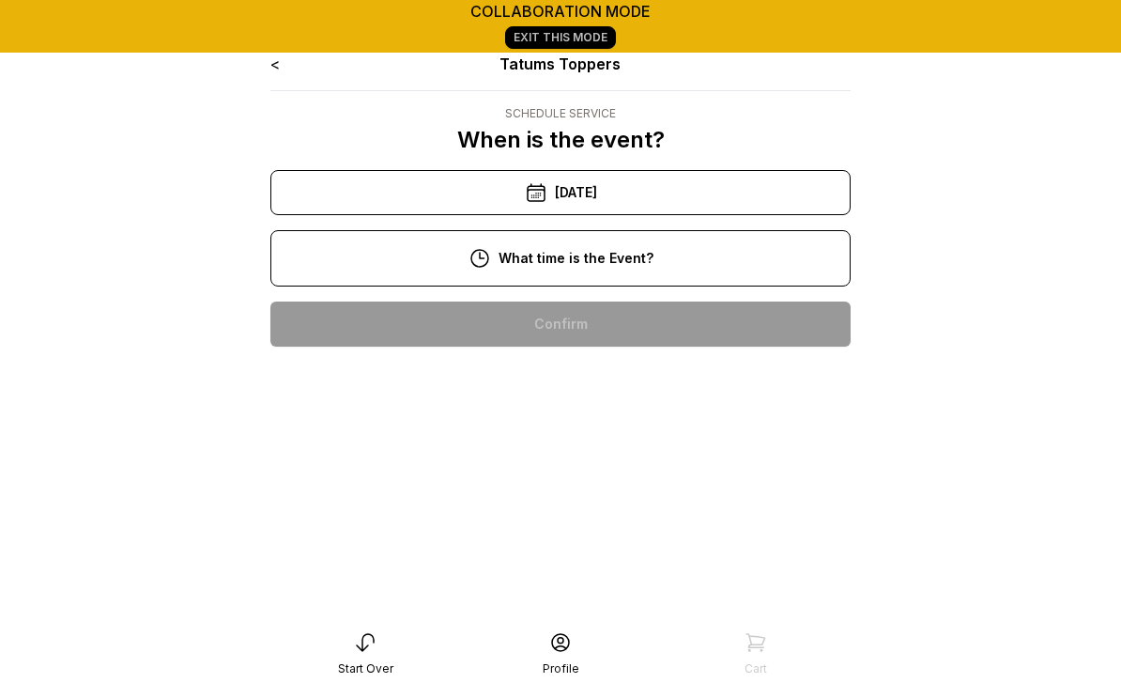
click at [609, 383] on div "11:00 am" at bounding box center [561, 384] width 550 height 45
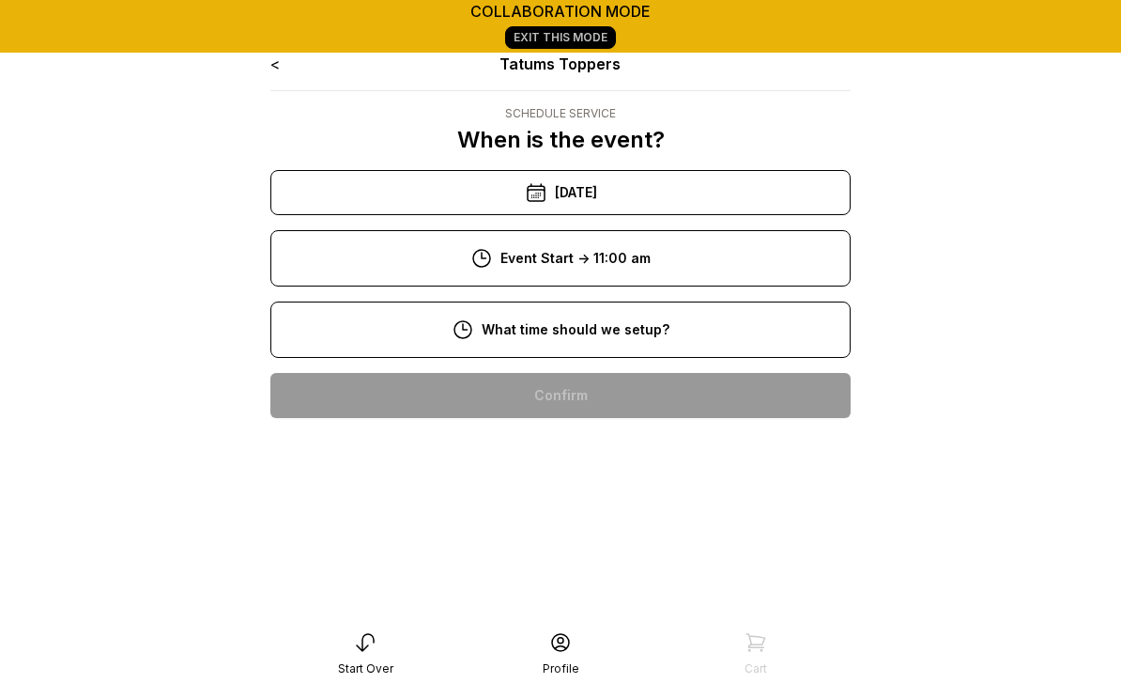
click at [606, 405] on div "8:00 am" at bounding box center [561, 395] width 550 height 45
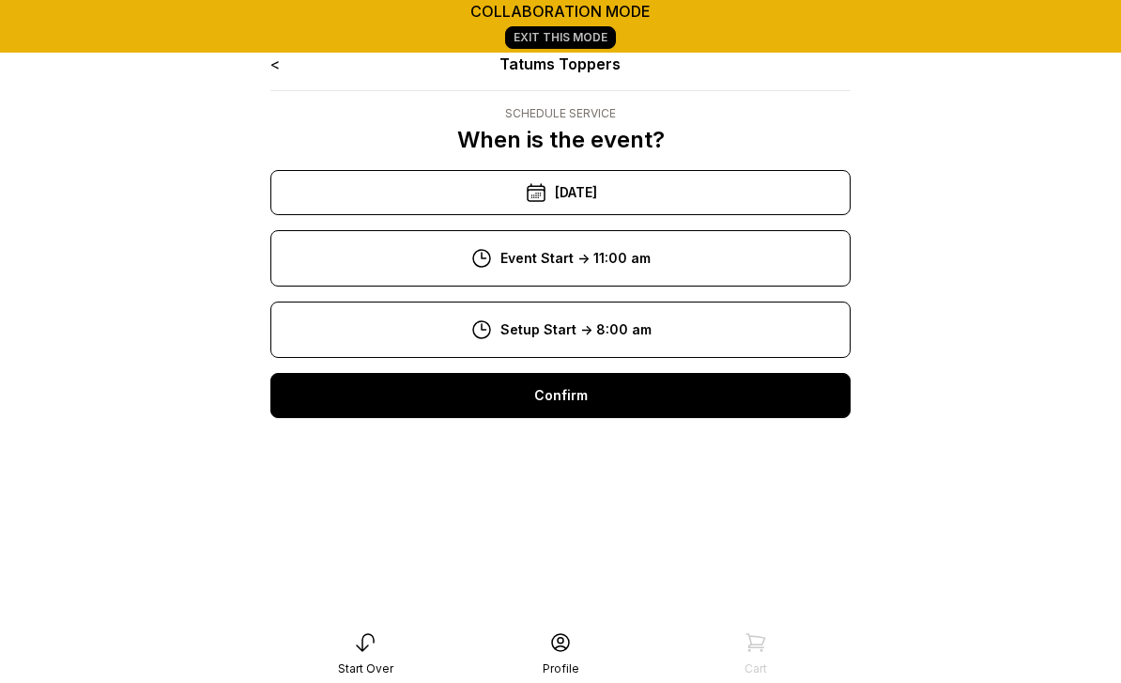
click at [583, 409] on div "Confirm" at bounding box center [560, 395] width 580 height 45
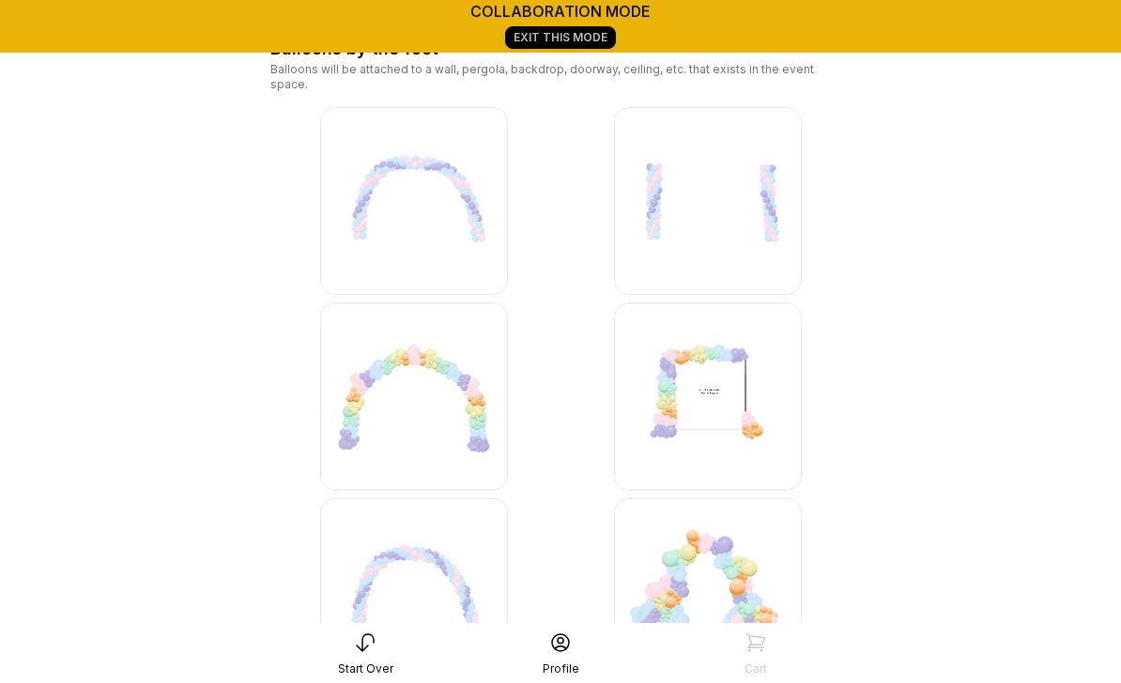
scroll to position [1036, 0]
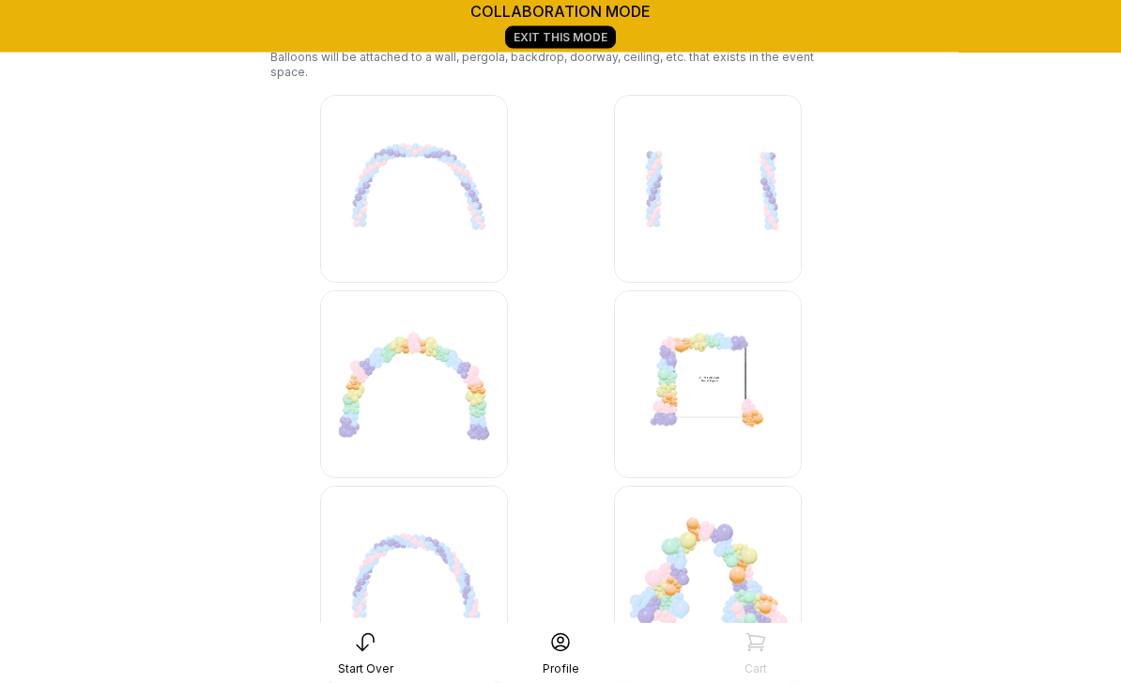
click at [437, 406] on img at bounding box center [414, 385] width 188 height 188
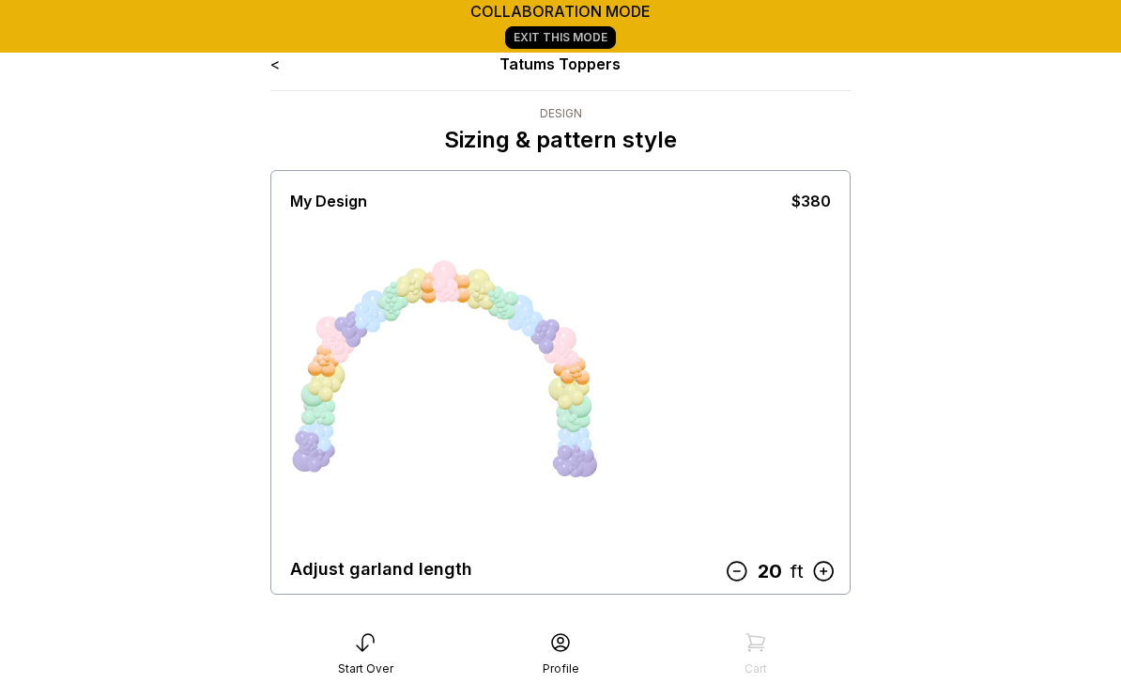
click at [742, 568] on icon at bounding box center [737, 571] width 24 height 24
click at [744, 582] on icon at bounding box center [741, 571] width 24 height 24
click at [746, 581] on icon at bounding box center [741, 571] width 24 height 24
click at [740, 581] on icon at bounding box center [742, 571] width 24 height 24
click at [743, 574] on icon at bounding box center [741, 571] width 24 height 24
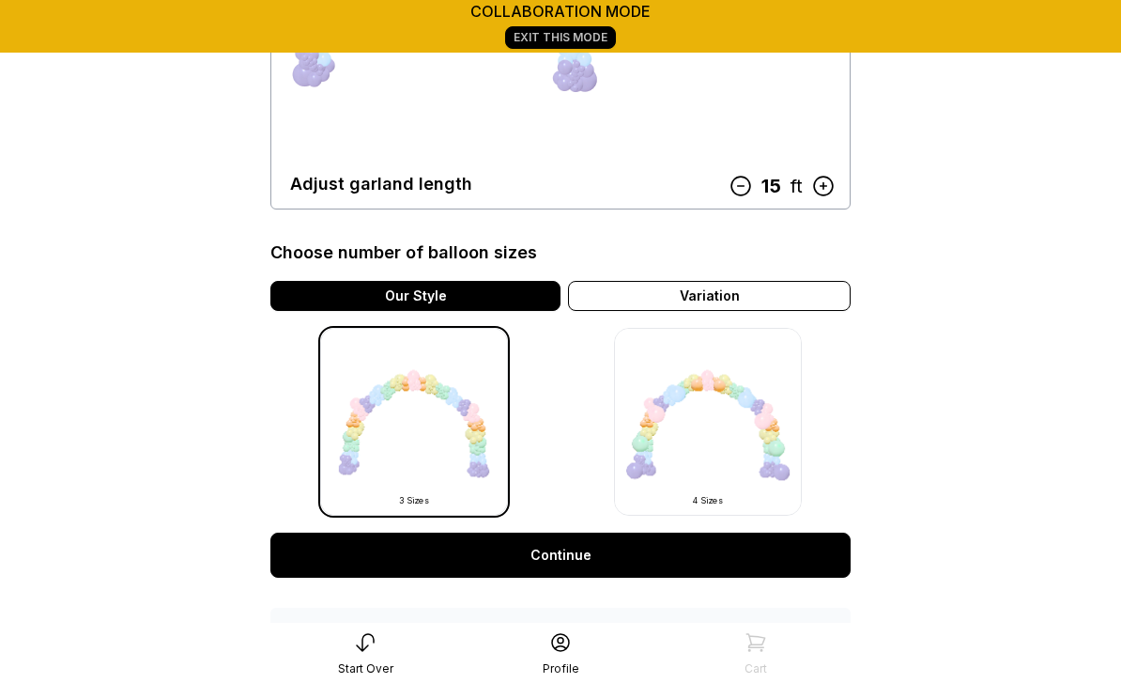
scroll to position [389, 0]
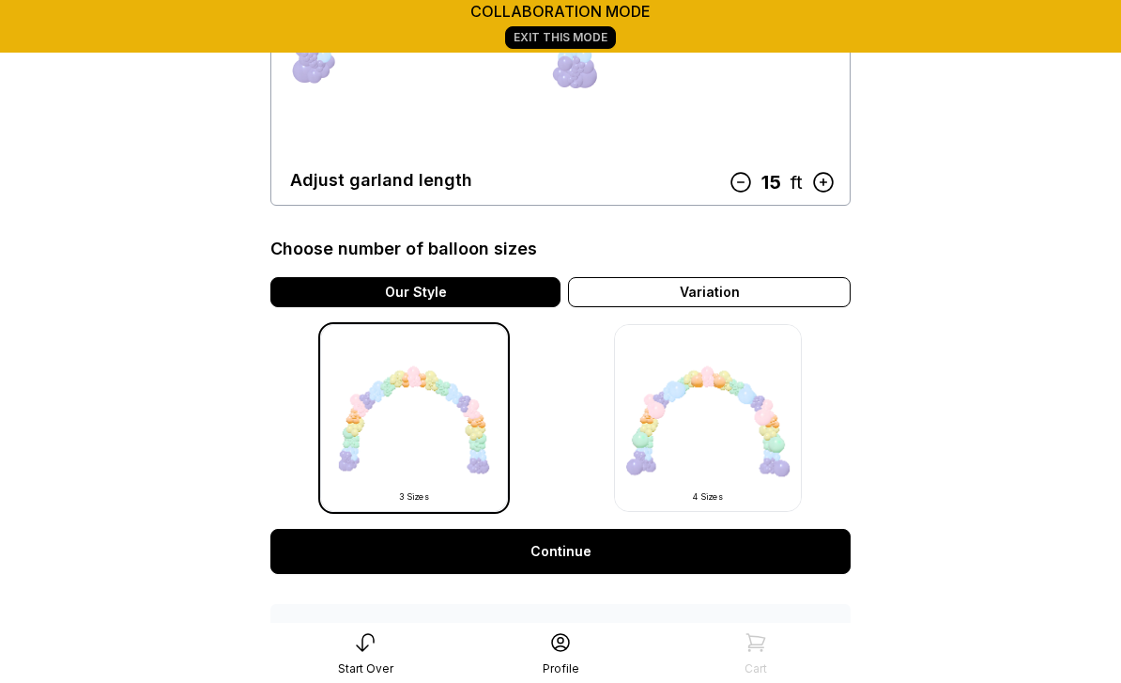
click at [574, 553] on link "Continue" at bounding box center [560, 551] width 580 height 45
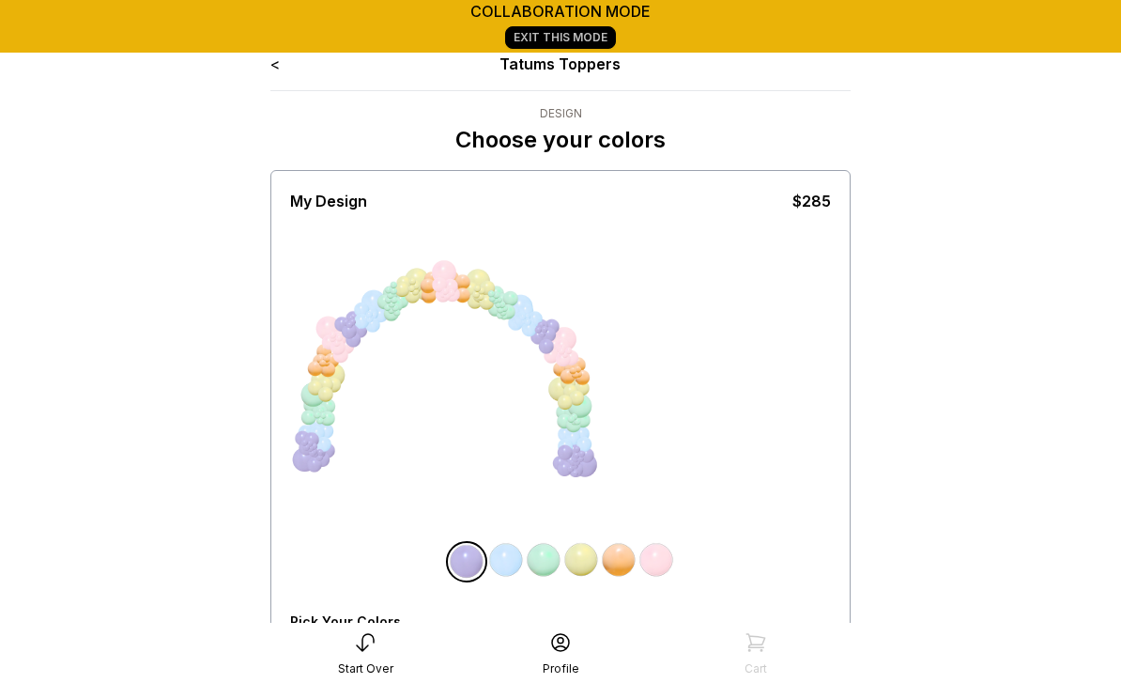
click at [540, 651] on div "Neon" at bounding box center [544, 653] width 43 height 15
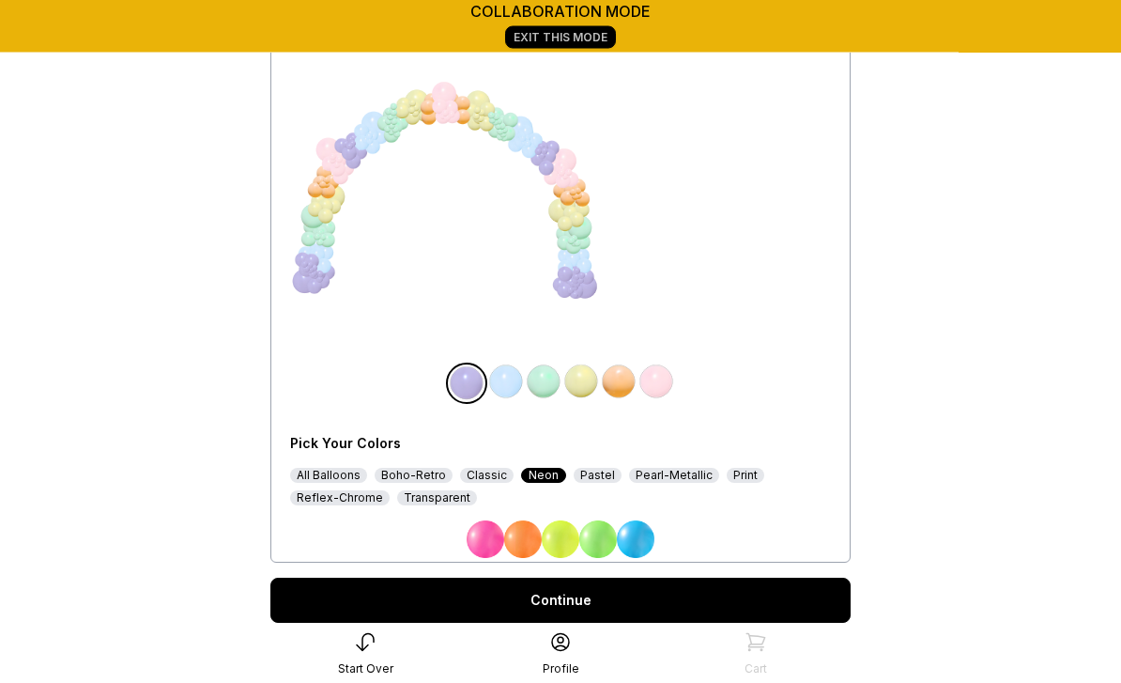
scroll to position [177, 0]
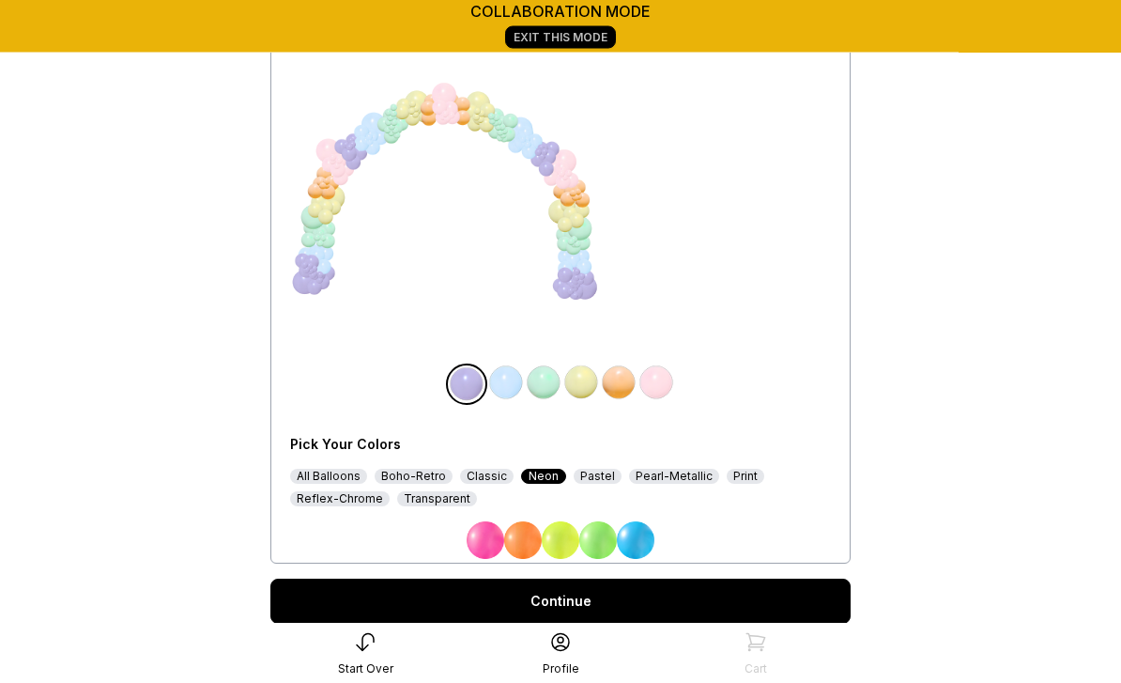
click at [488, 538] on img at bounding box center [486, 541] width 38 height 38
click at [506, 382] on img at bounding box center [506, 383] width 38 height 38
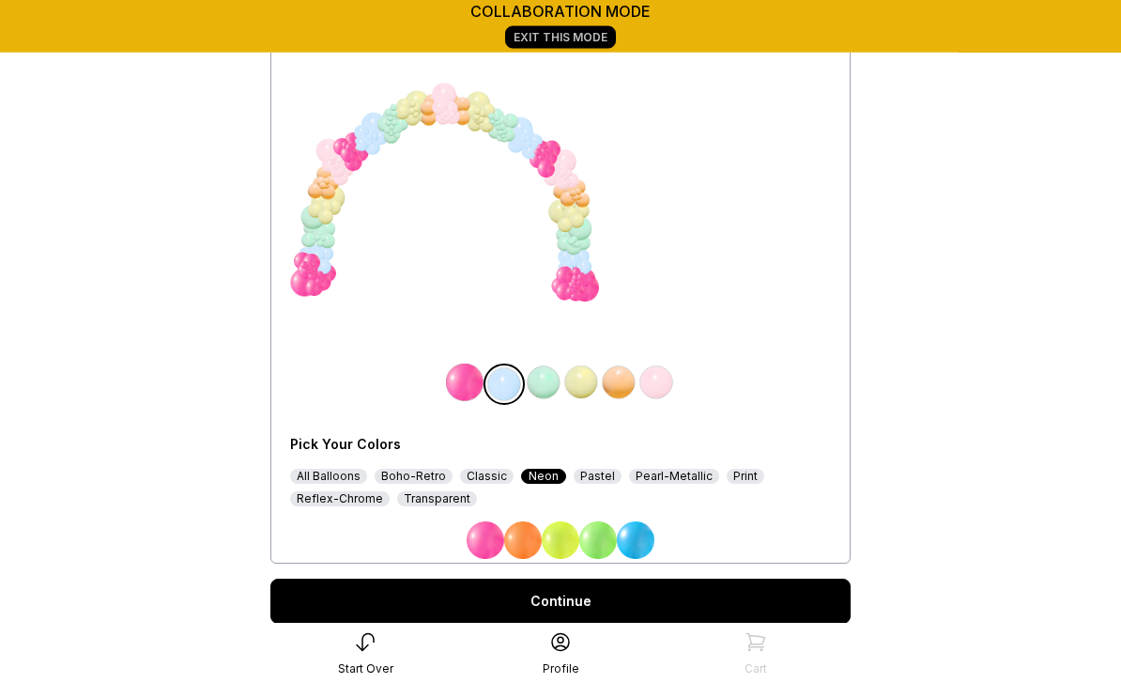
scroll to position [178, 0]
click at [347, 471] on div "All Balloons" at bounding box center [328, 476] width 77 height 15
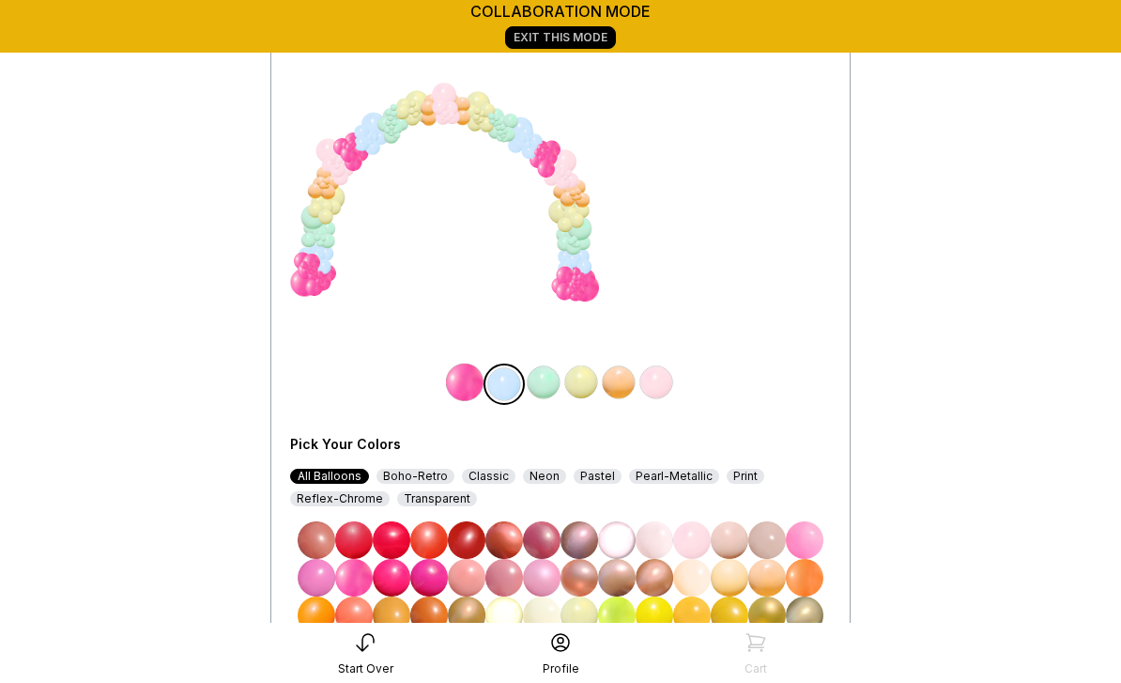
click at [809, 537] on img at bounding box center [805, 540] width 38 height 38
click at [543, 376] on img at bounding box center [544, 382] width 38 height 38
click at [322, 576] on img at bounding box center [317, 578] width 38 height 38
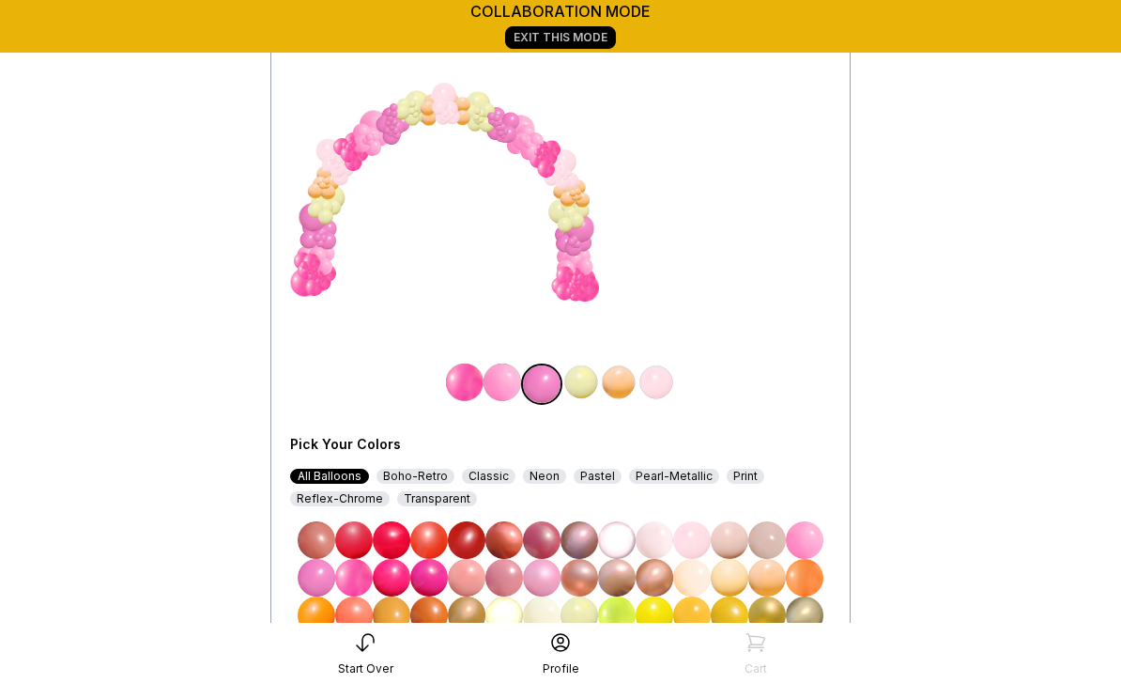
click at [584, 383] on img at bounding box center [582, 382] width 38 height 38
click at [395, 652] on img at bounding box center [392, 653] width 38 height 38
click at [351, 578] on img at bounding box center [354, 578] width 38 height 38
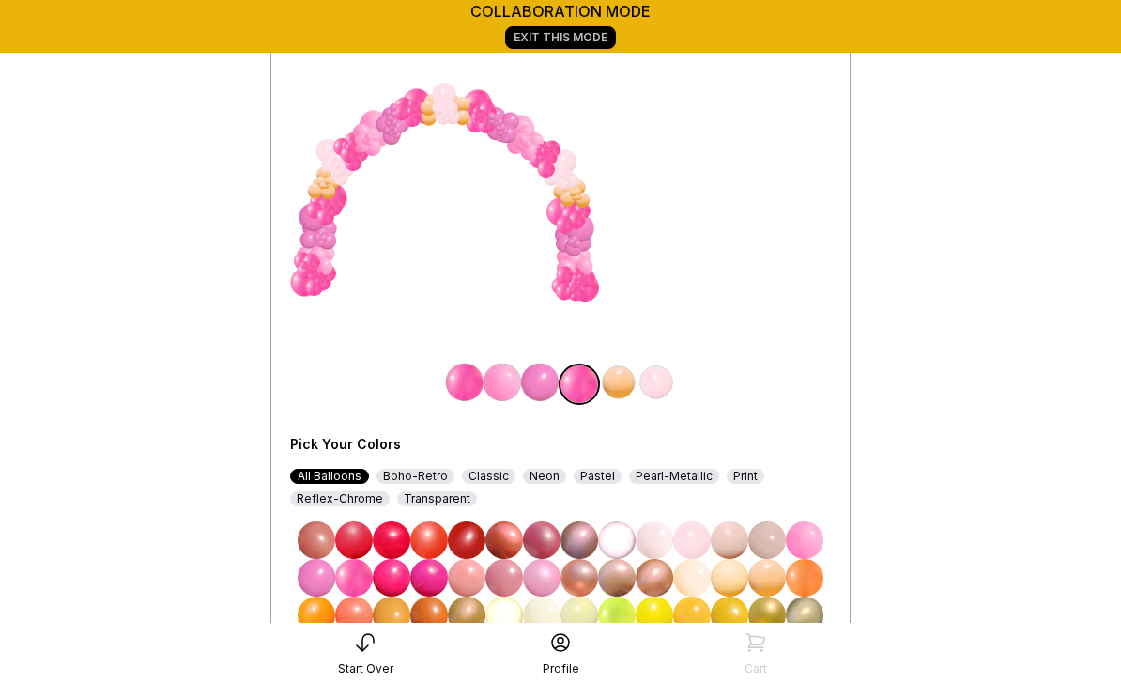
click at [618, 386] on img at bounding box center [619, 382] width 38 height 38
click at [388, 577] on img at bounding box center [392, 578] width 38 height 38
click at [666, 382] on img at bounding box center [657, 382] width 38 height 38
click at [430, 576] on img at bounding box center [429, 578] width 38 height 38
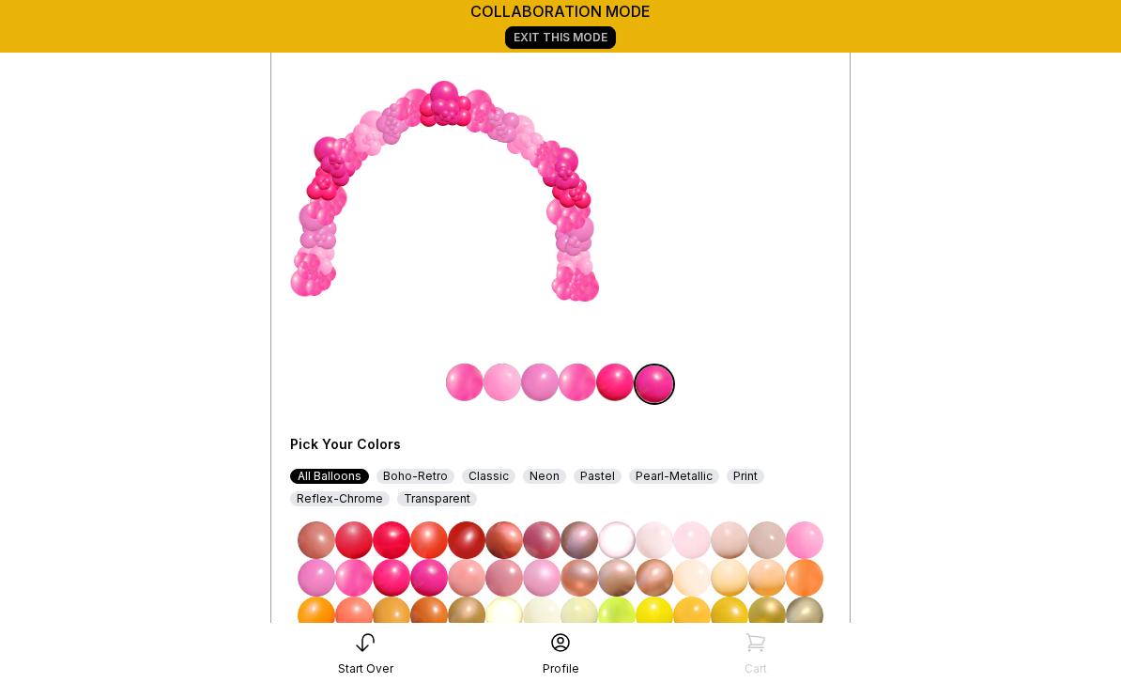
click at [538, 576] on img at bounding box center [542, 578] width 38 height 38
click at [425, 576] on img at bounding box center [429, 578] width 38 height 38
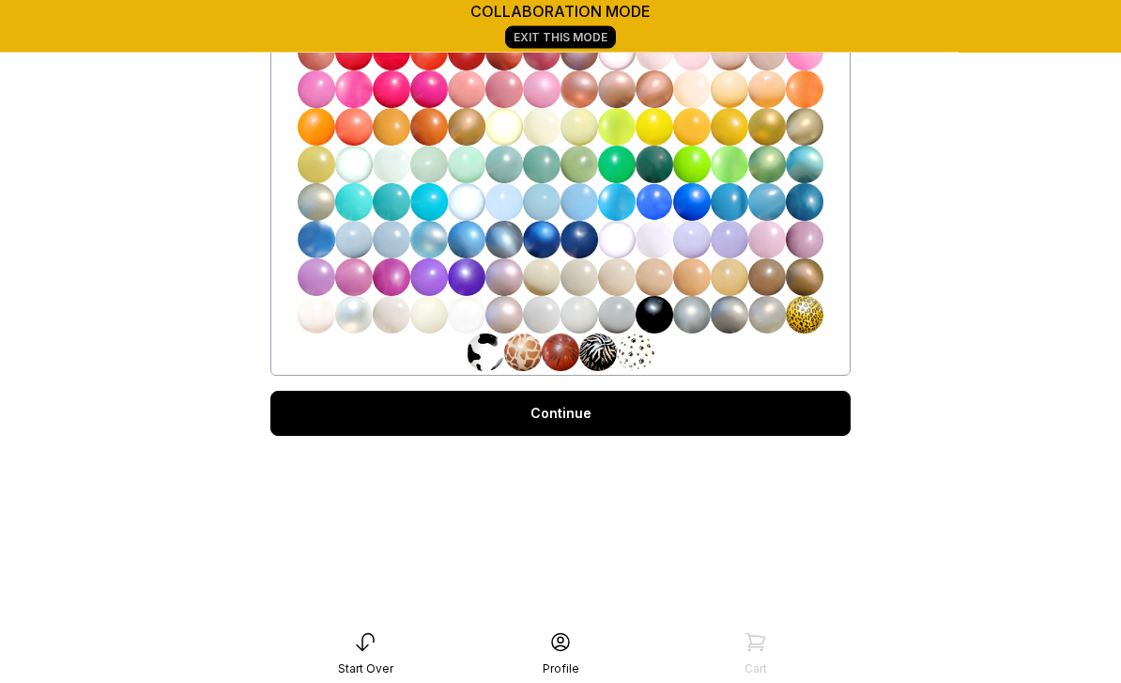
scroll to position [671, 0]
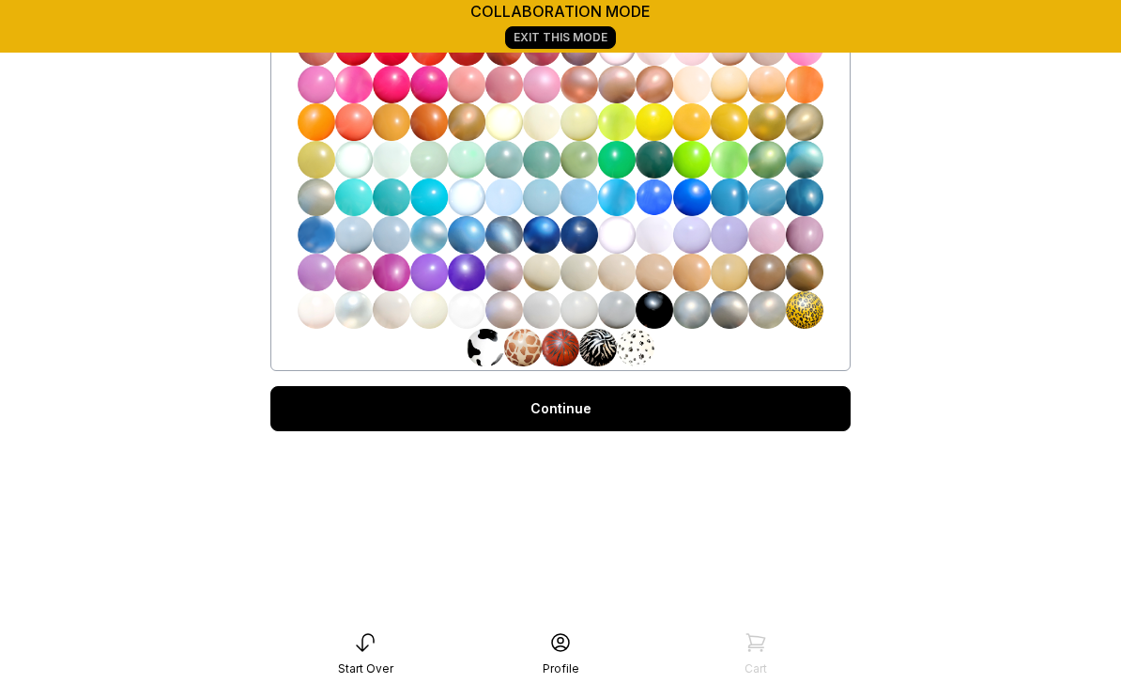
click at [577, 421] on link "Continue" at bounding box center [560, 408] width 580 height 45
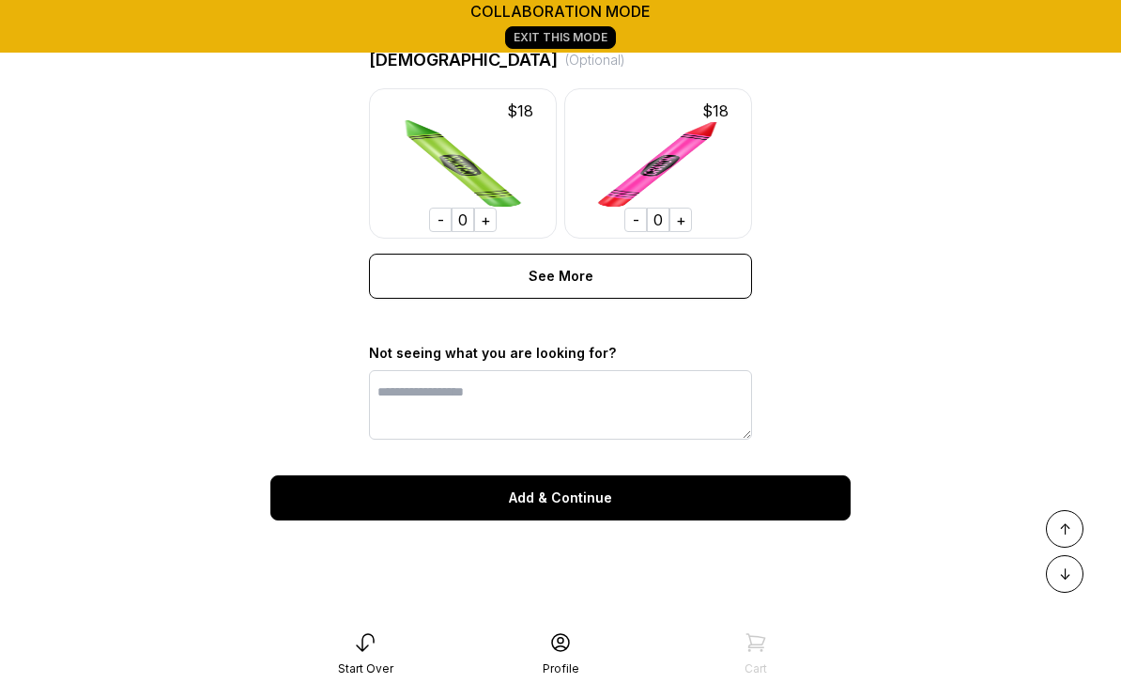
scroll to position [1568, 0]
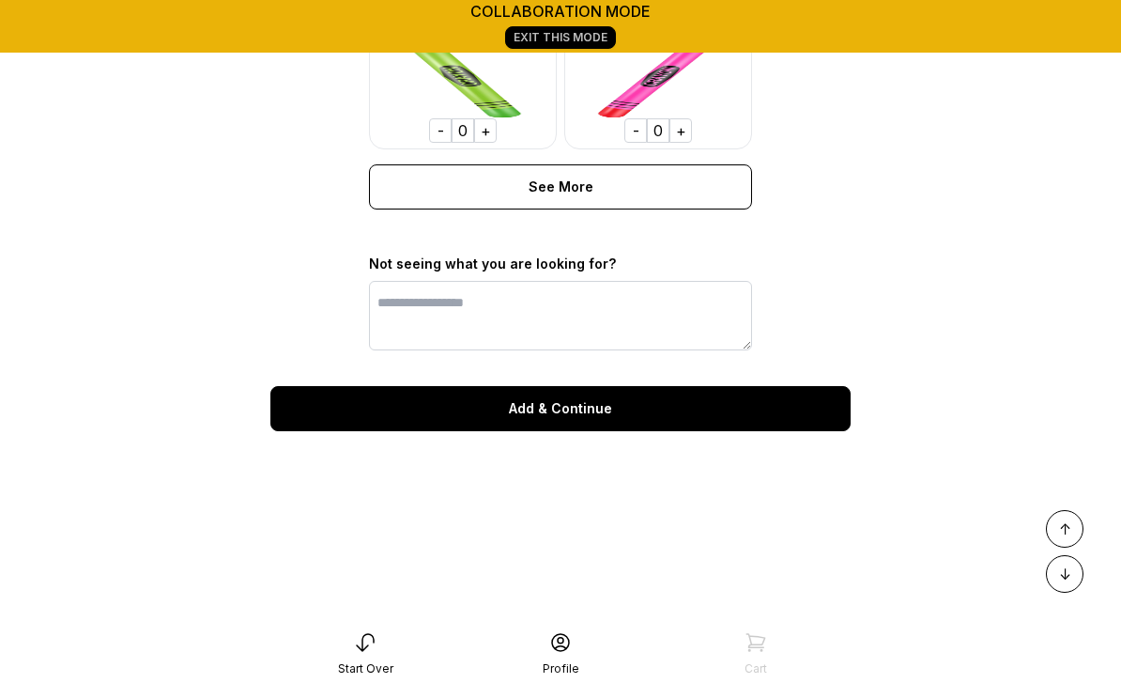
click at [589, 412] on div "Add & Continue" at bounding box center [560, 408] width 580 height 45
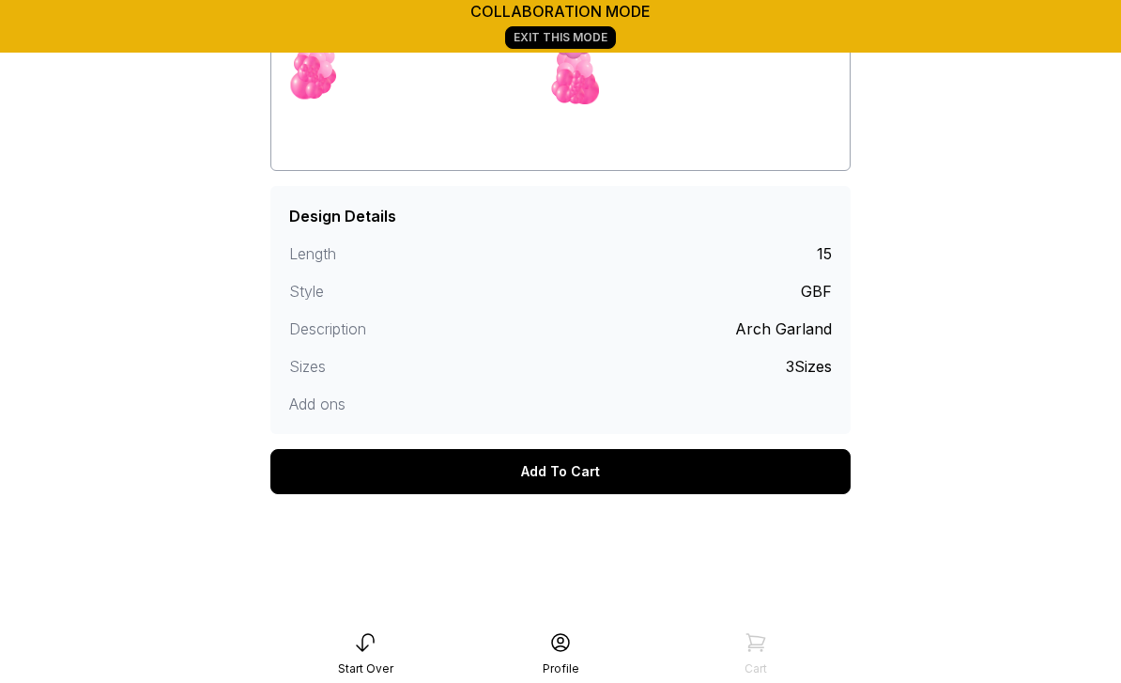
scroll to position [368, 0]
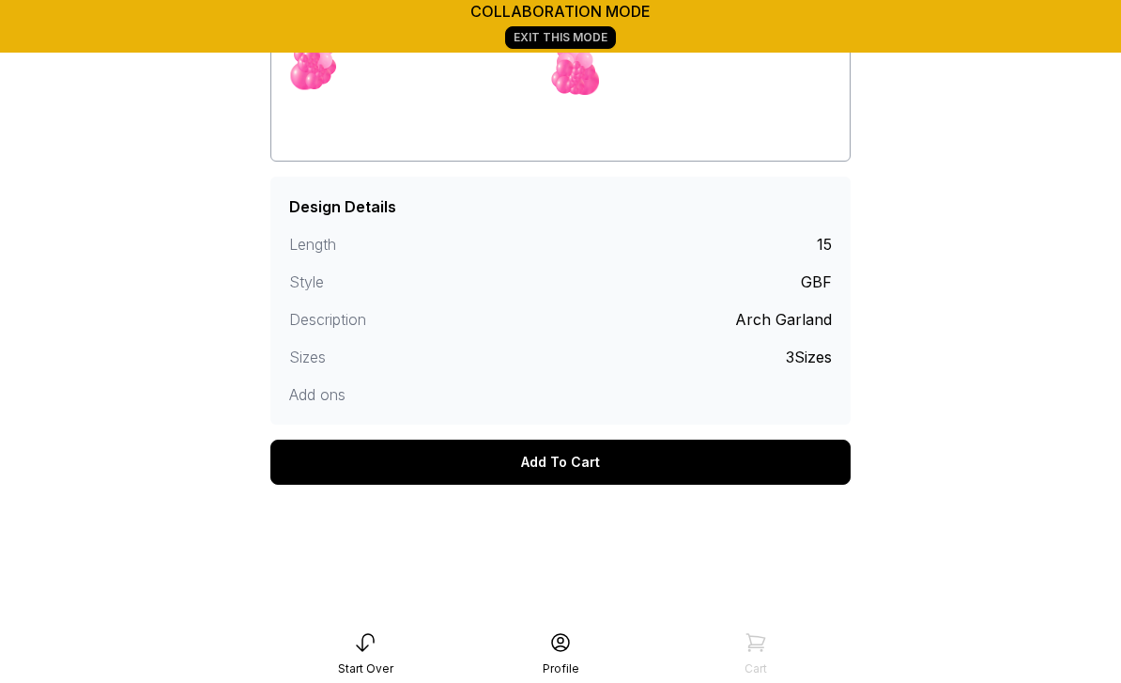
click at [564, 469] on div "Add To Cart" at bounding box center [560, 462] width 580 height 45
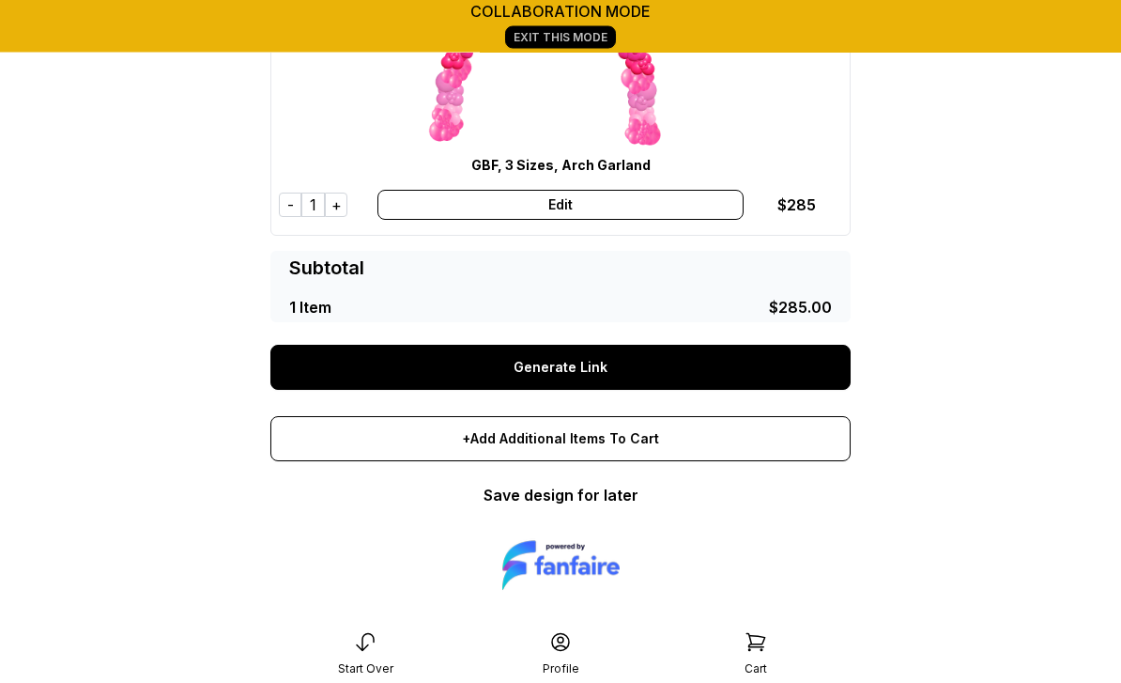
scroll to position [232, 0]
click at [576, 369] on link "Generate Link" at bounding box center [560, 367] width 580 height 45
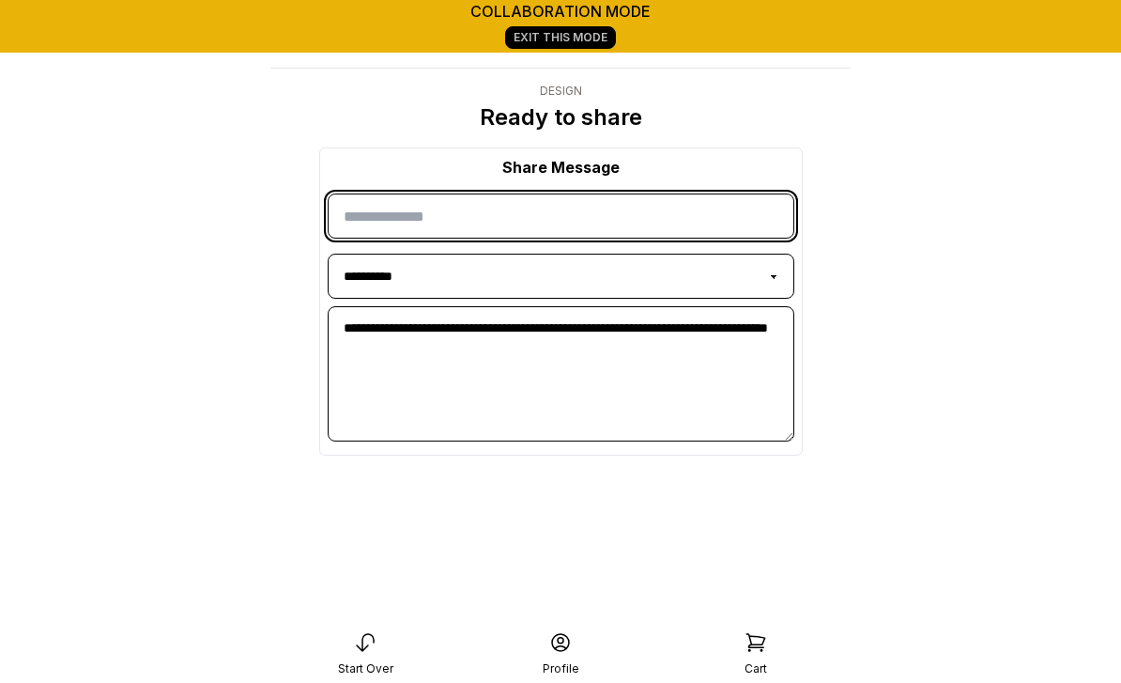
click at [440, 217] on input "input" at bounding box center [561, 215] width 467 height 45
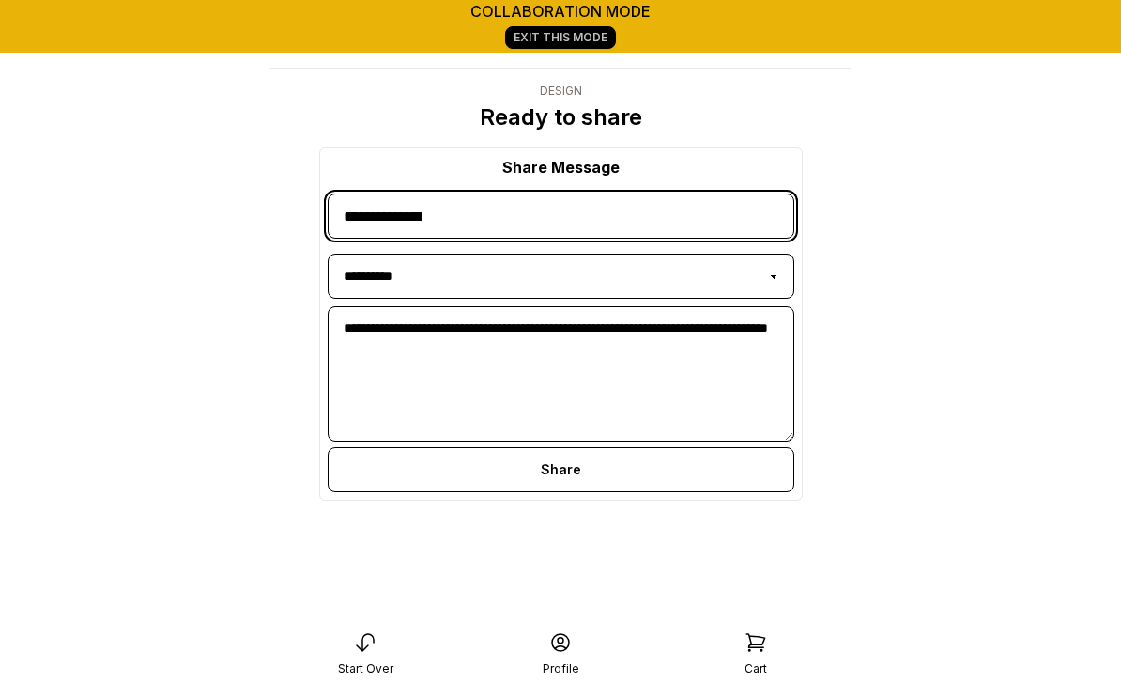
type input "**********"
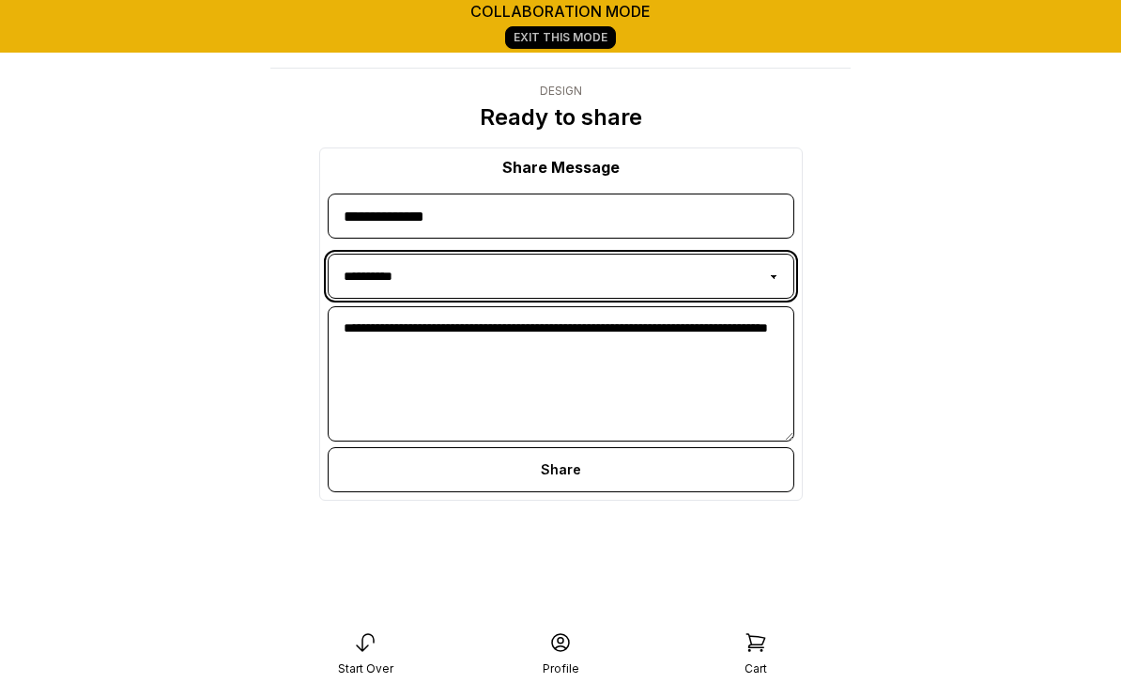
click at [764, 284] on select "**********" at bounding box center [561, 276] width 467 height 45
select select "*****"
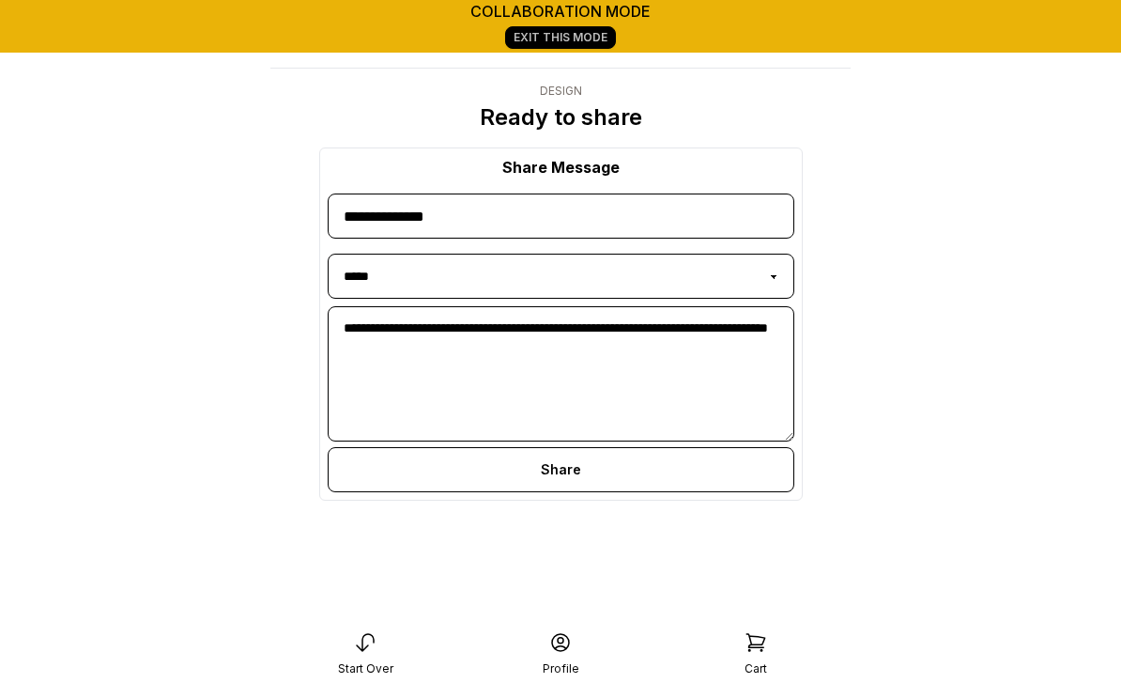
click at [561, 469] on div "Share" at bounding box center [561, 469] width 467 height 45
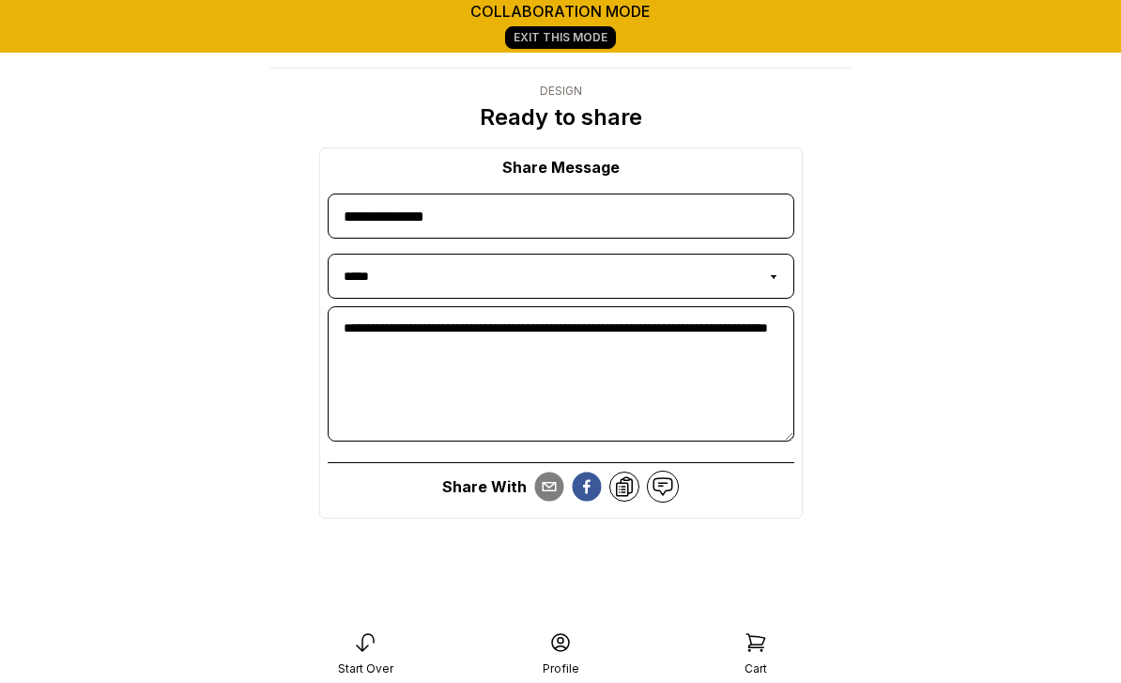
click at [545, 495] on circle "email" at bounding box center [549, 486] width 29 height 29
